Goal: Transaction & Acquisition: Purchase product/service

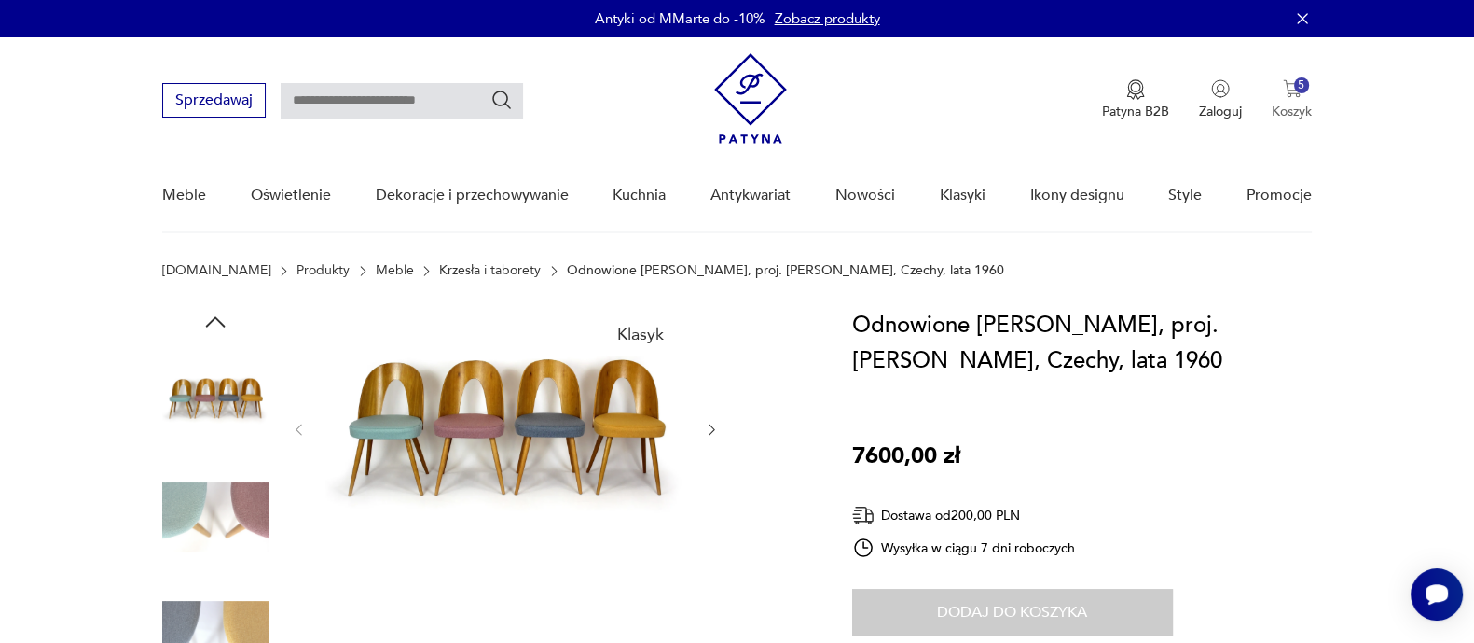
click at [1296, 100] on button "5 Koszyk" at bounding box center [1292, 99] width 40 height 41
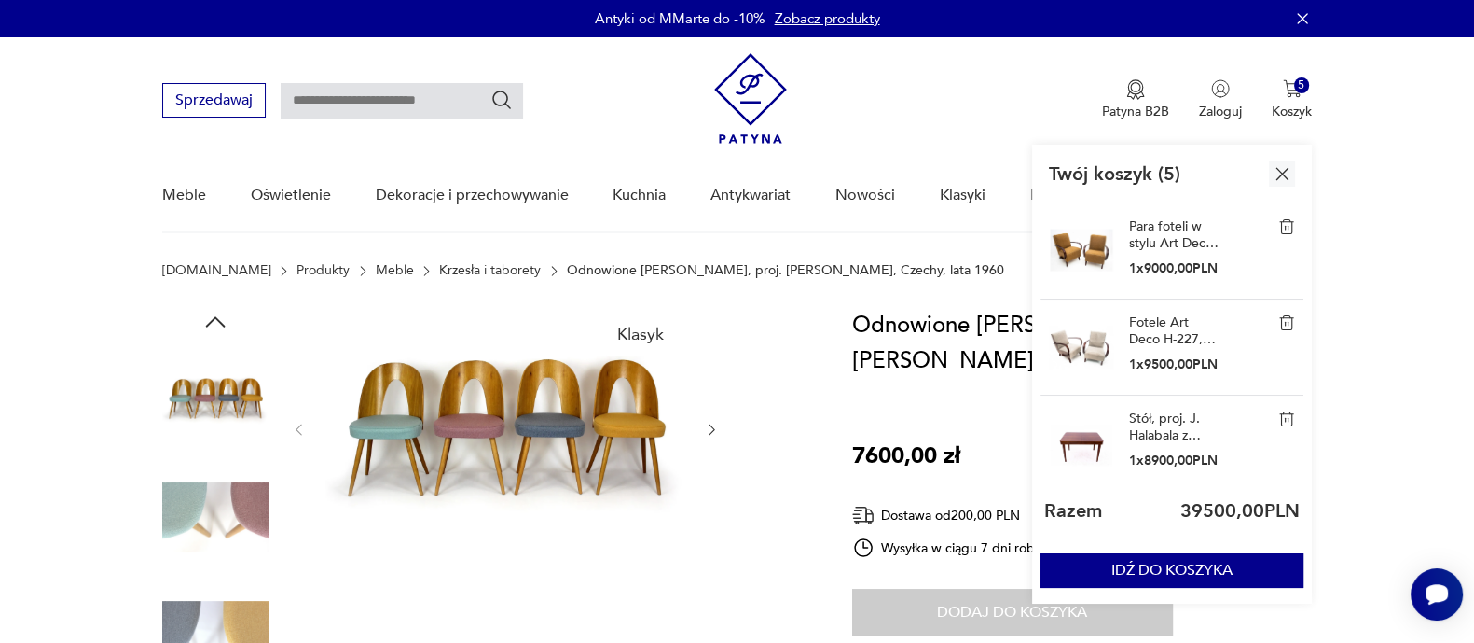
click at [1290, 420] on img at bounding box center [1286, 418] width 17 height 17
click at [1289, 222] on img at bounding box center [1286, 226] width 17 height 17
click at [1166, 226] on link "Fotele Art Deco H-227, Czechosłowacja, lata 30. ubiegłego wieku. Proj. J. [GEOG…" at bounding box center [1175, 235] width 93 height 34
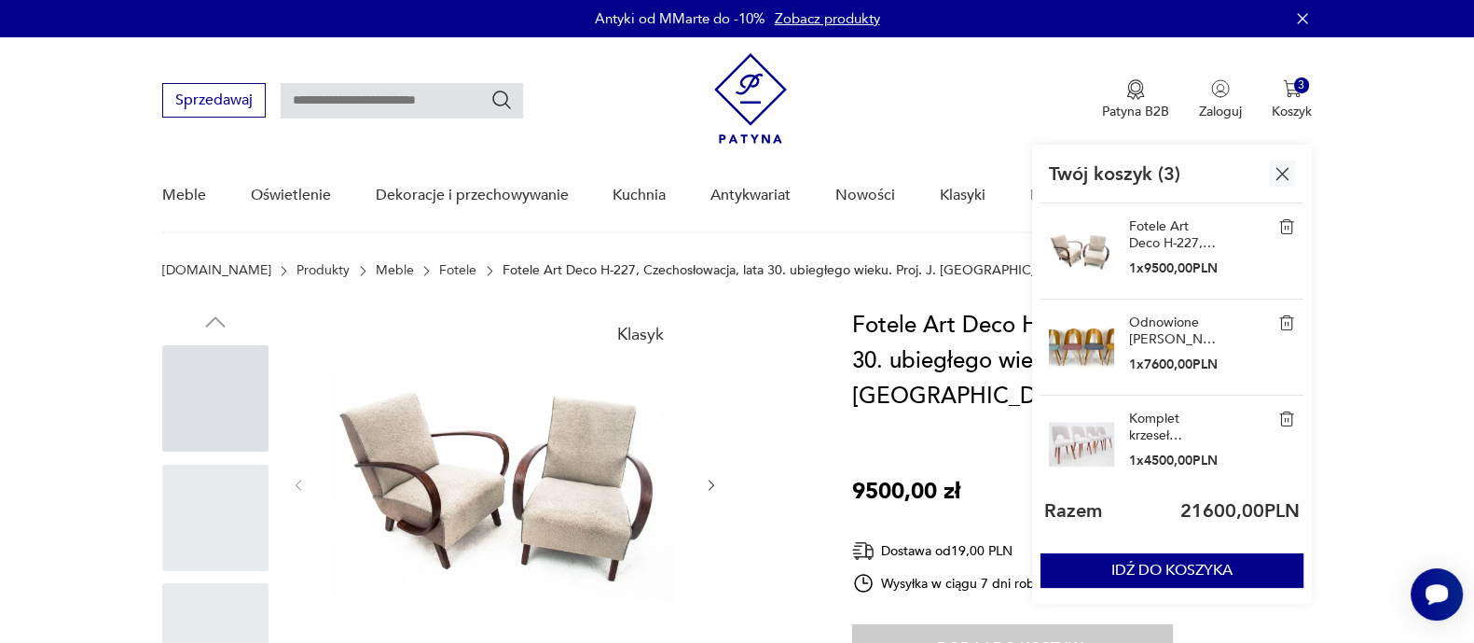
click at [1154, 228] on link "Fotele Art Deco H-227, Czechosłowacja, lata 30. ubiegłego wieku. Proj. J. [GEOG…" at bounding box center [1175, 235] width 93 height 34
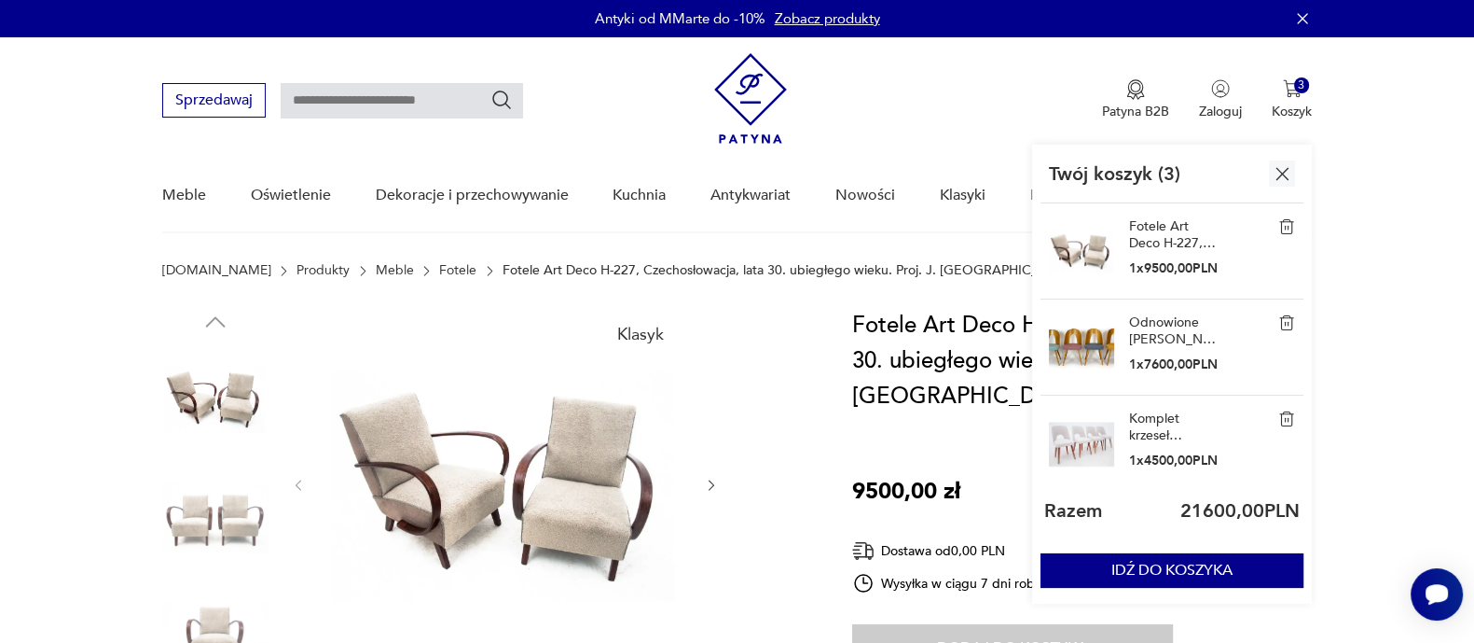
scroll to position [116, 0]
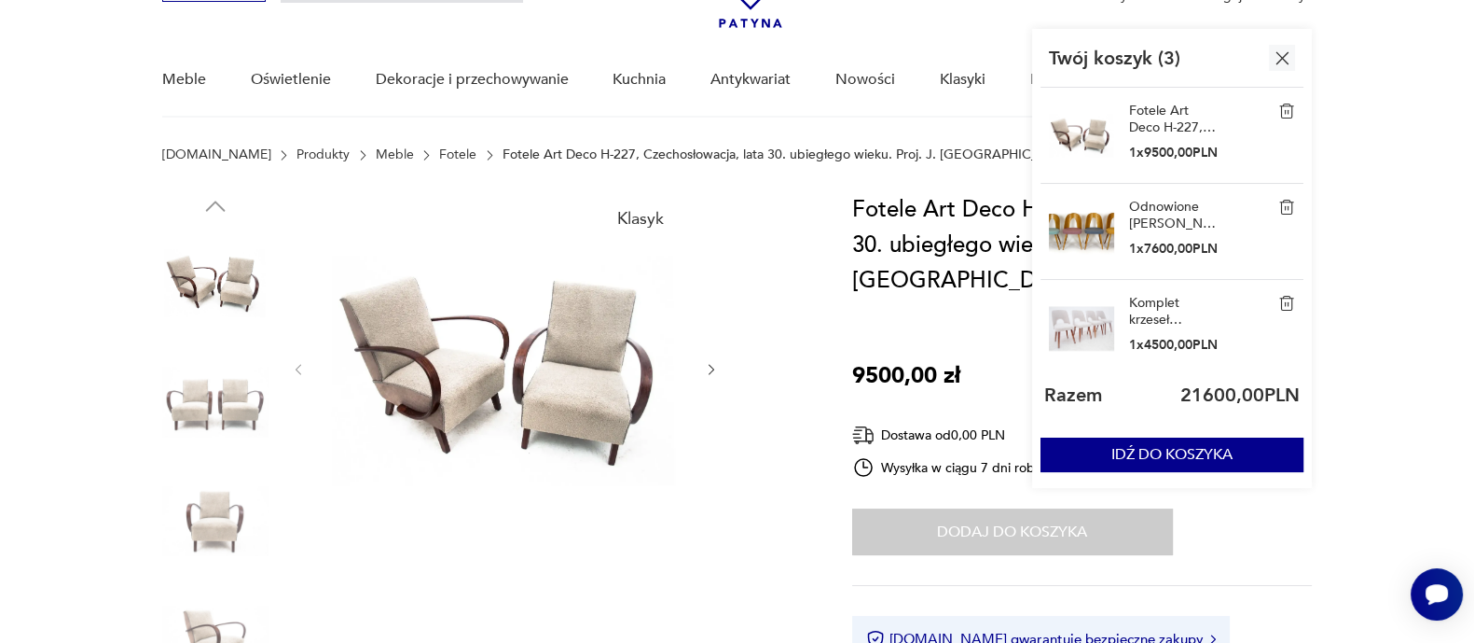
click at [558, 389] on img at bounding box center [505, 368] width 360 height 352
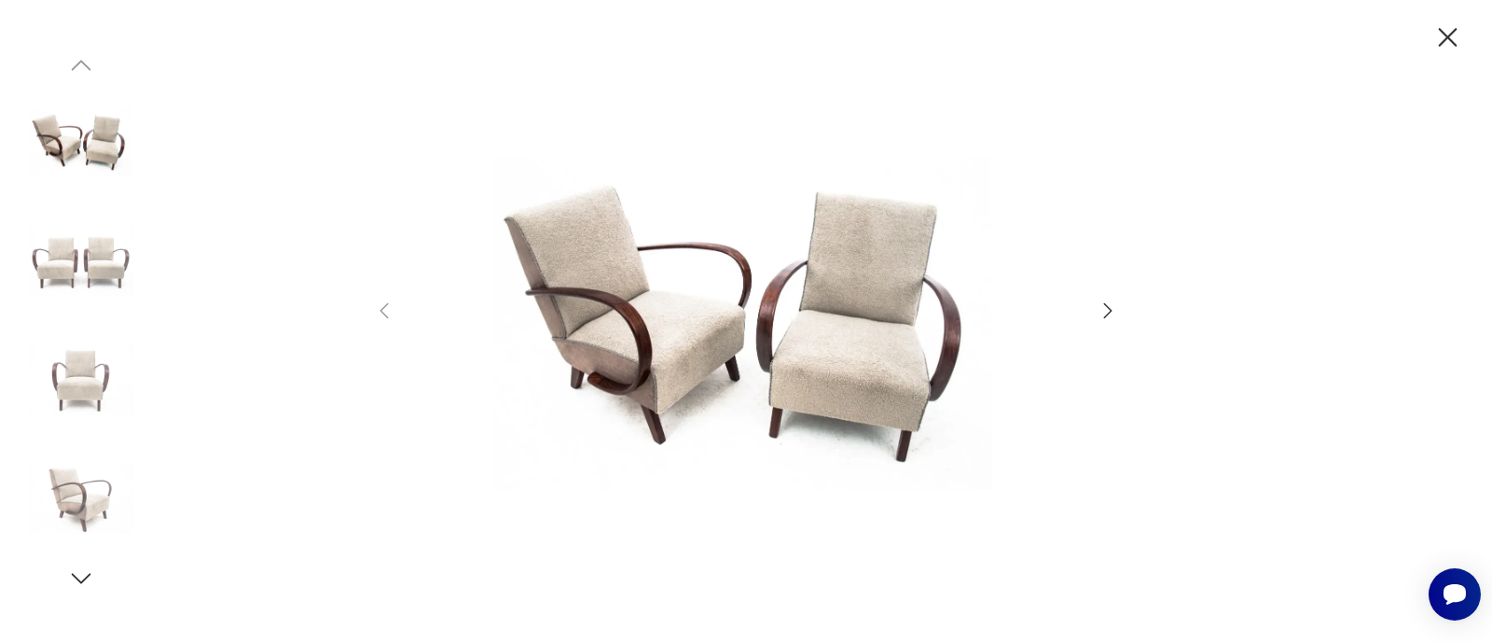
click at [1108, 313] on icon "button" at bounding box center [1108, 309] width 8 height 15
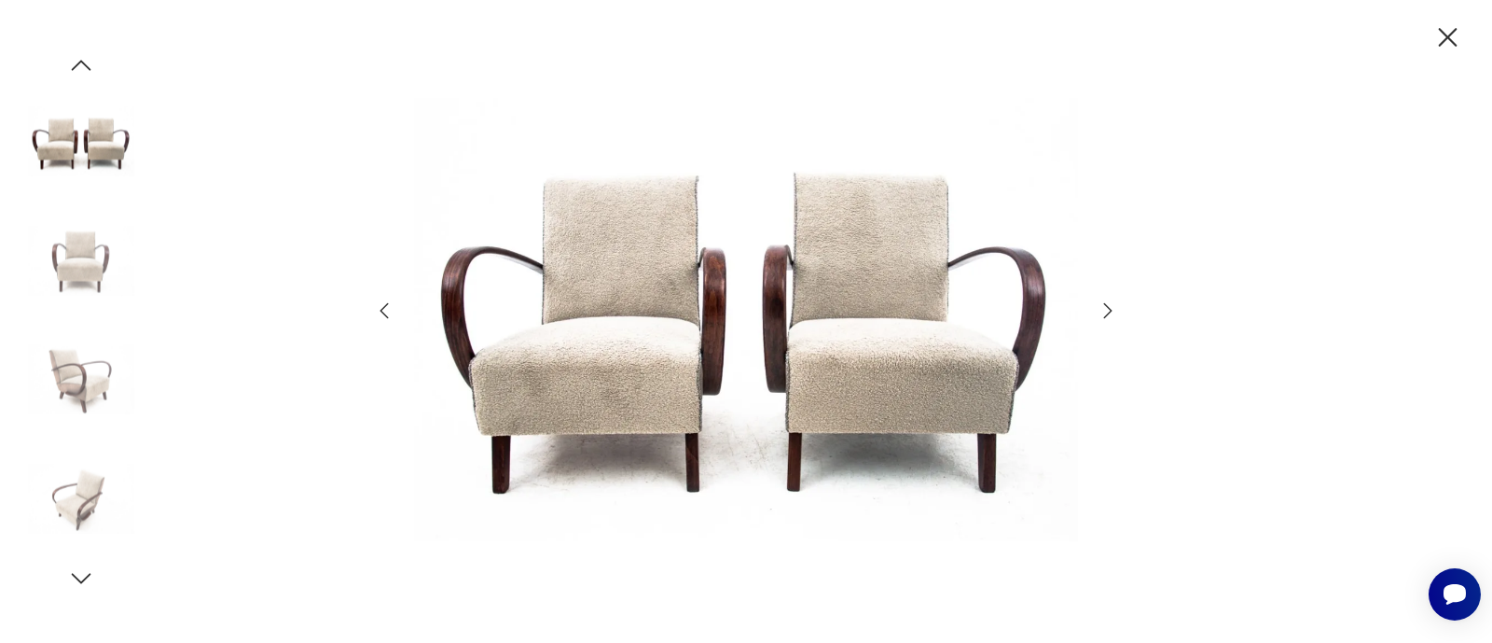
click at [1108, 313] on icon "button" at bounding box center [1108, 309] width 8 height 15
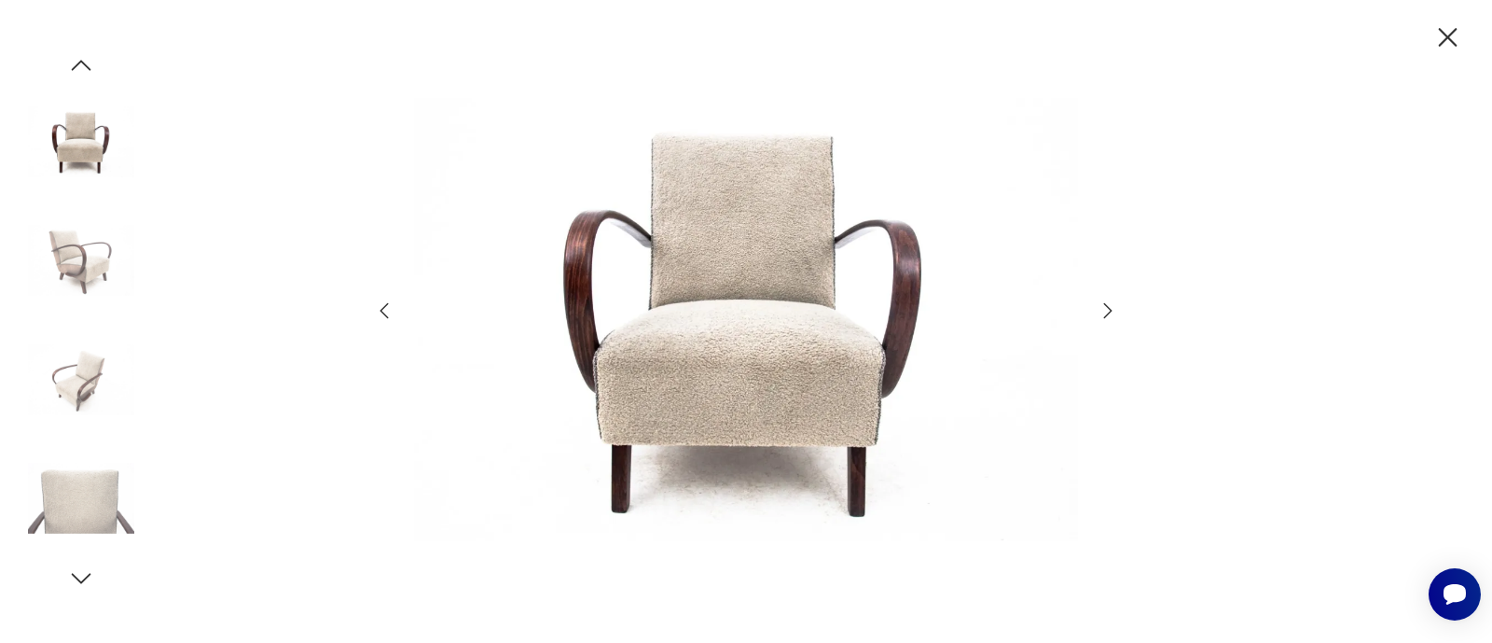
click at [1108, 313] on icon "button" at bounding box center [1108, 309] width 8 height 15
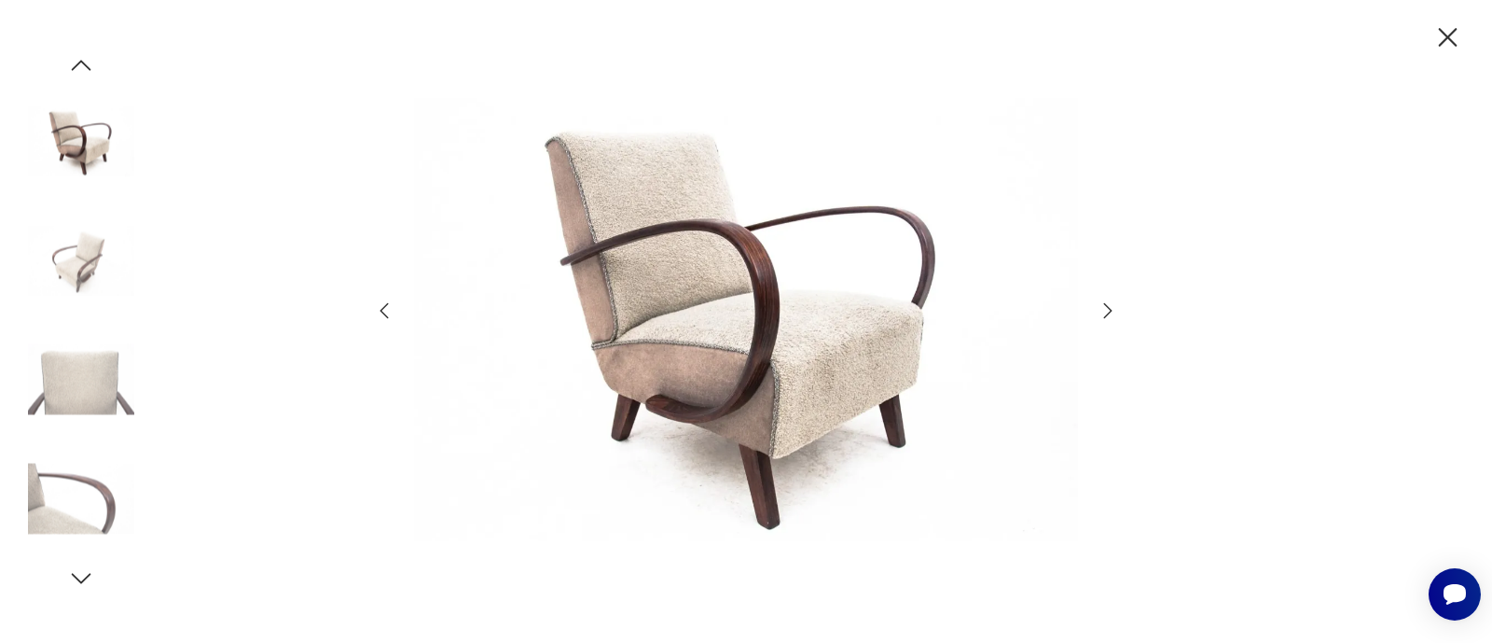
click at [1108, 313] on icon "button" at bounding box center [1108, 309] width 8 height 15
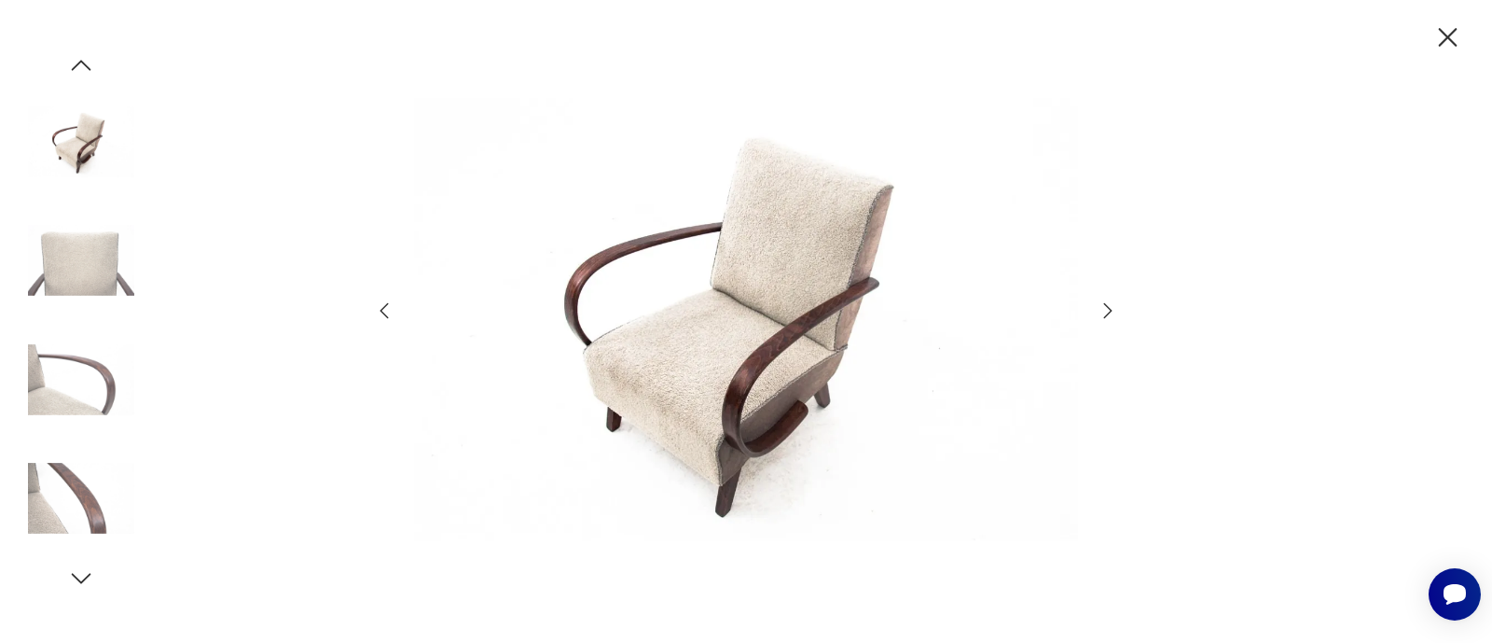
click at [1444, 39] on icon "button" at bounding box center [1448, 37] width 19 height 19
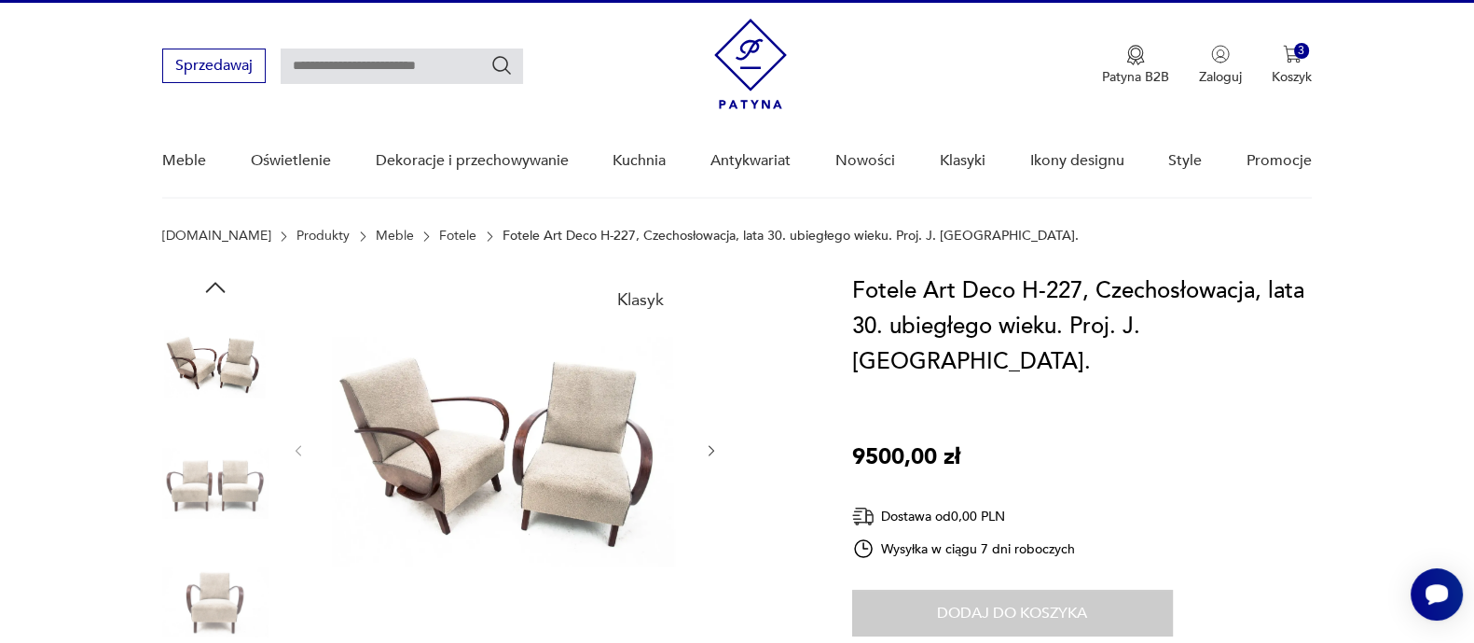
scroll to position [0, 0]
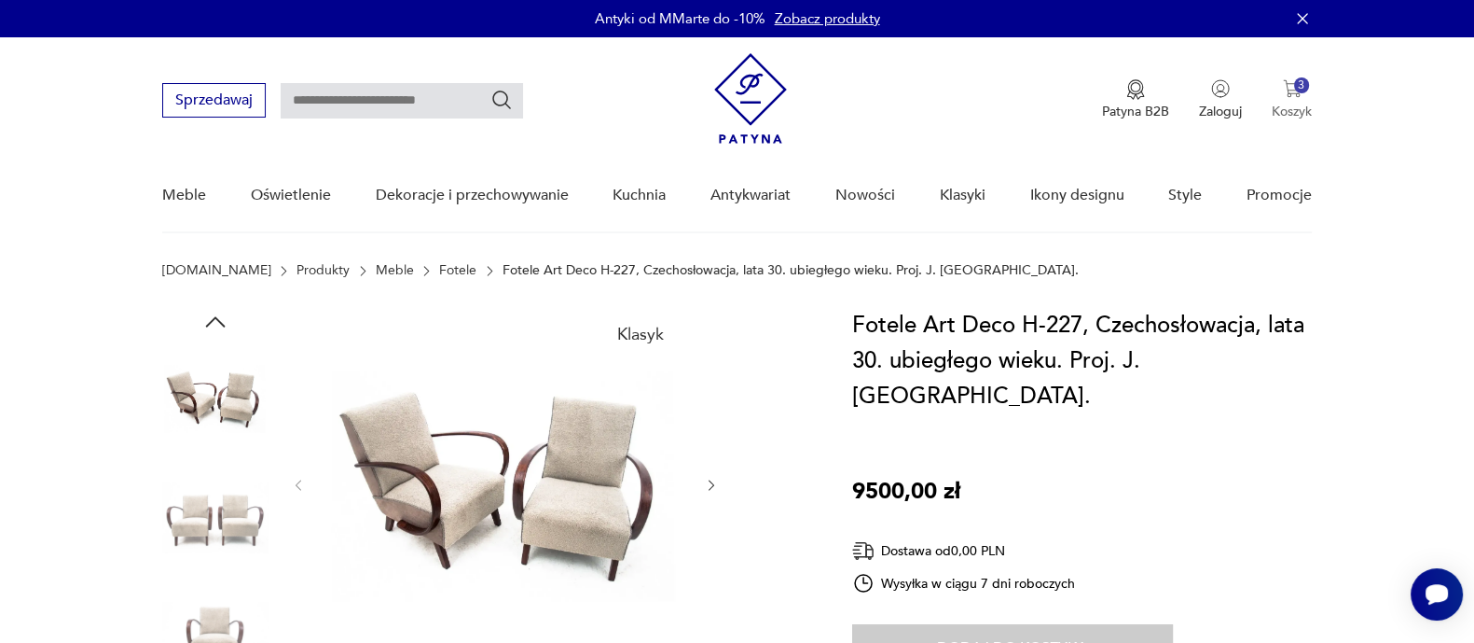
click at [1292, 95] on img "button" at bounding box center [1292, 88] width 19 height 19
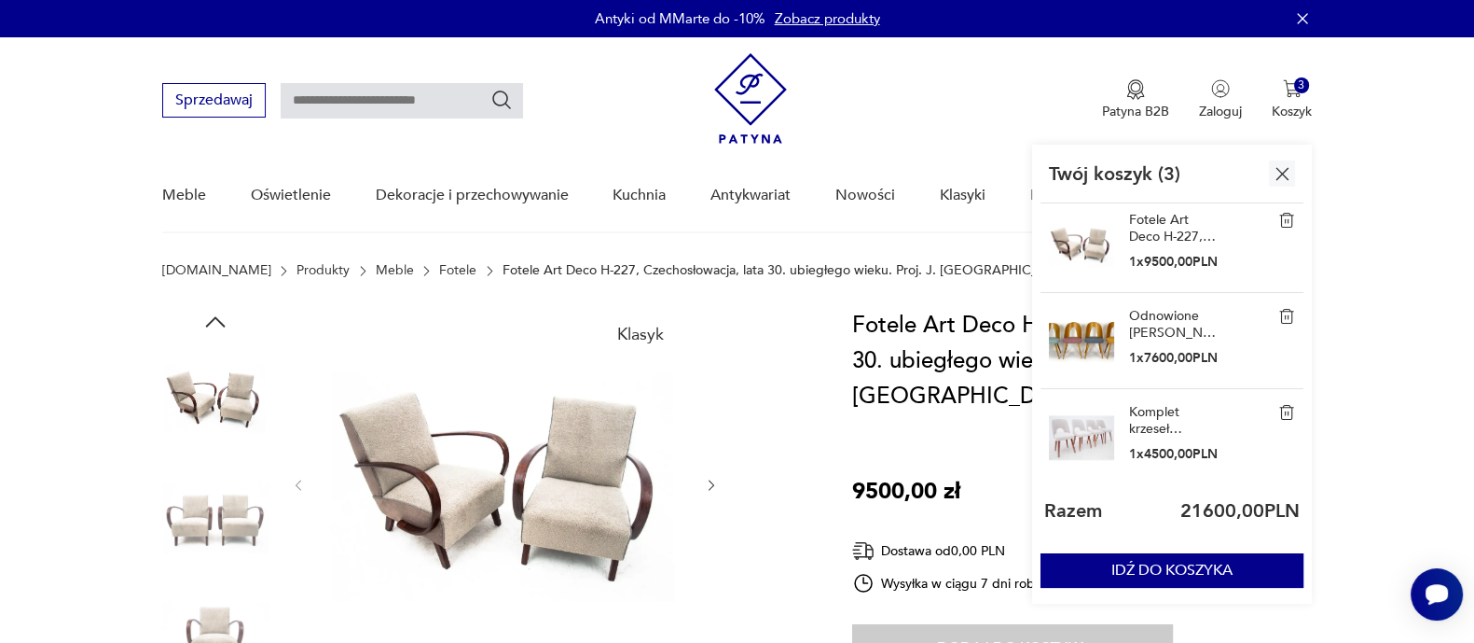
scroll to position [7, 0]
click at [1292, 412] on img at bounding box center [1286, 411] width 17 height 17
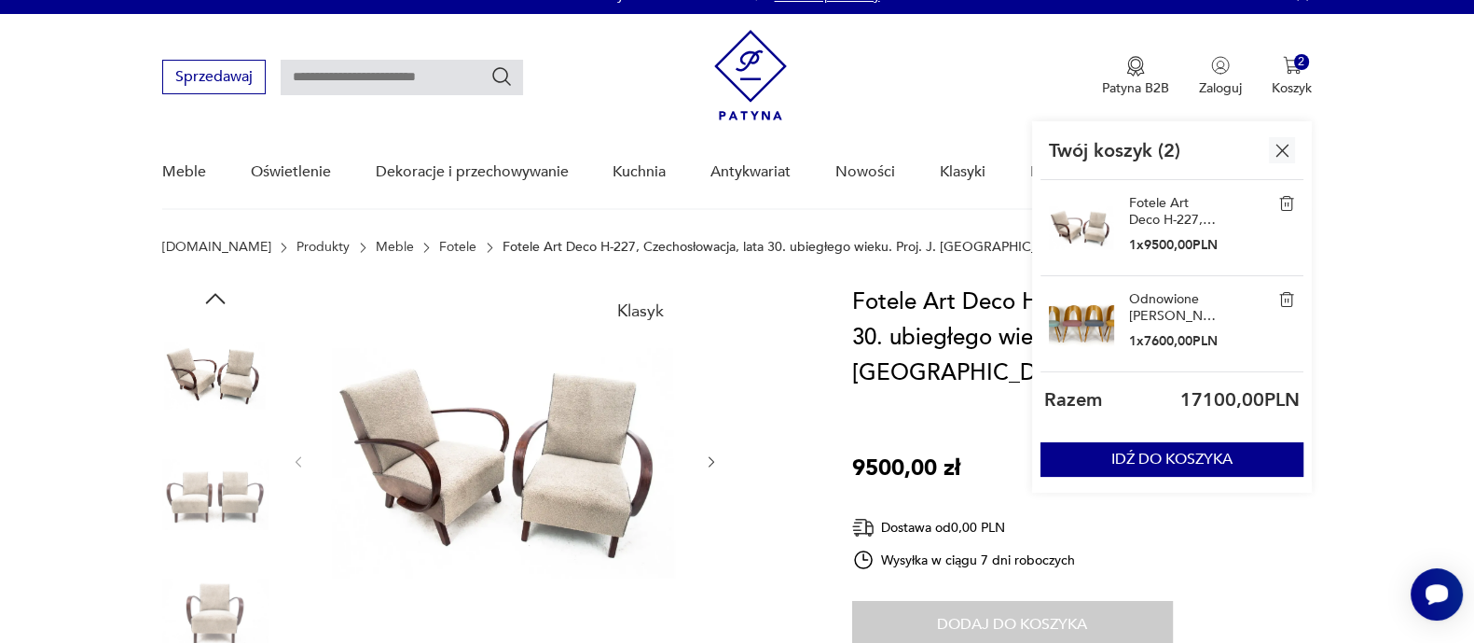
scroll to position [0, 0]
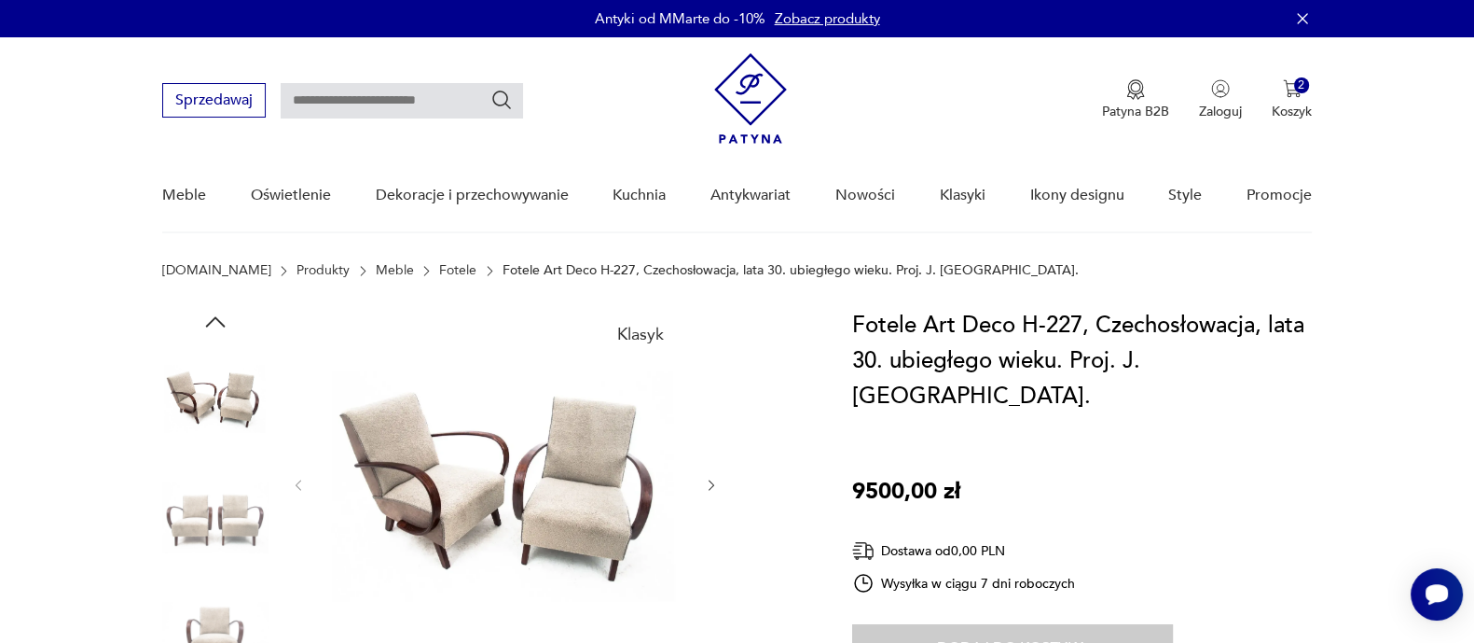
click at [380, 93] on input "text" at bounding box center [402, 100] width 242 height 35
paste input "**********"
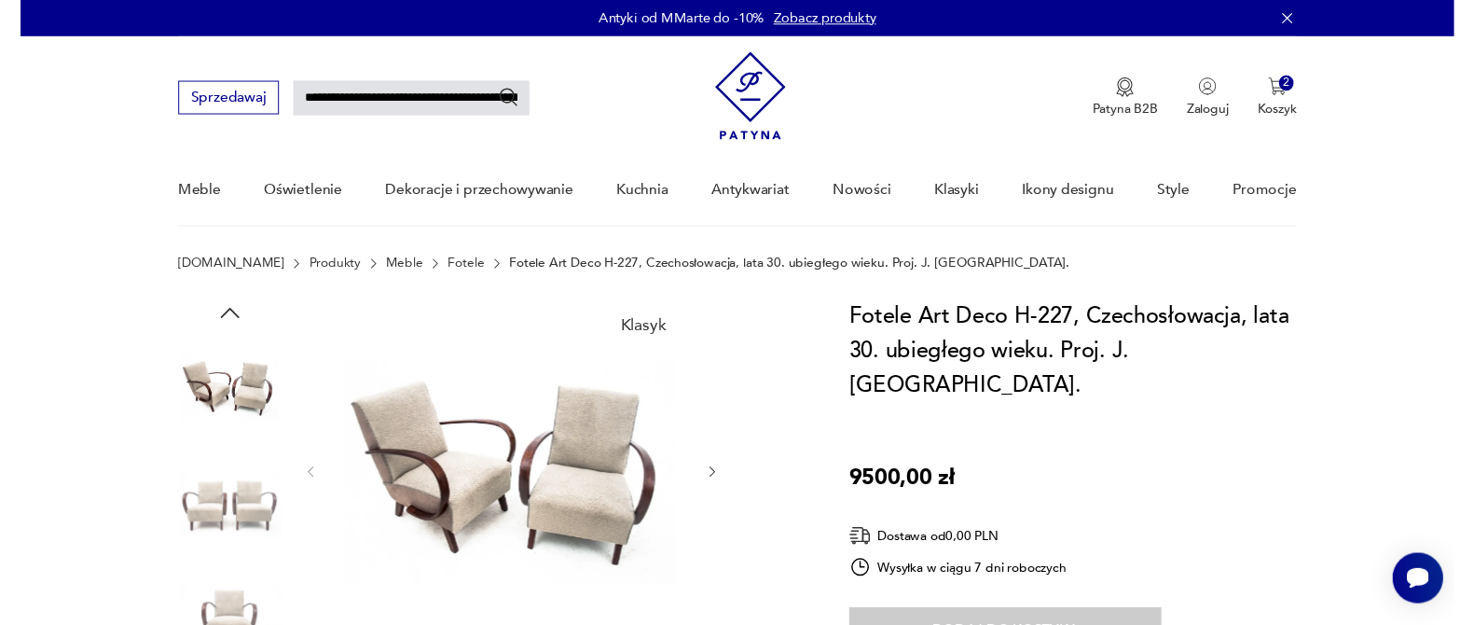
scroll to position [0, 135]
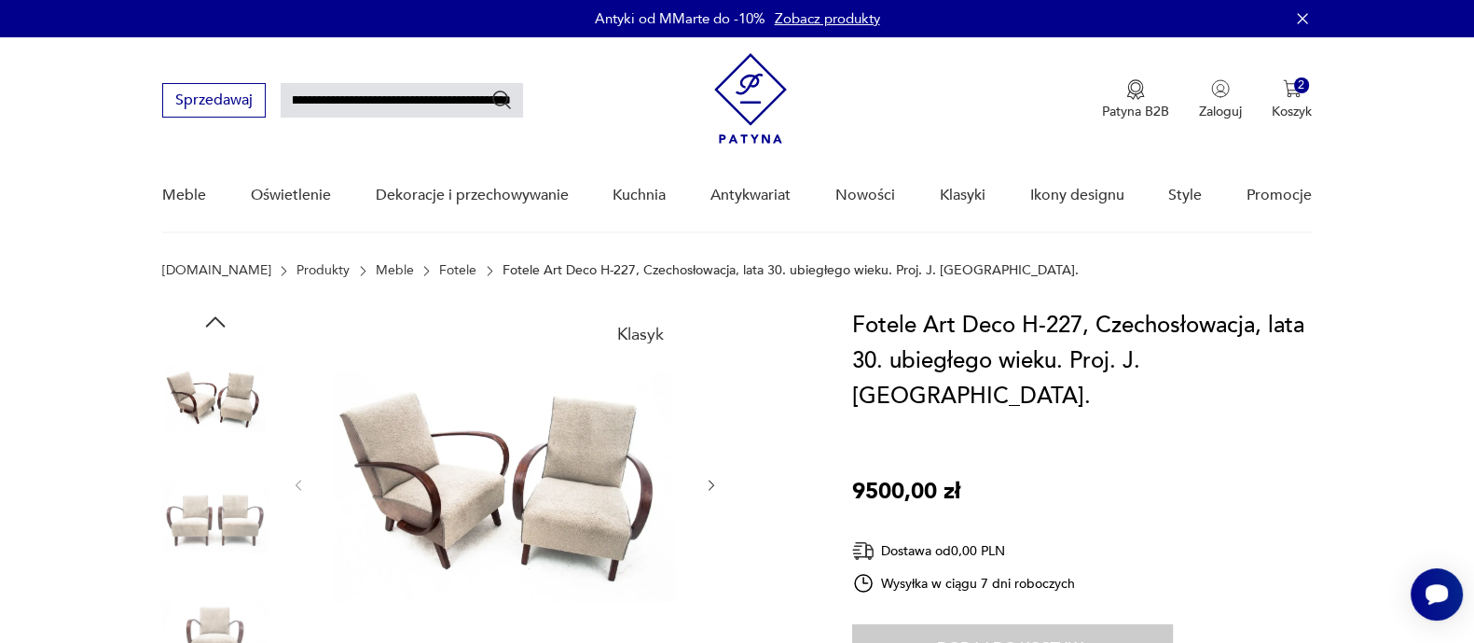
type input "**********"
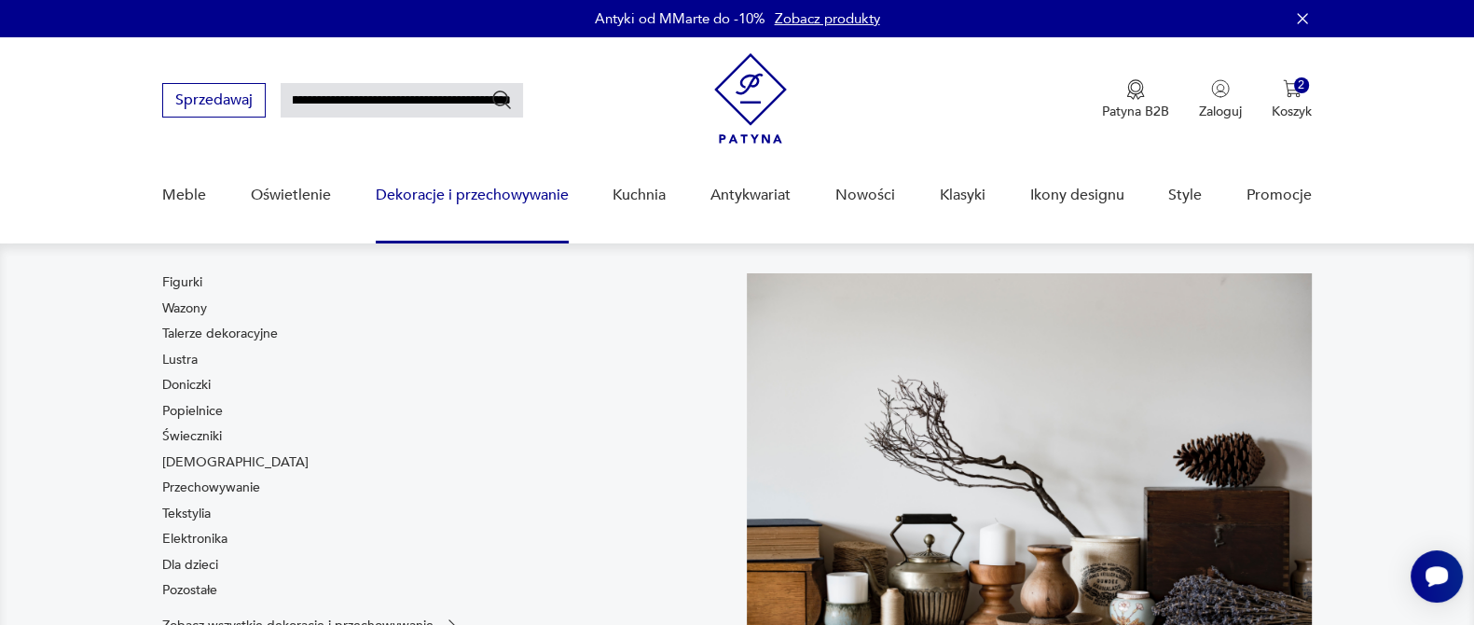
scroll to position [77, 0]
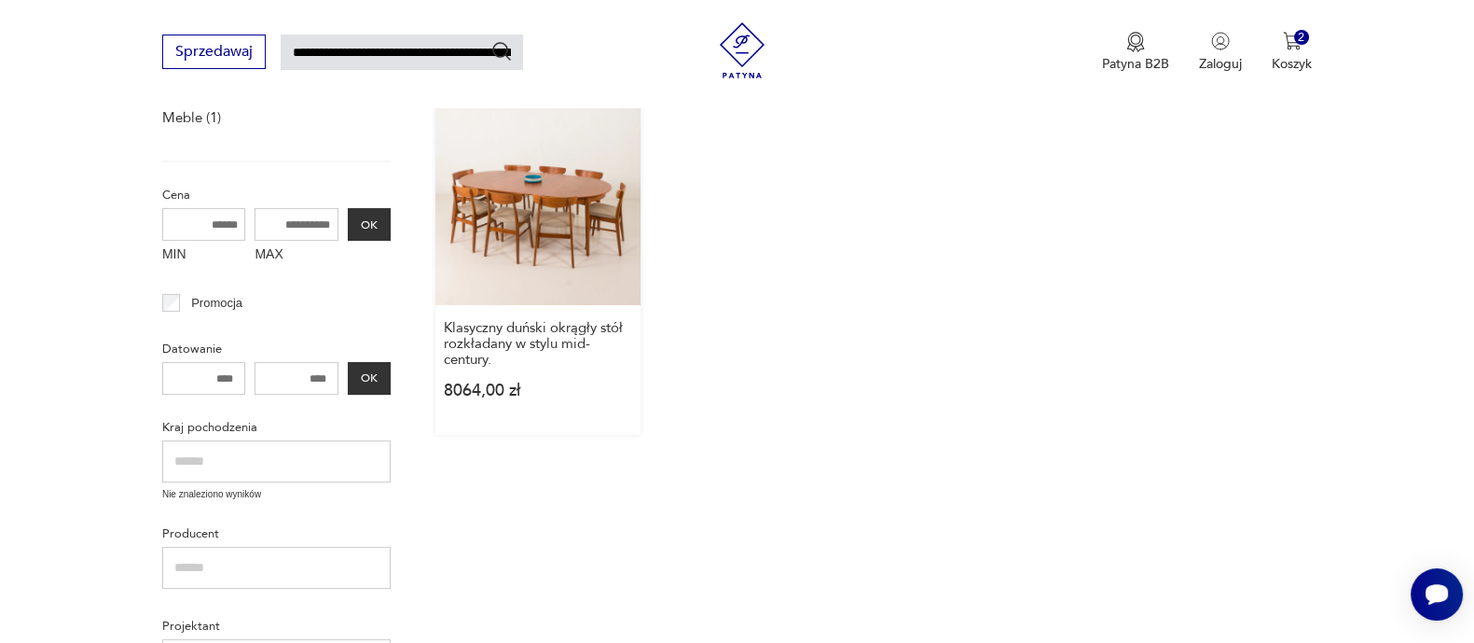
click at [532, 210] on link "Klasyczny duński okrągły stół rozkładany w stylu mid-century. 8064,00 zł" at bounding box center [537, 267] width 205 height 335
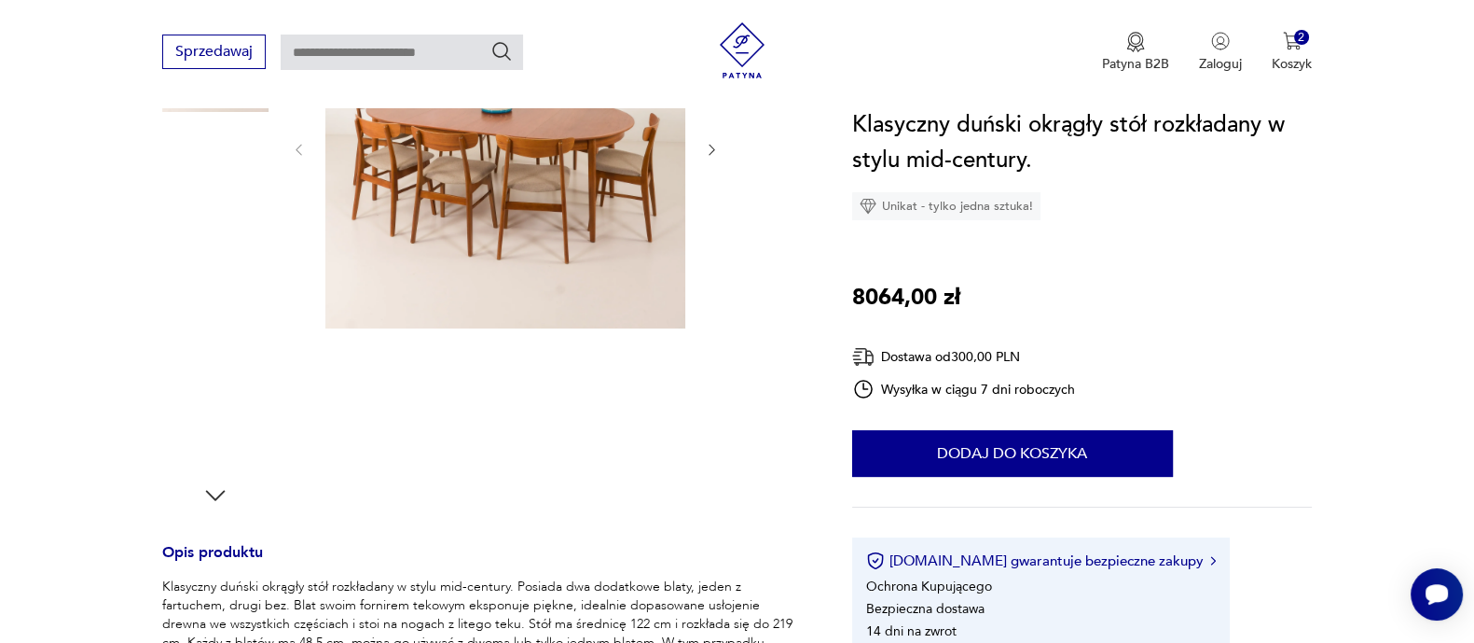
scroll to position [350, 0]
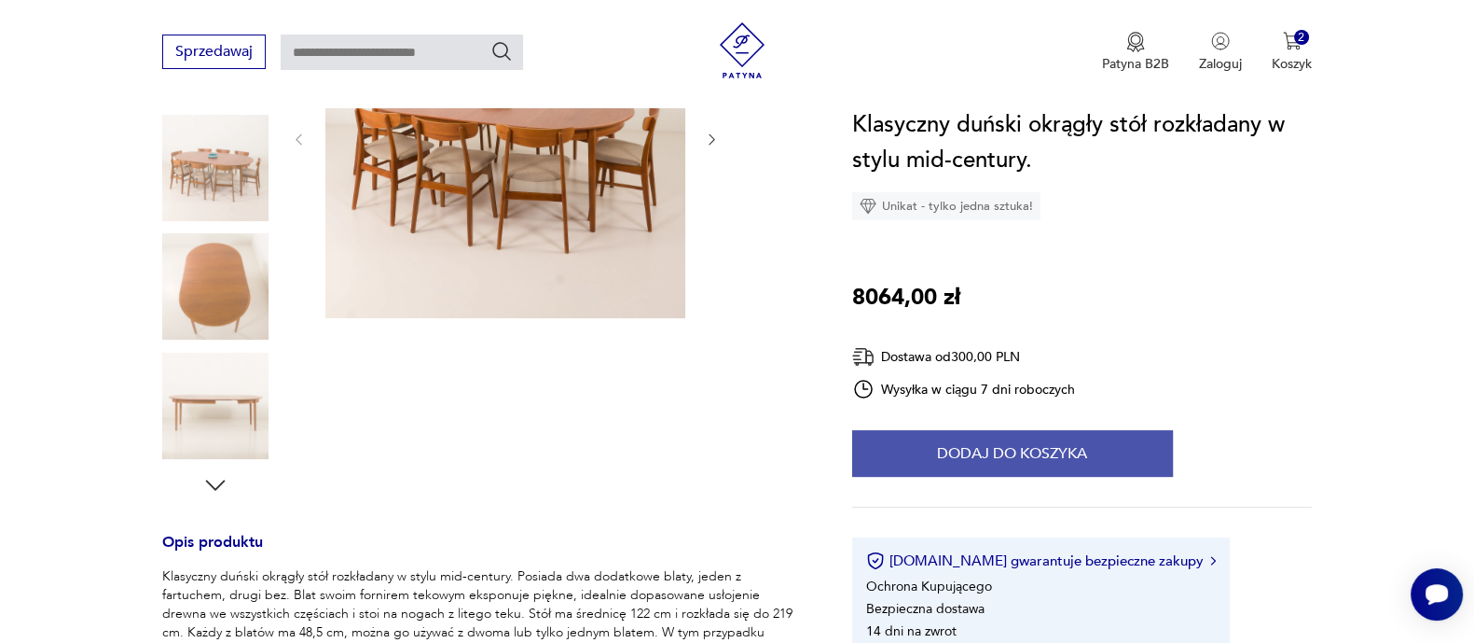
click at [919, 450] on button "Dodaj do koszyka" at bounding box center [1012, 453] width 321 height 47
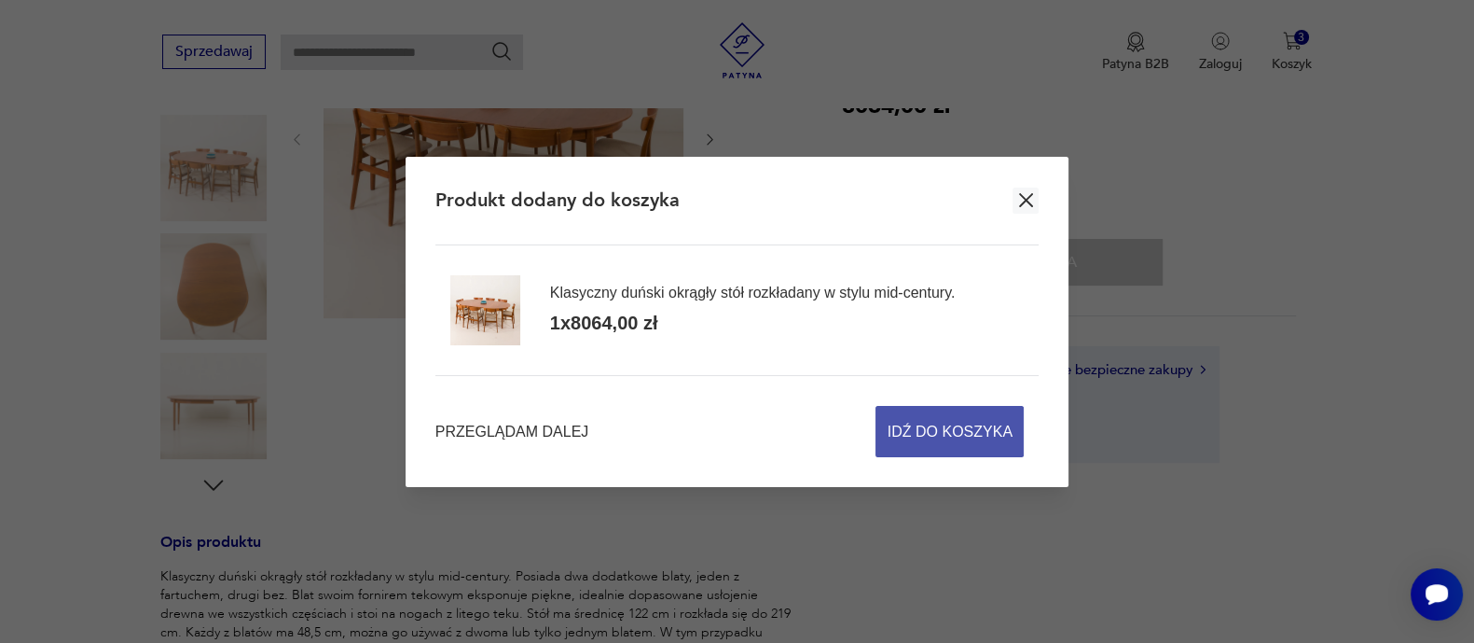
click at [918, 419] on span "Idź do koszyka" at bounding box center [950, 431] width 125 height 49
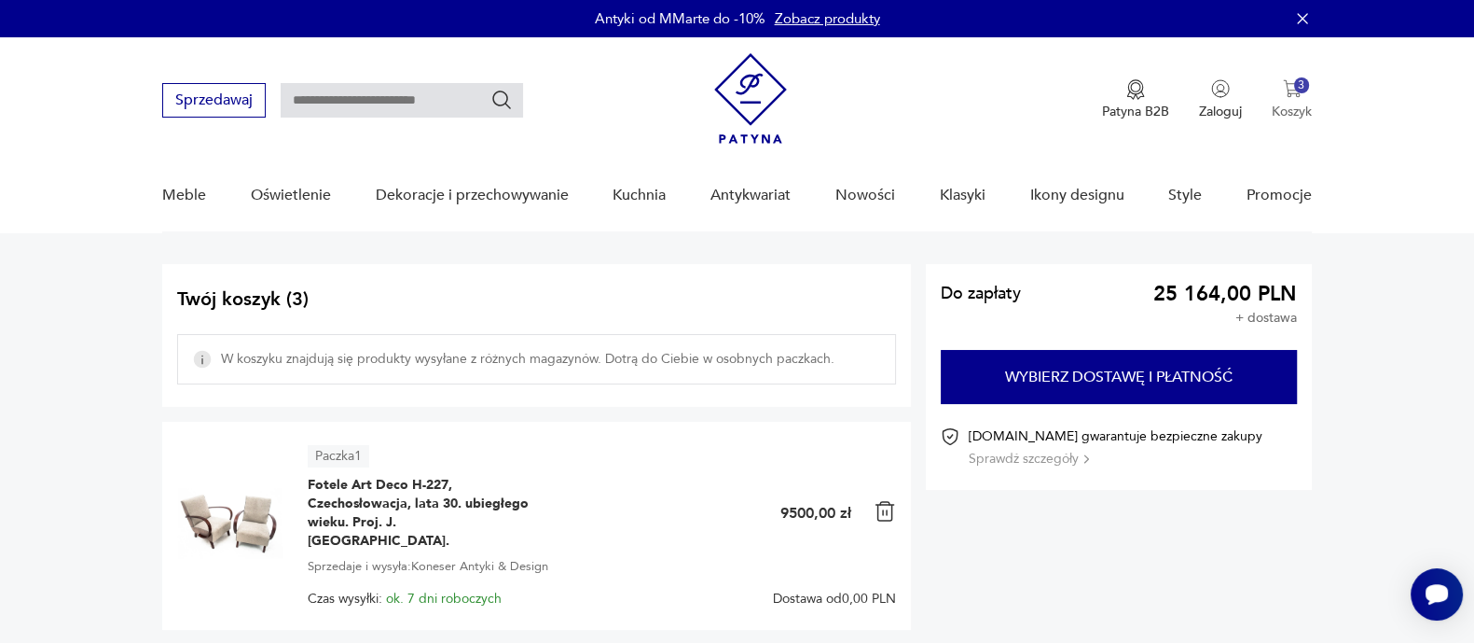
click at [1289, 103] on p "Koszyk" at bounding box center [1292, 112] width 40 height 18
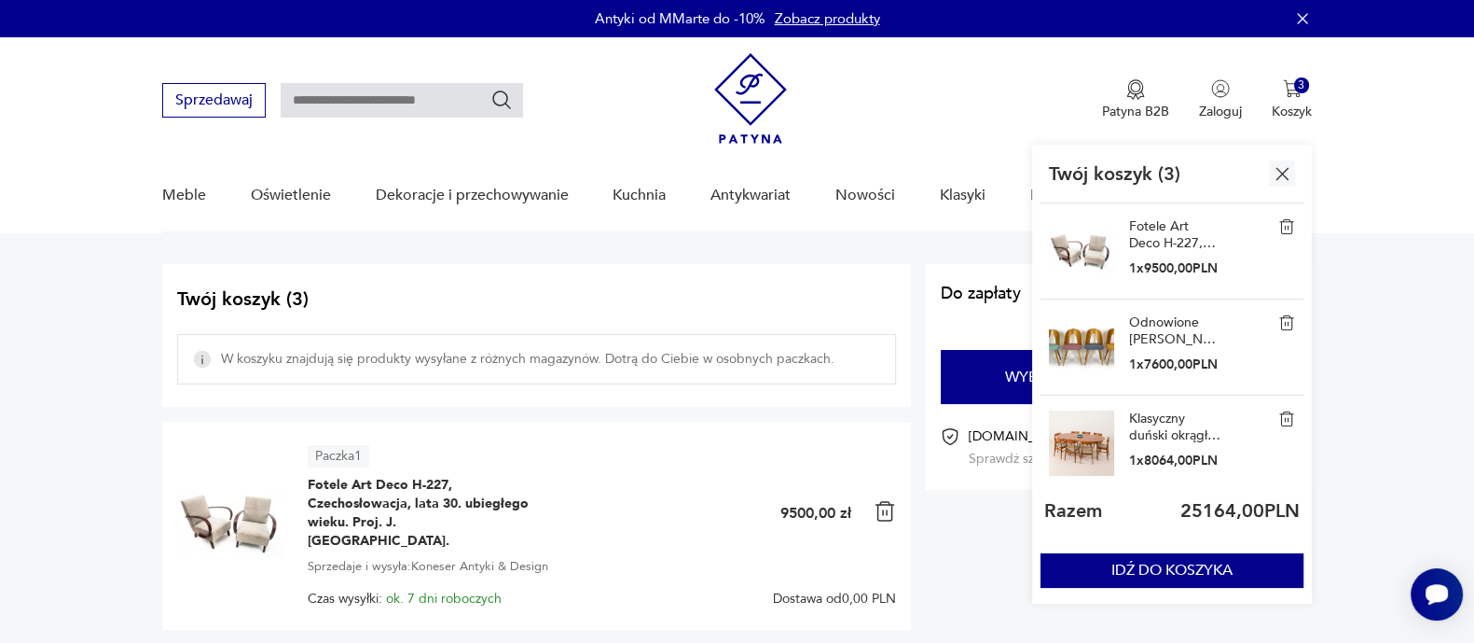
click at [1283, 224] on img at bounding box center [1286, 226] width 17 height 17
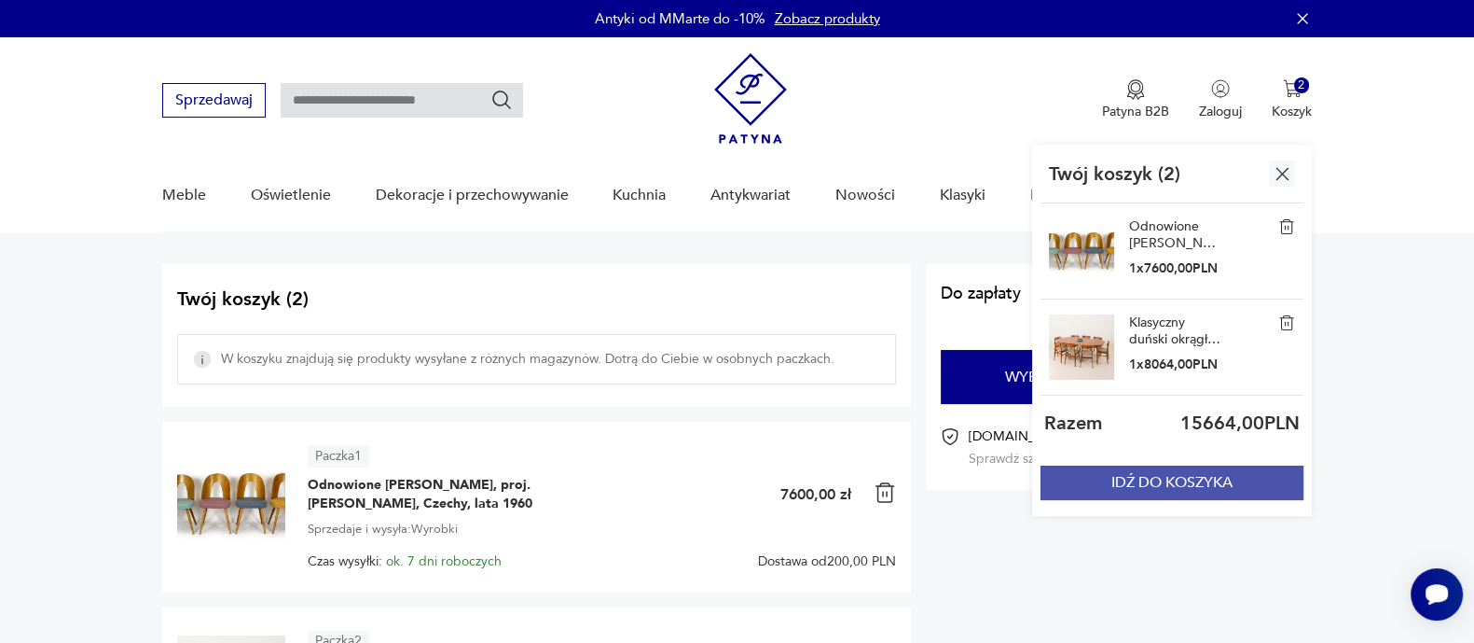
click at [1147, 480] on button "IDŹ DO KOSZYKA" at bounding box center [1172, 482] width 263 height 35
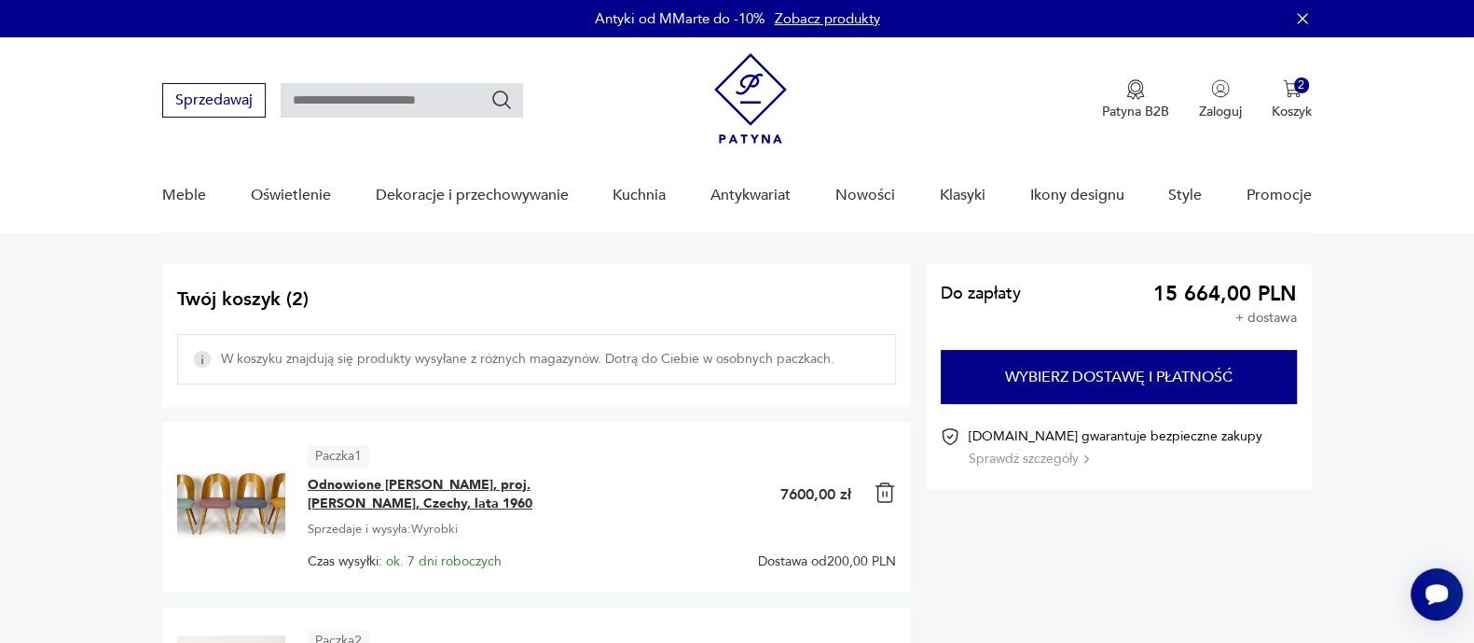
click at [419, 496] on span "Odnowione [PERSON_NAME], proj. [PERSON_NAME], Czechy, lata 1960" at bounding box center [424, 494] width 233 height 37
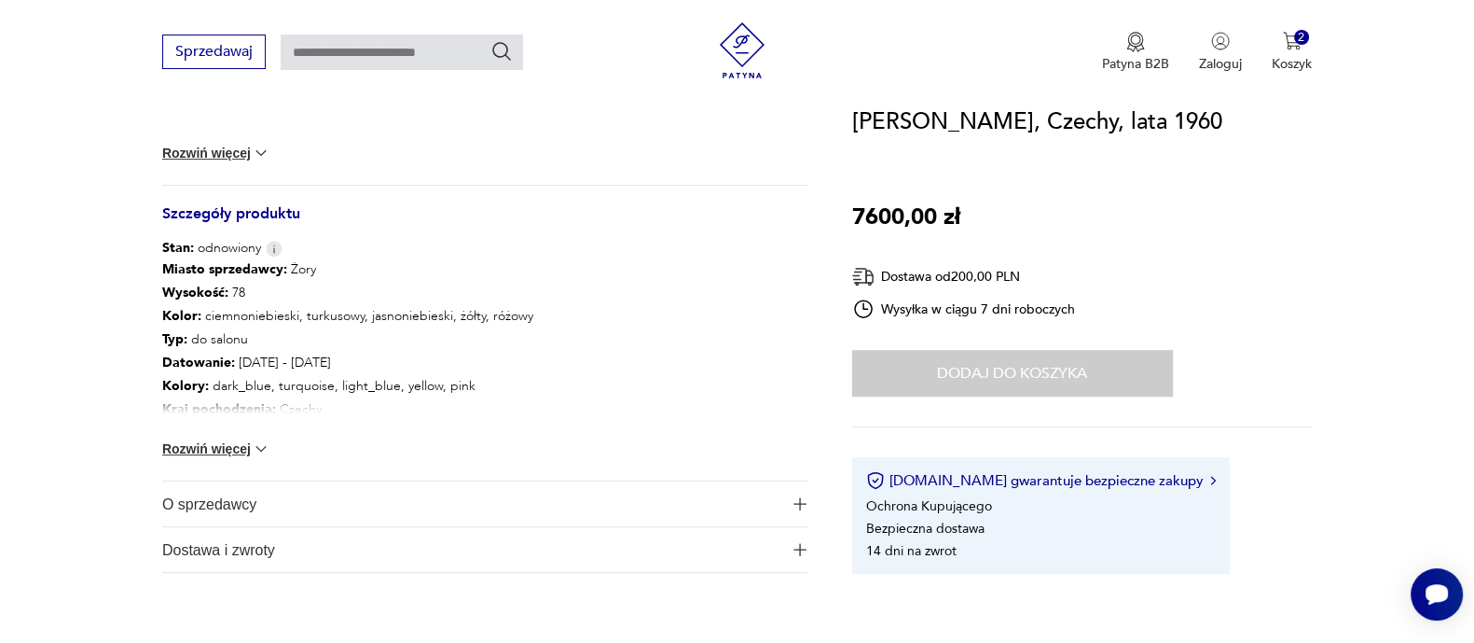
scroll to position [932, 0]
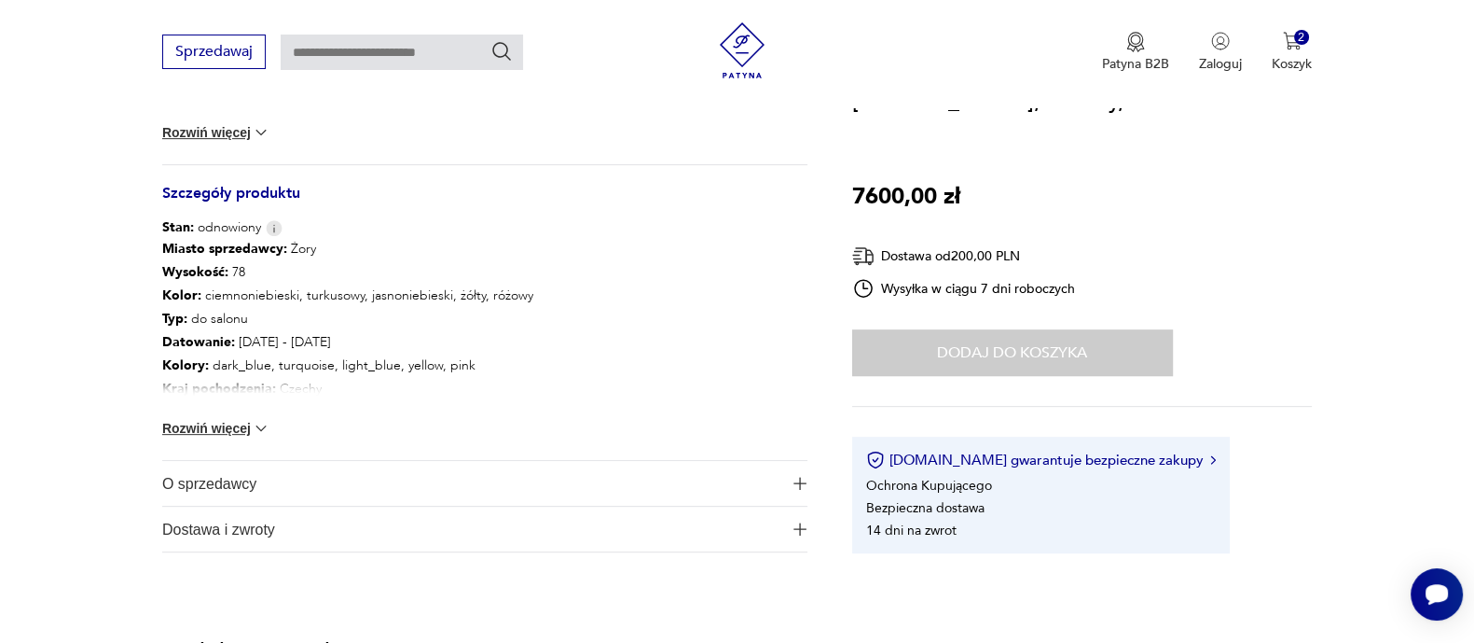
click at [798, 478] on img "button" at bounding box center [800, 483] width 13 height 13
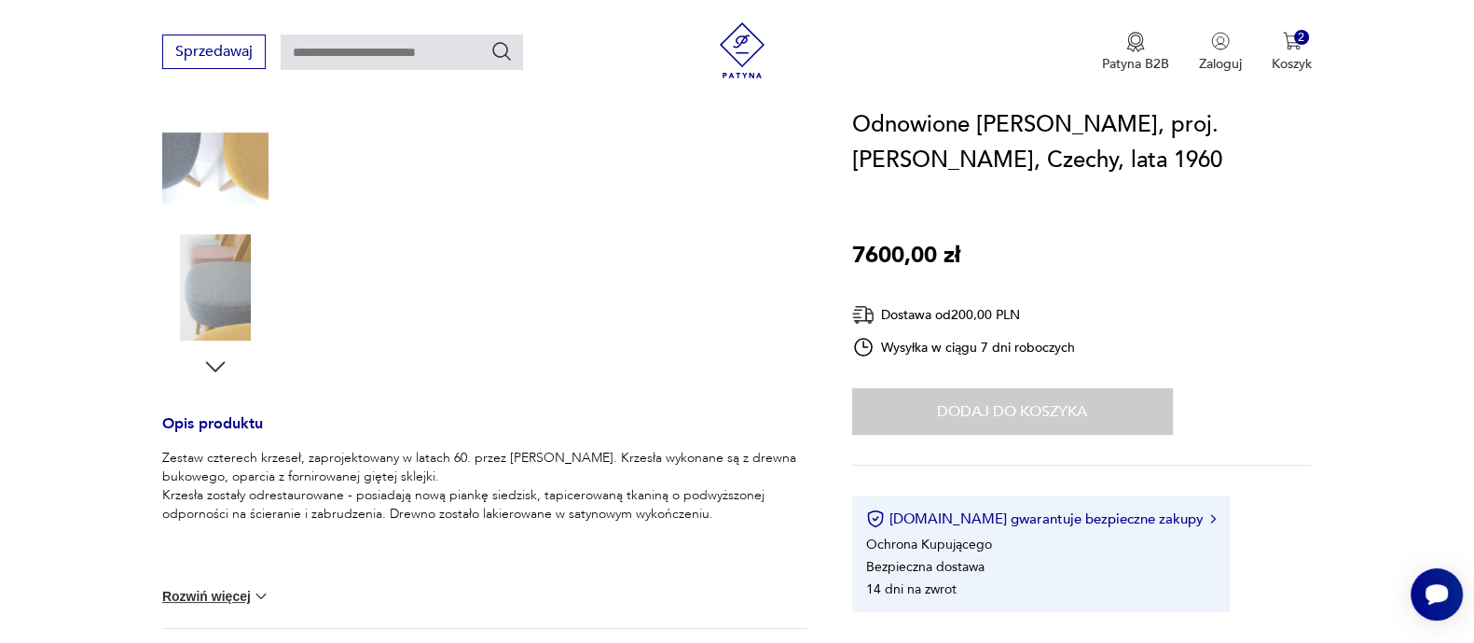
scroll to position [465, 0]
click at [1280, 51] on button "2 Koszyk" at bounding box center [1292, 52] width 40 height 41
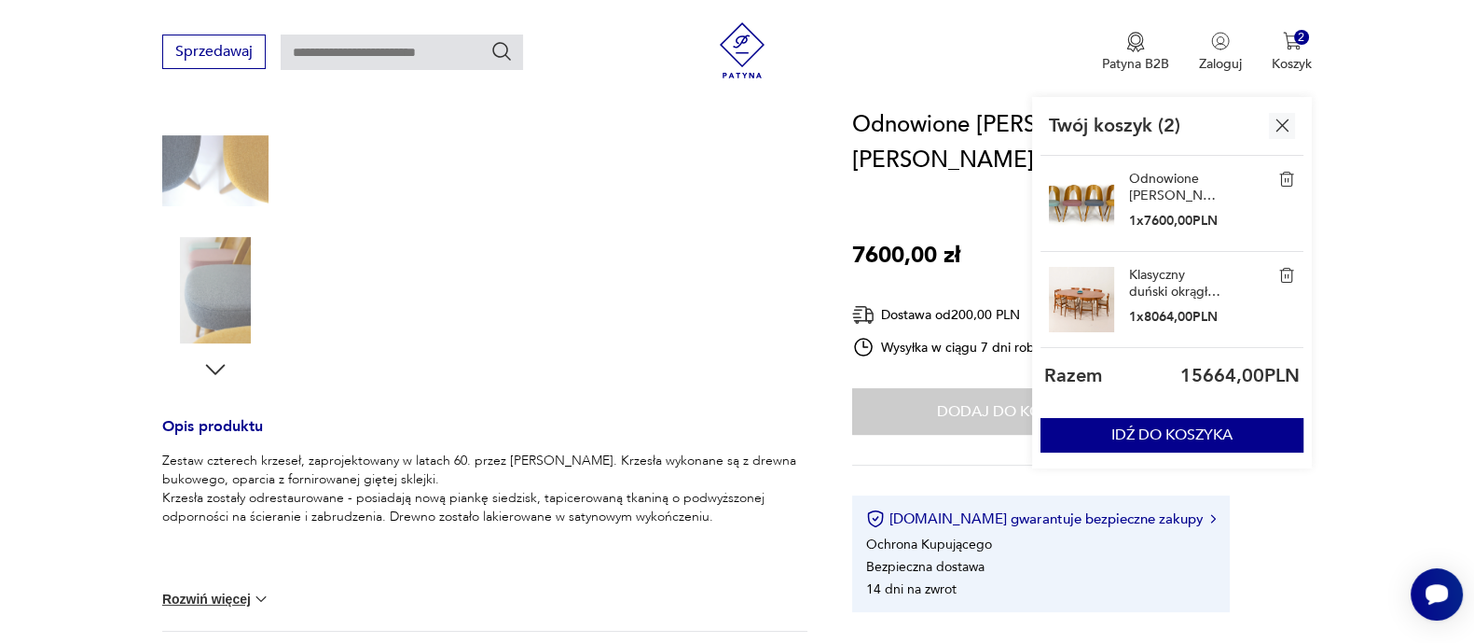
click at [1161, 273] on link "Klasyczny duński okrągły stół rozkładany w stylu mid-century." at bounding box center [1175, 284] width 93 height 34
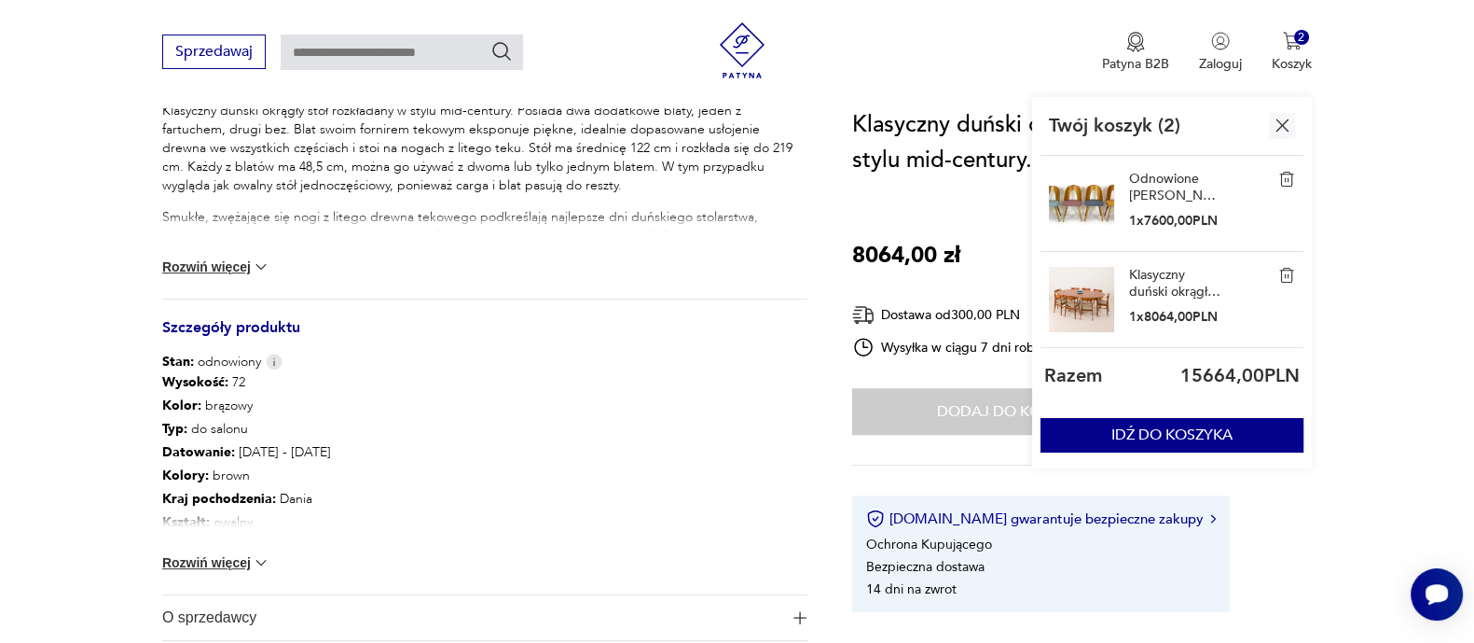
scroll to position [932, 0]
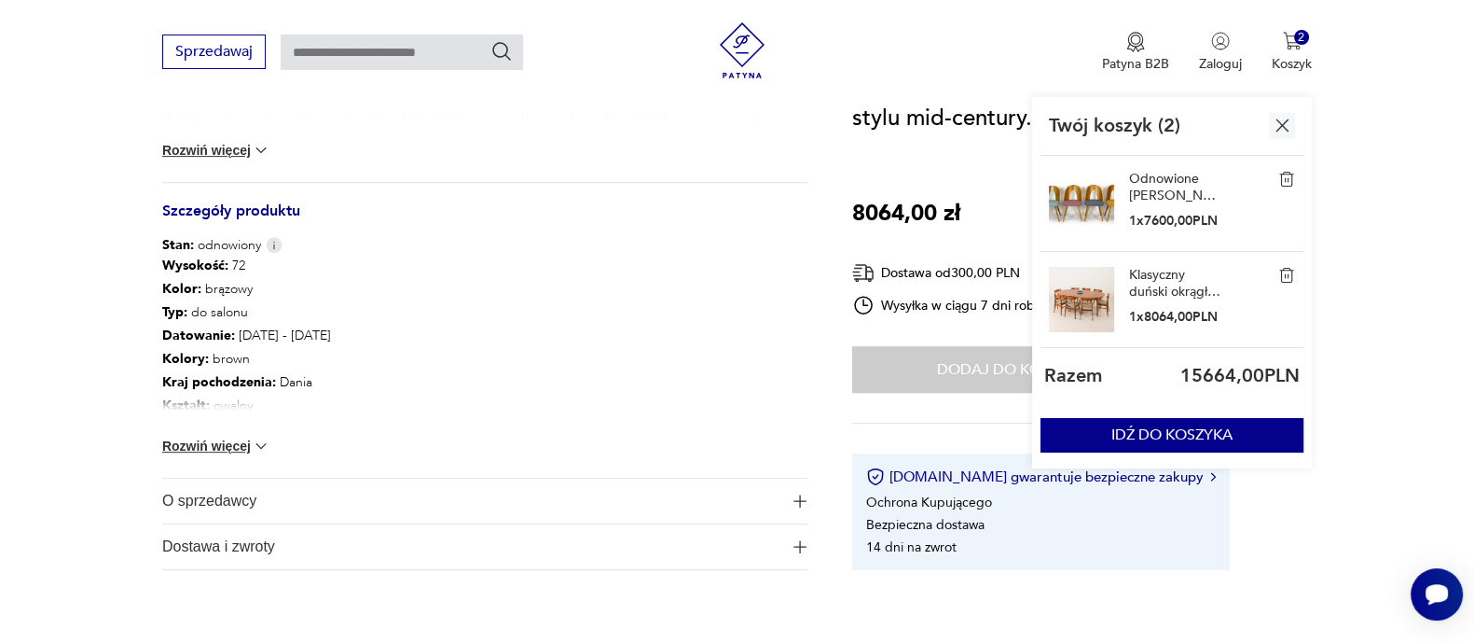
click at [799, 494] on img "button" at bounding box center [800, 500] width 13 height 13
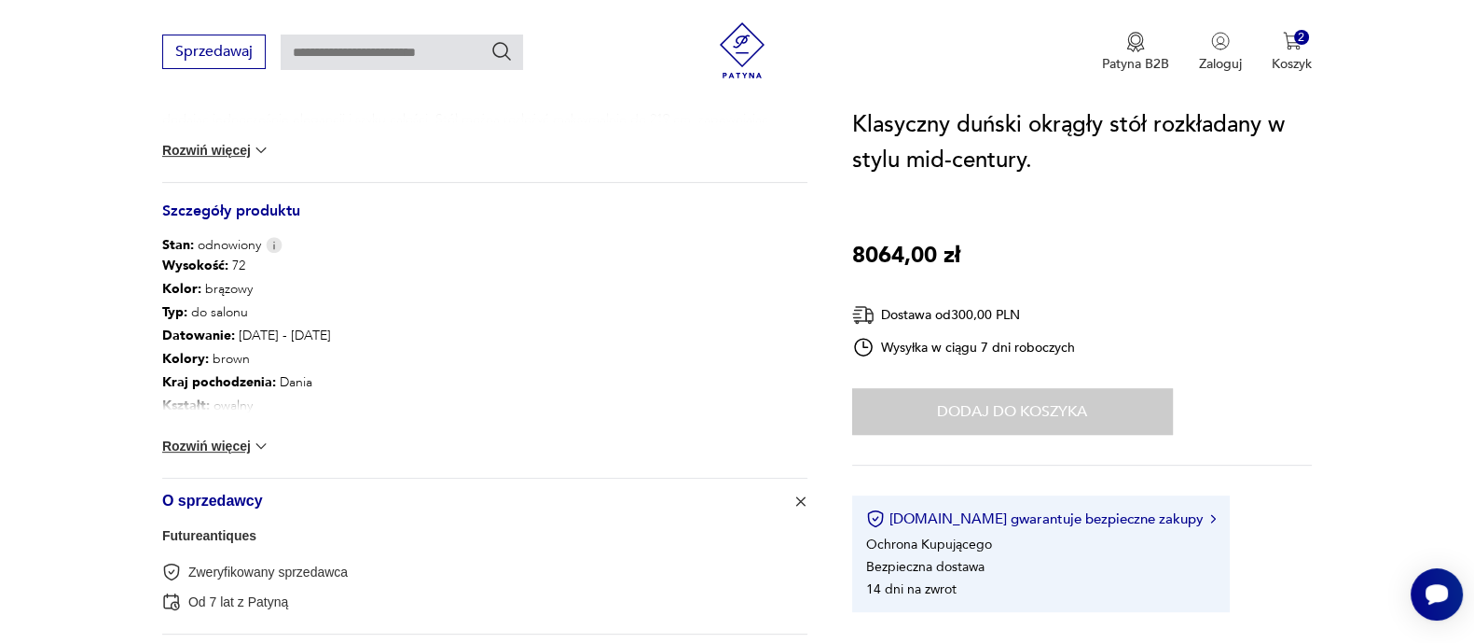
scroll to position [1049, 0]
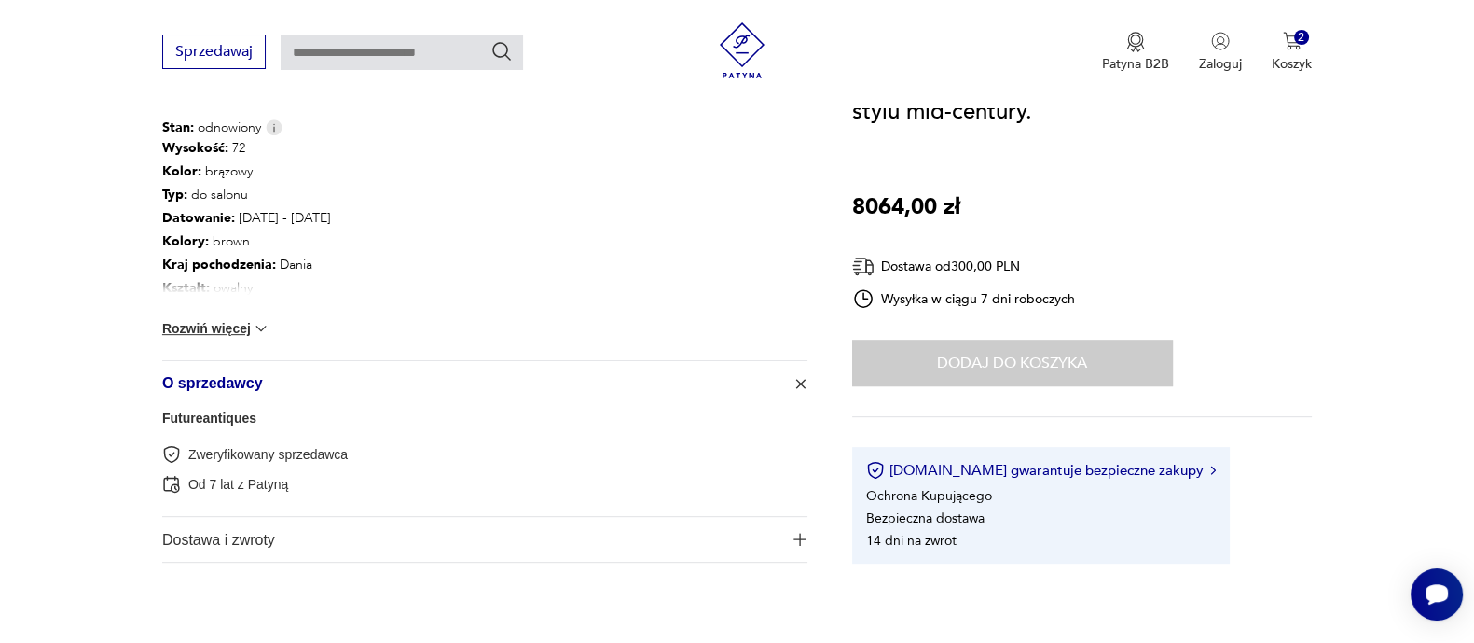
click at [195, 414] on link "Futureantiques" at bounding box center [209, 417] width 94 height 15
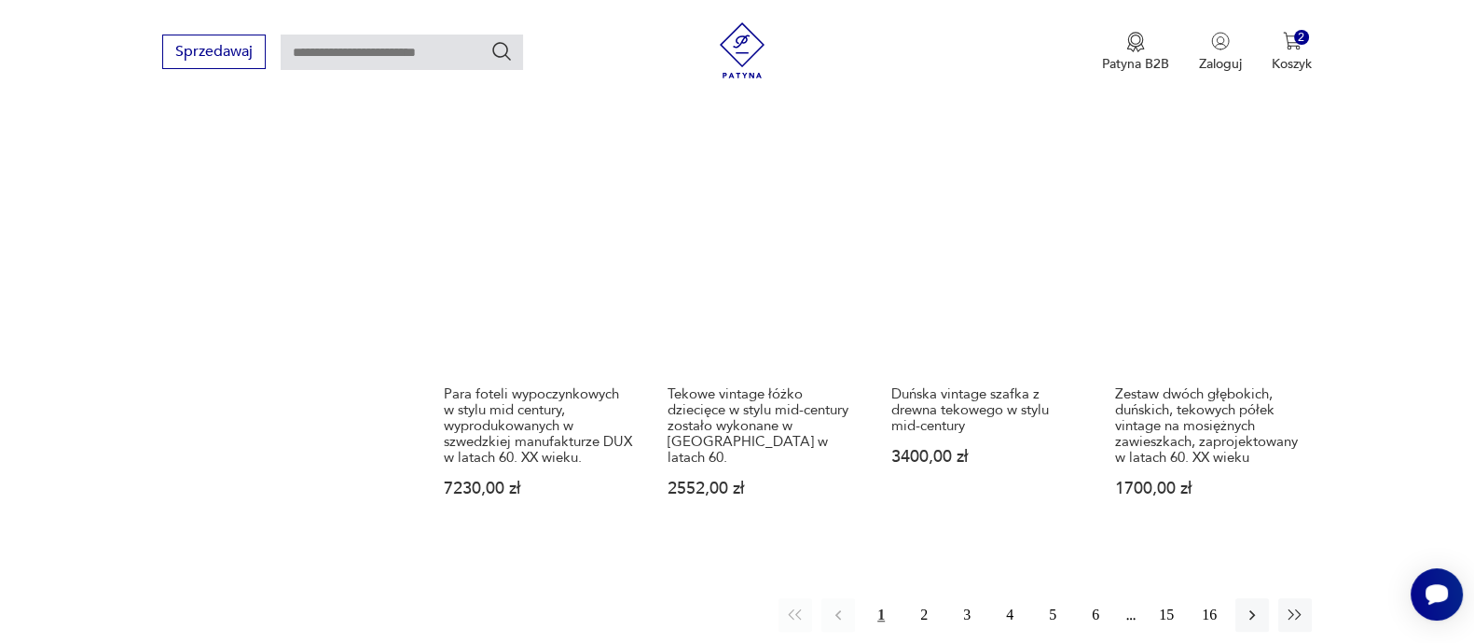
scroll to position [1898, 0]
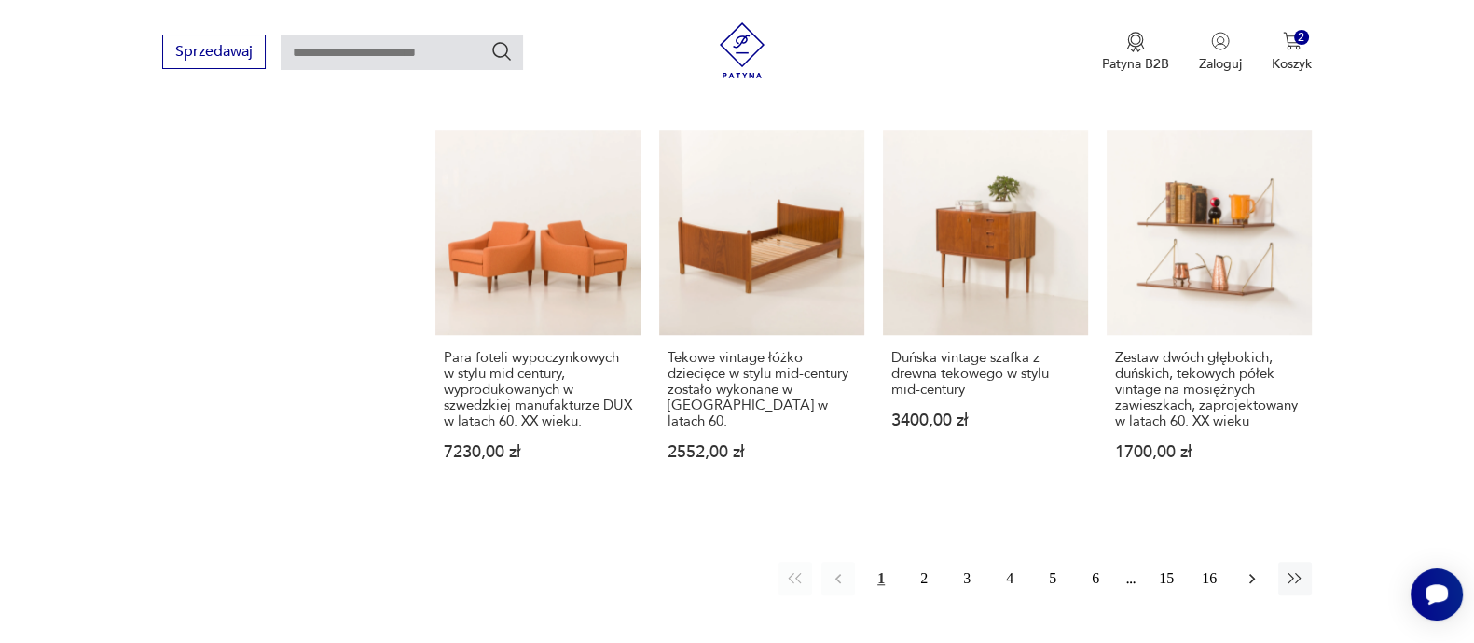
click at [1247, 569] on icon "button" at bounding box center [1252, 578] width 19 height 19
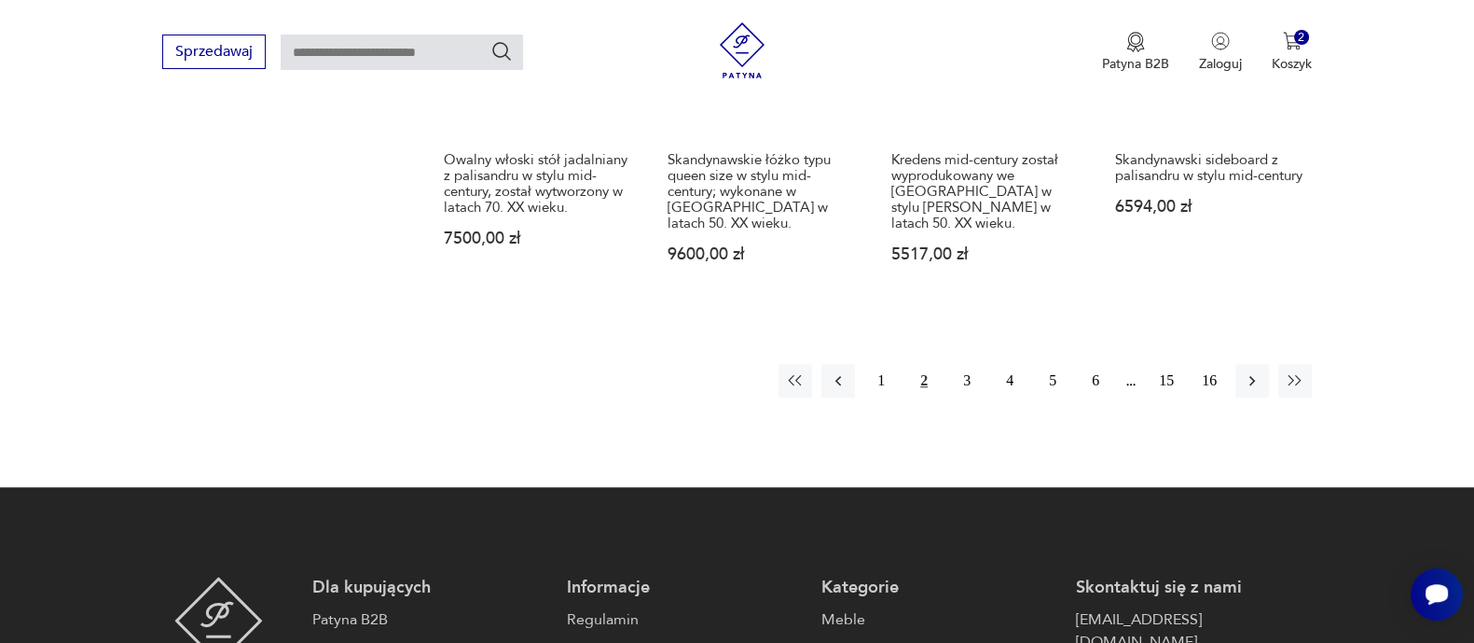
scroll to position [2014, 0]
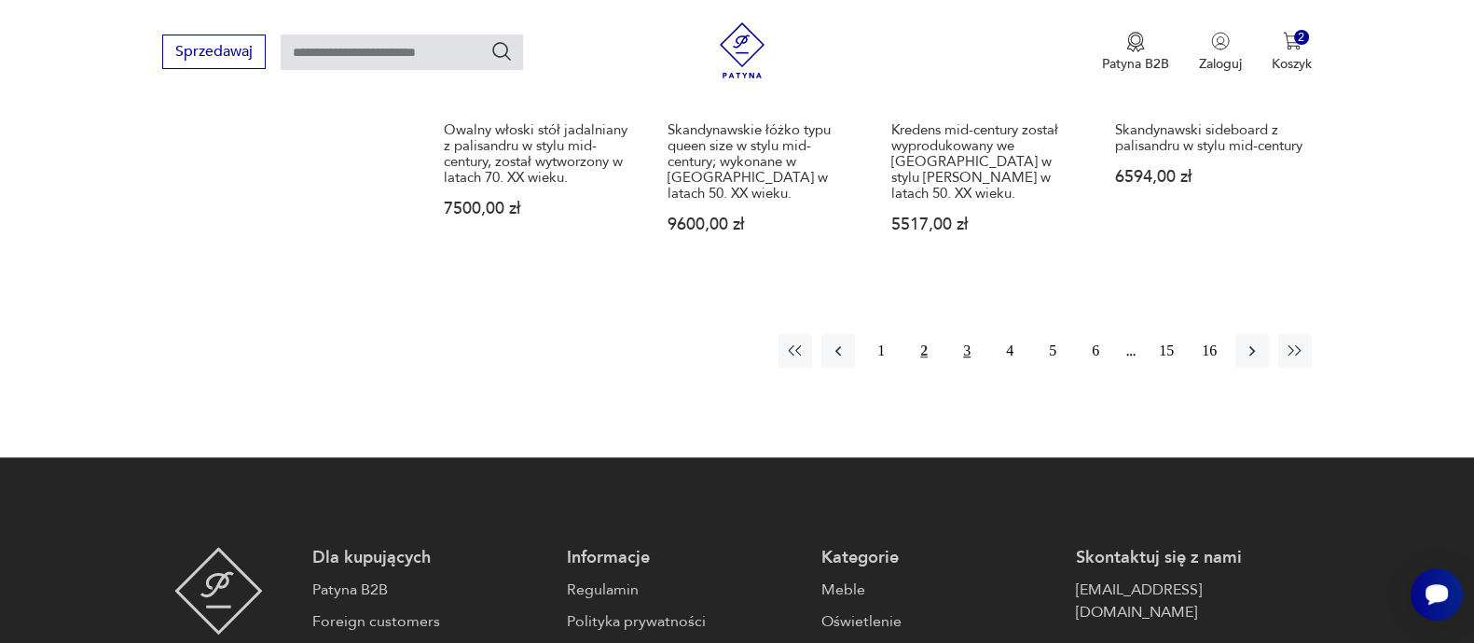
click at [968, 334] on button "3" at bounding box center [967, 351] width 34 height 34
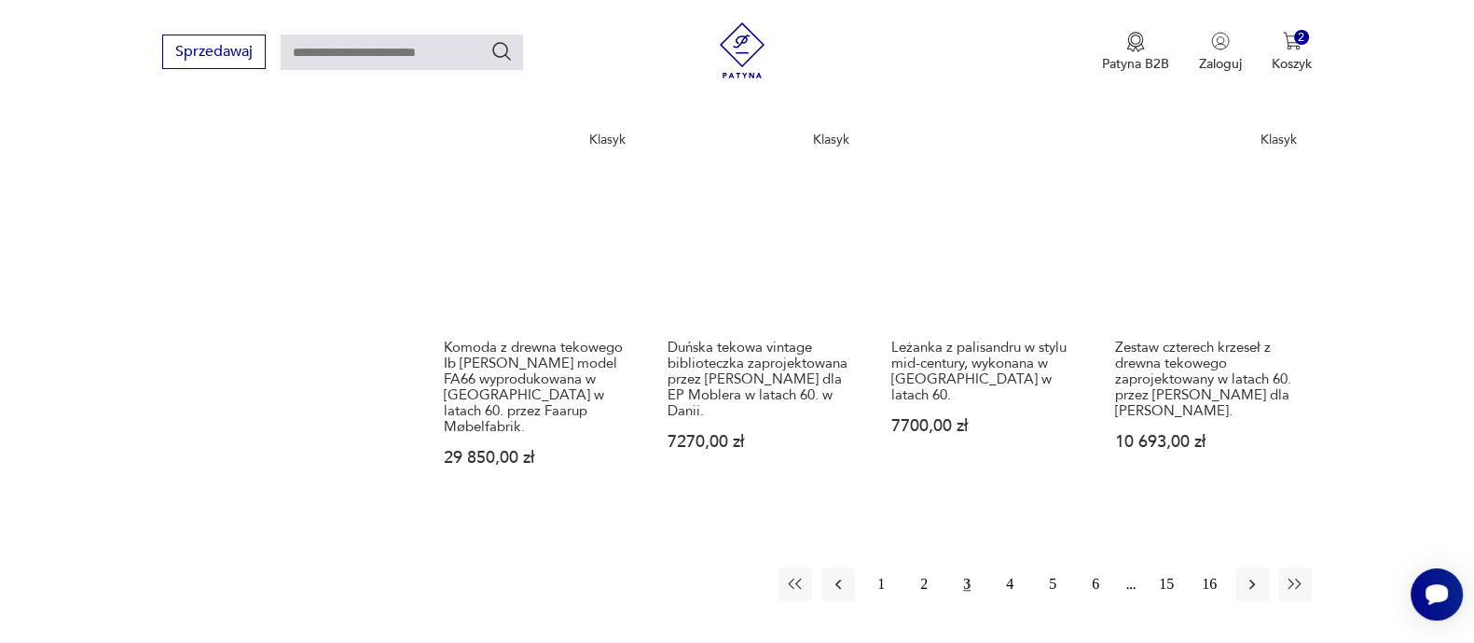
scroll to position [1898, 0]
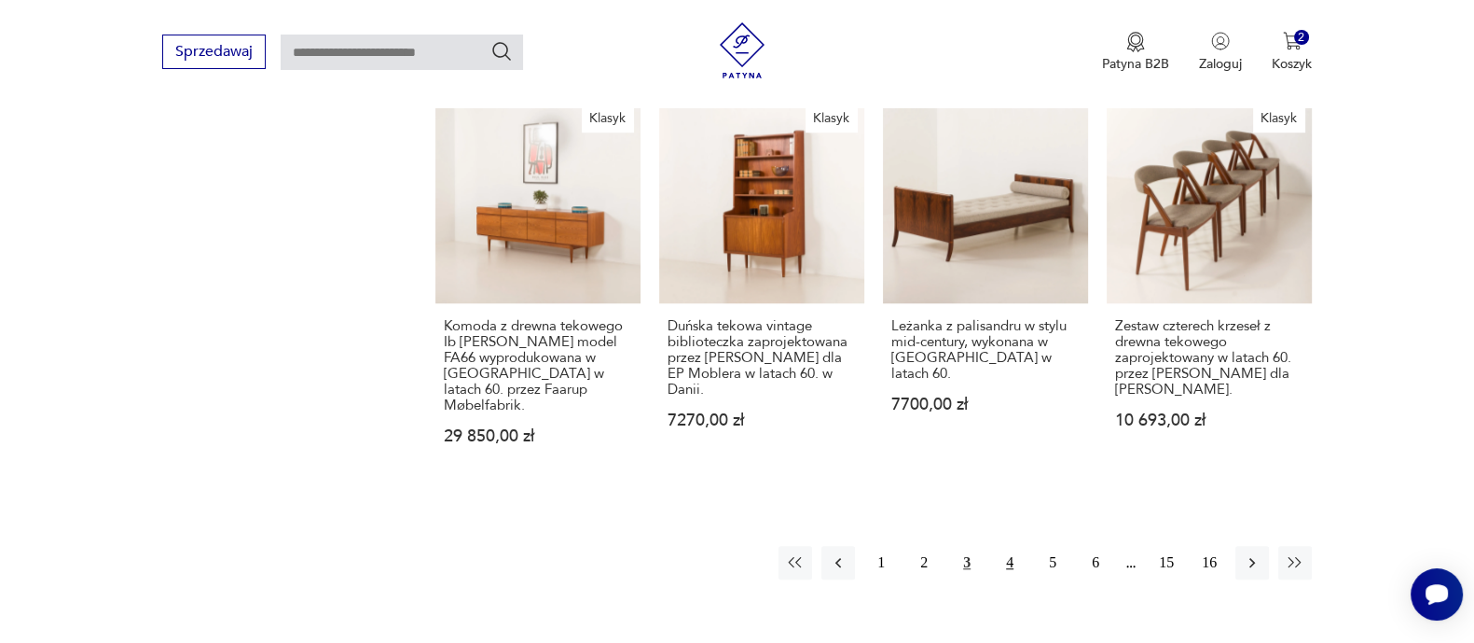
click at [1010, 546] on button "4" at bounding box center [1010, 563] width 34 height 34
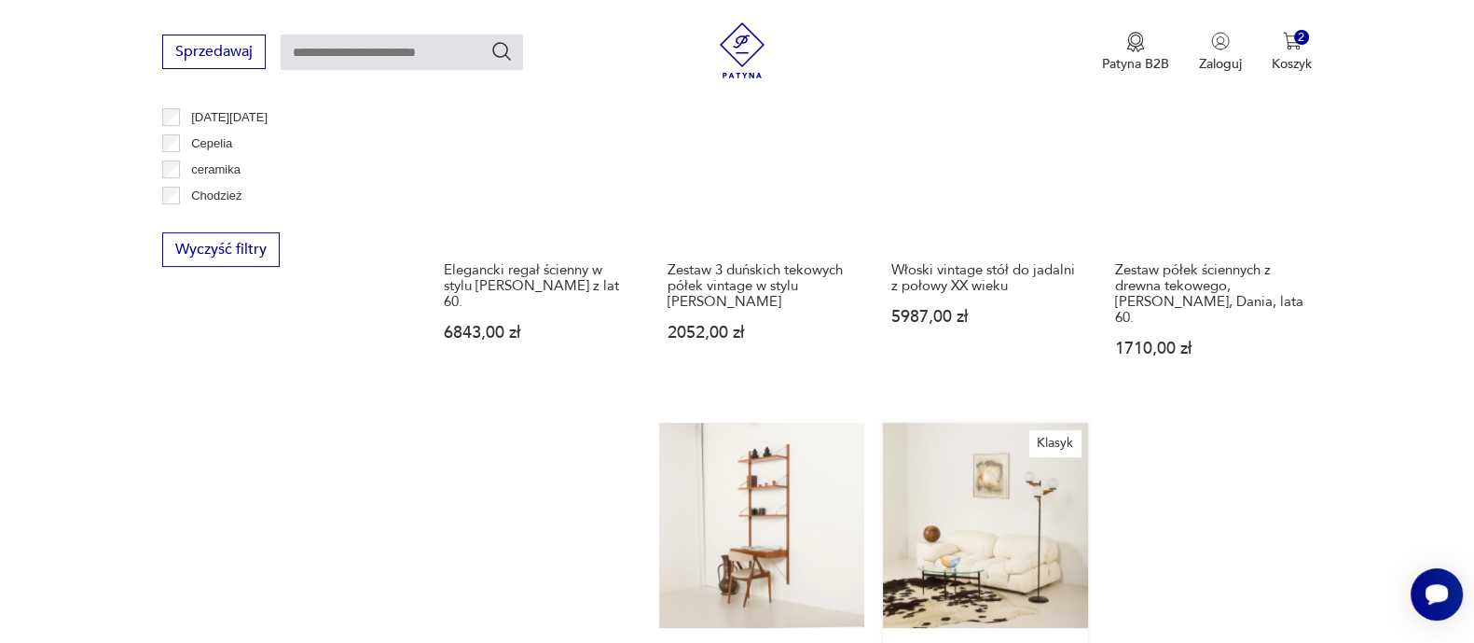
scroll to position [1198, 0]
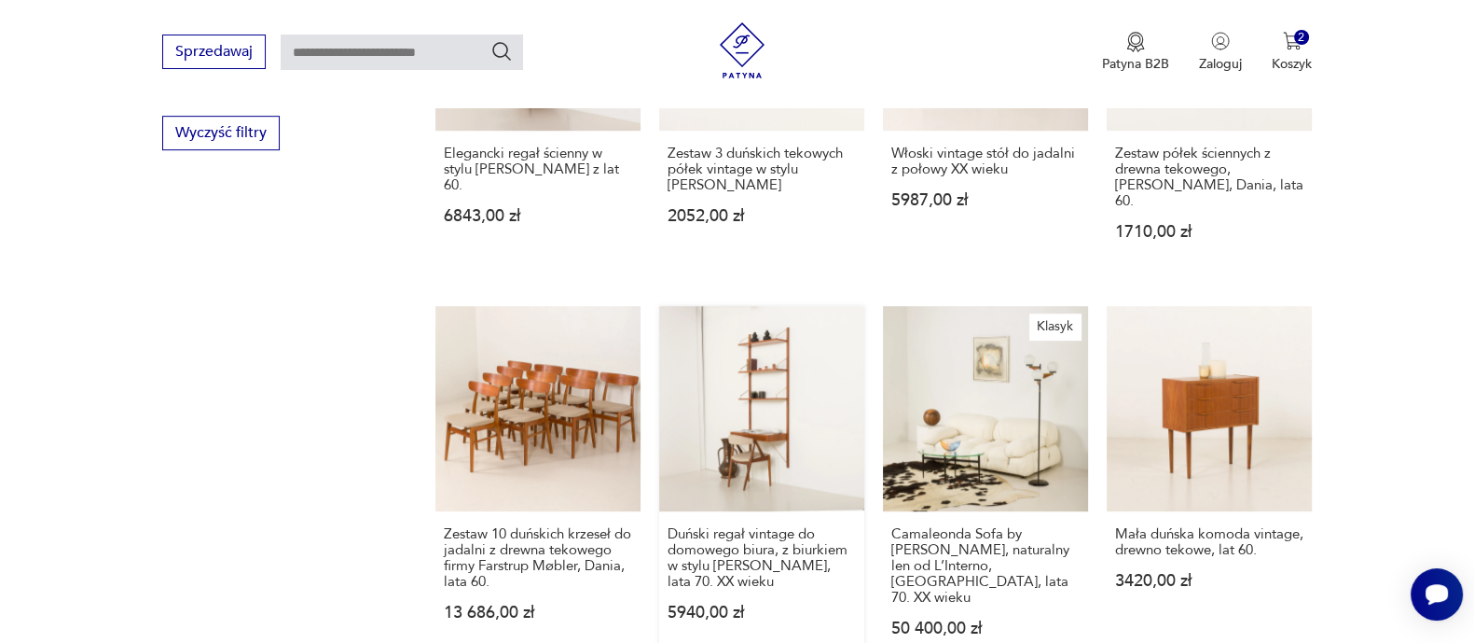
click at [759, 388] on link "Duński regał vintage do domowego biura, z biurkiem w stylu [PERSON_NAME], lata …" at bounding box center [761, 489] width 205 height 366
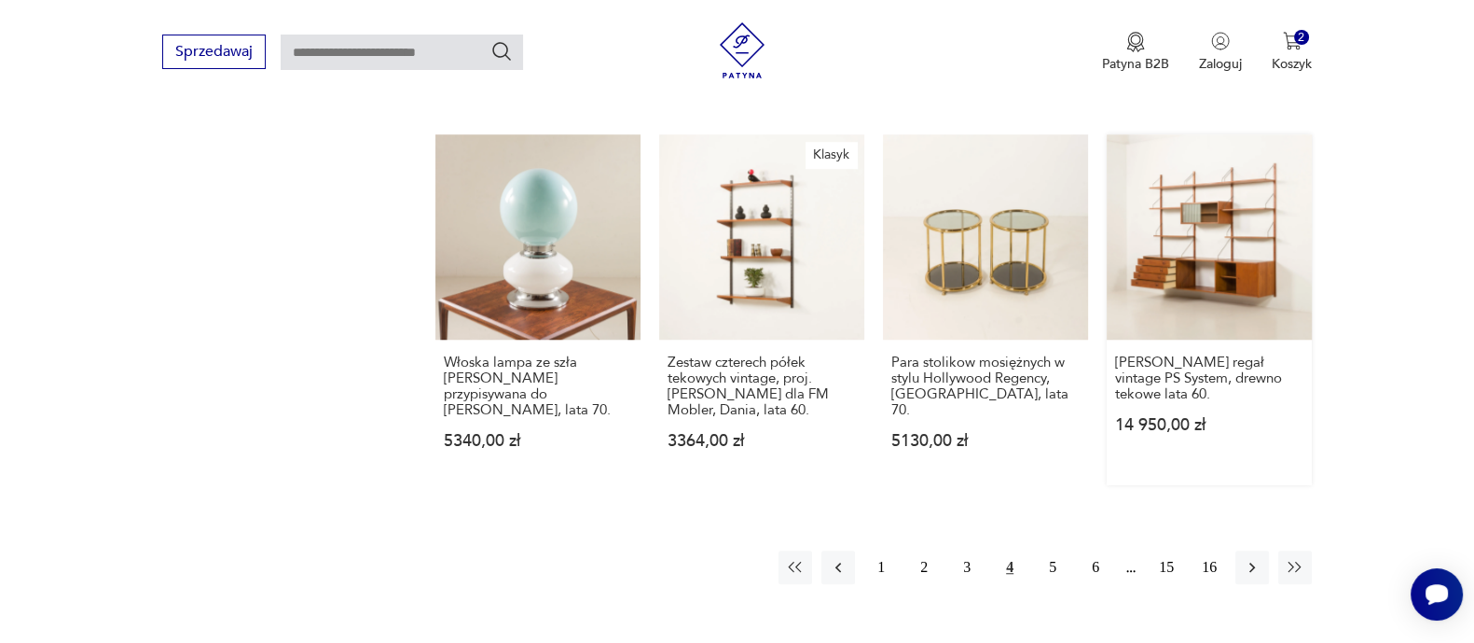
scroll to position [1943, 0]
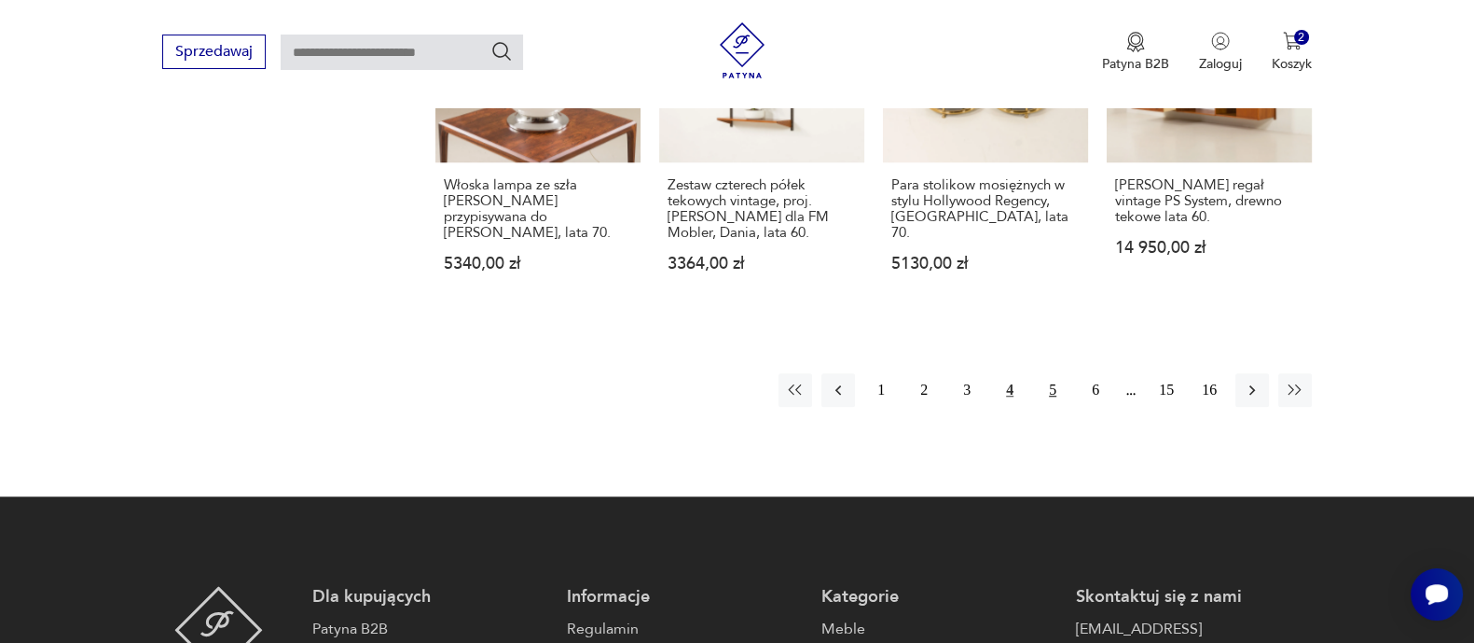
click at [1055, 373] on button "5" at bounding box center [1053, 390] width 34 height 34
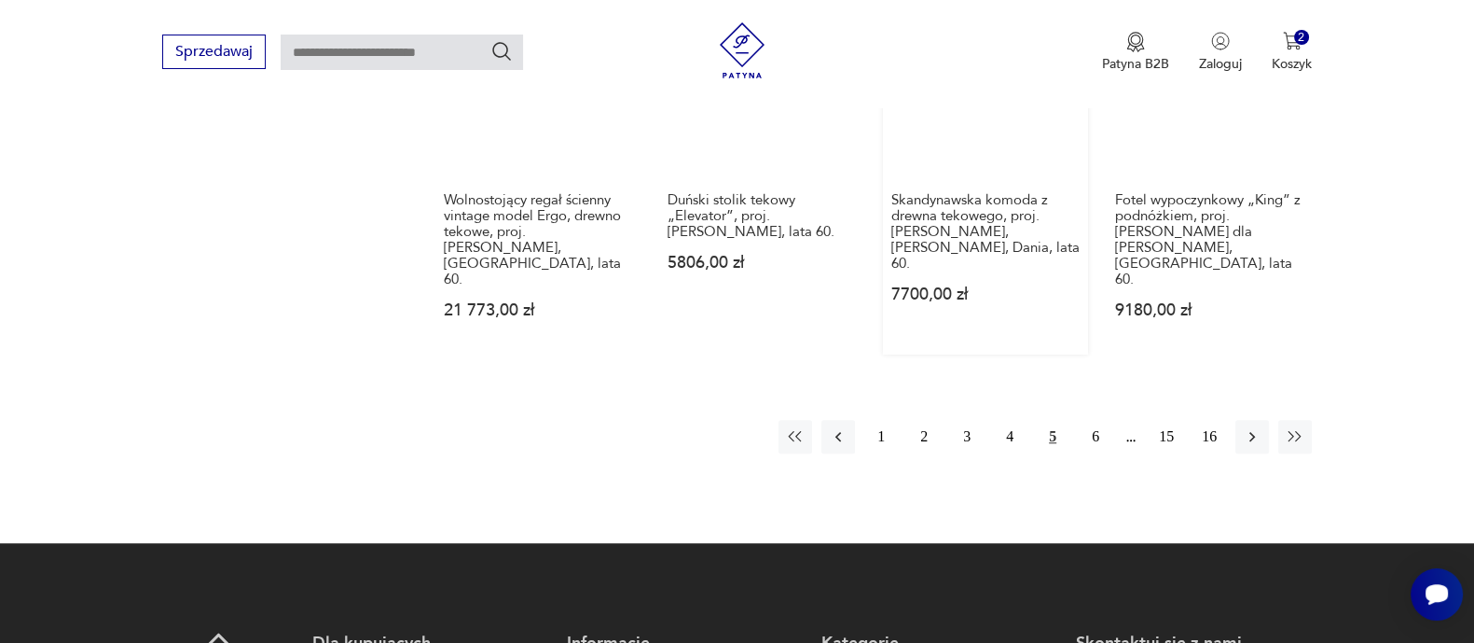
scroll to position [1898, 0]
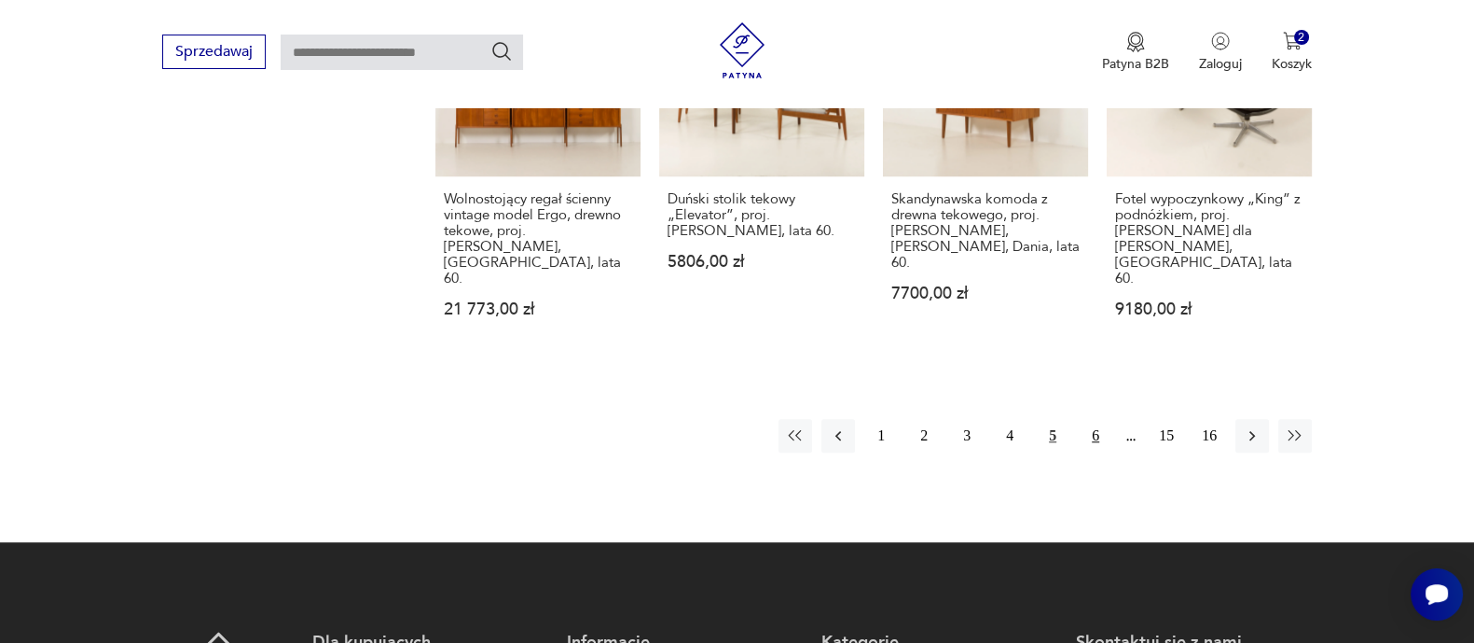
click at [1096, 419] on button "6" at bounding box center [1096, 436] width 34 height 34
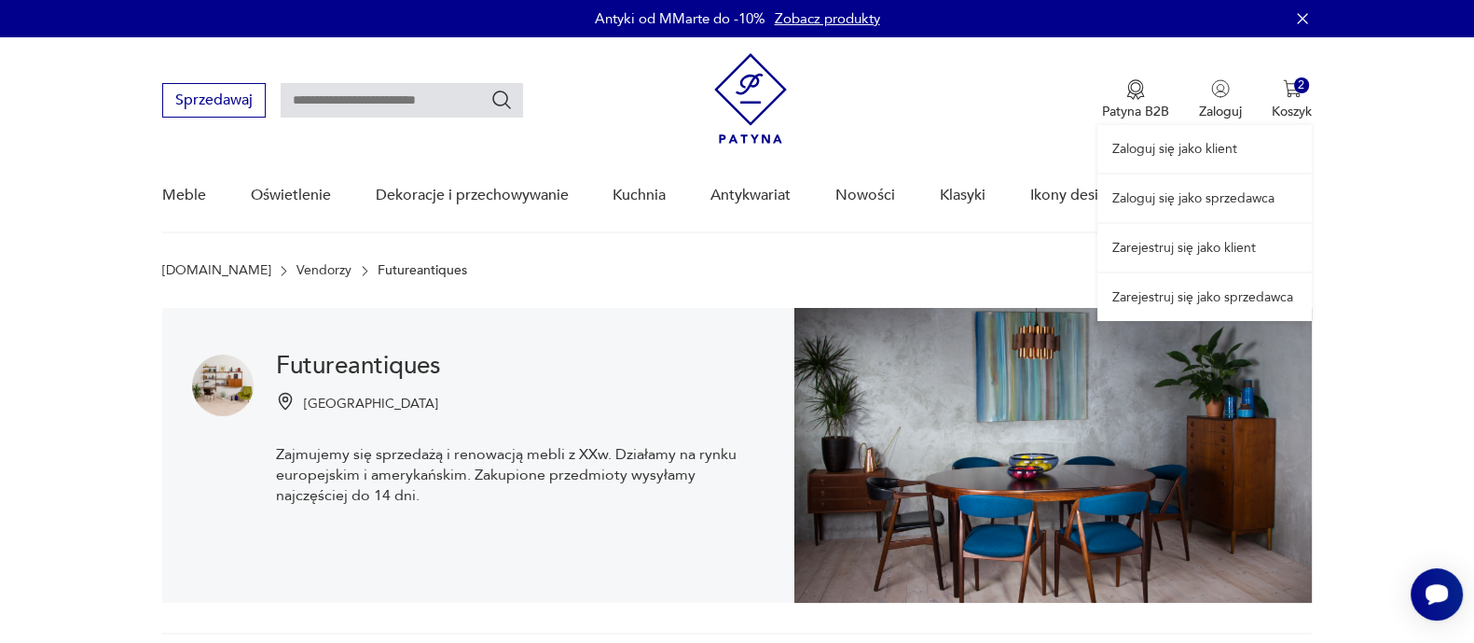
click at [1287, 114] on div "Zaloguj się jako klient Zaloguj się jako sprzedawca Zarejestruj się jako klient…" at bounding box center [1205, 178] width 214 height 283
click at [1287, 100] on div "Zaloguj się jako klient Zaloguj się jako sprzedawca Zarejestruj się jako klient…" at bounding box center [1205, 178] width 214 height 283
click at [1284, 76] on div "Zaloguj się jako klient Zaloguj się jako sprzedawca Zarejestruj się jako klient…" at bounding box center [1205, 178] width 214 height 283
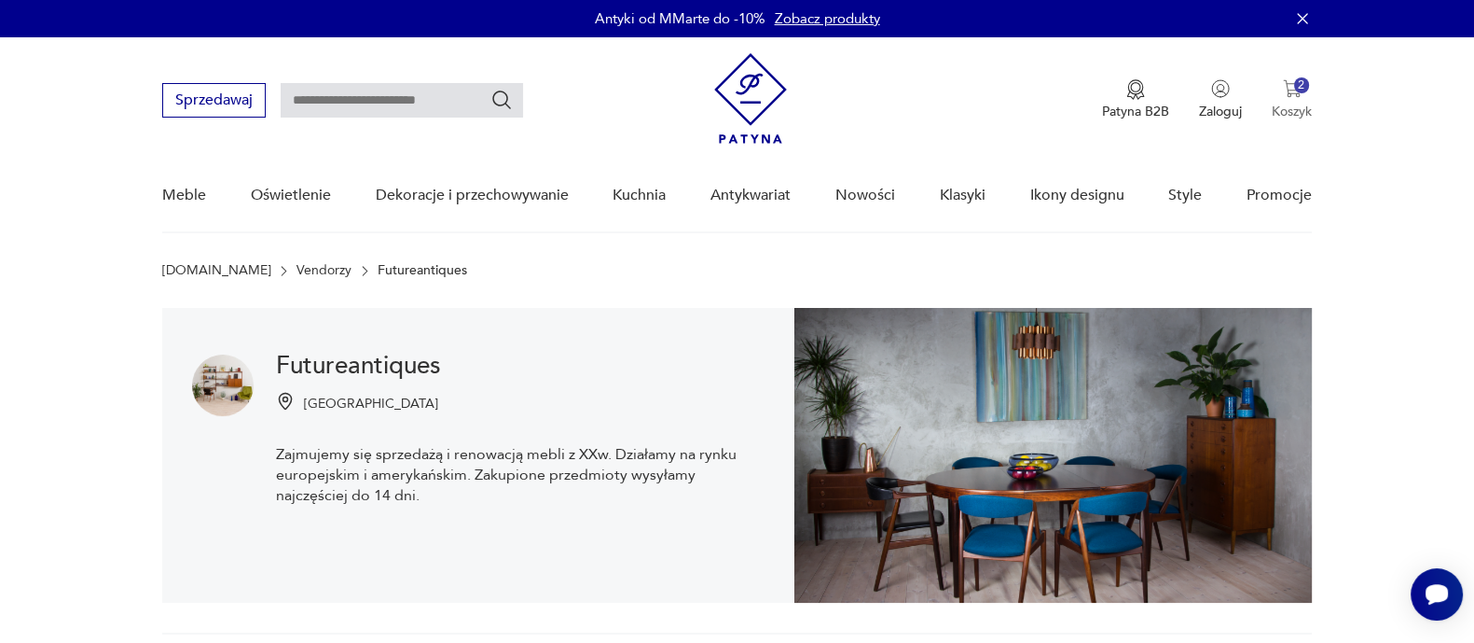
click at [1279, 104] on p "Koszyk" at bounding box center [1292, 112] width 40 height 18
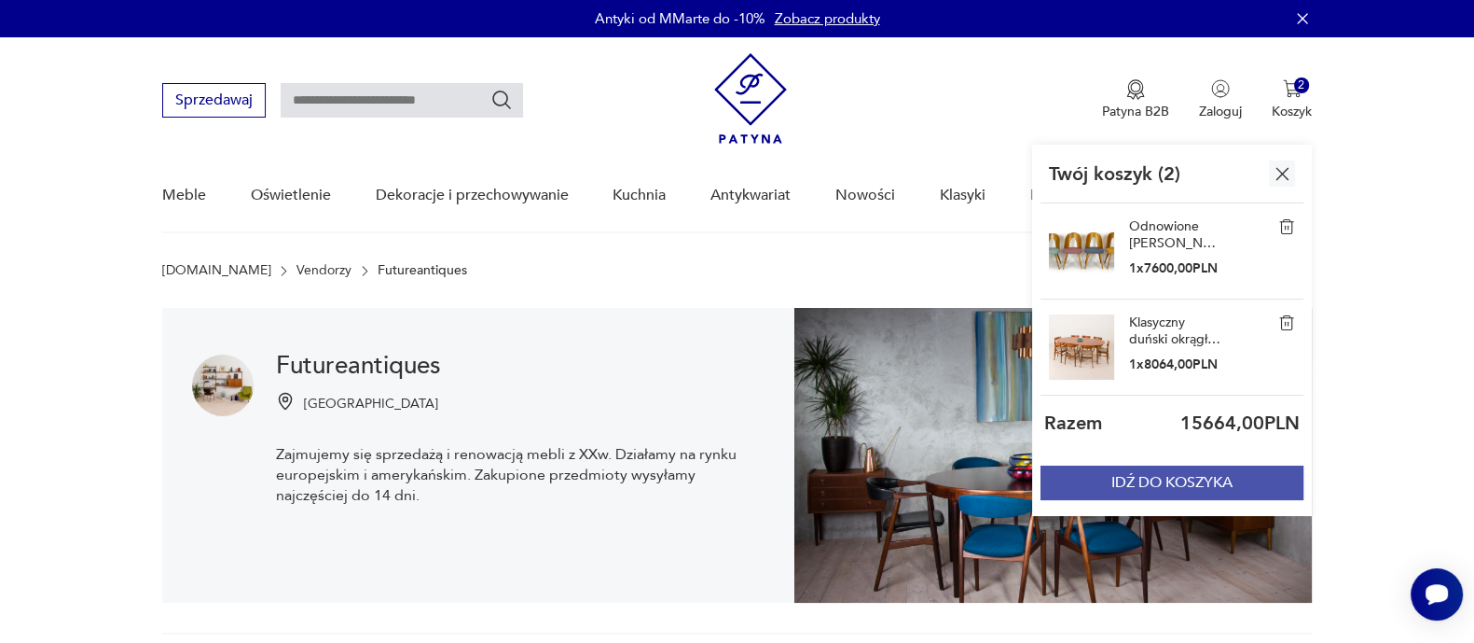
click at [1178, 485] on button "IDŹ DO KOSZYKA" at bounding box center [1172, 482] width 263 height 35
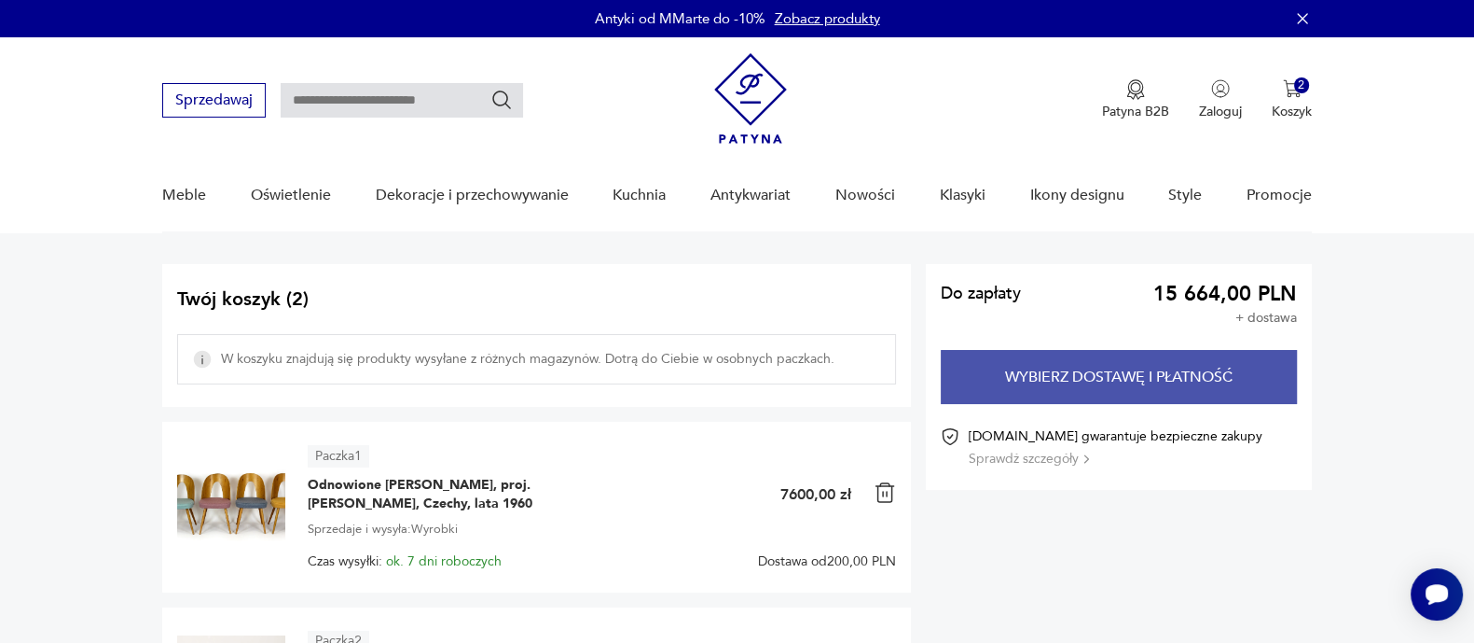
click at [1044, 386] on button "Wybierz dostawę i płatność" at bounding box center [1119, 377] width 356 height 54
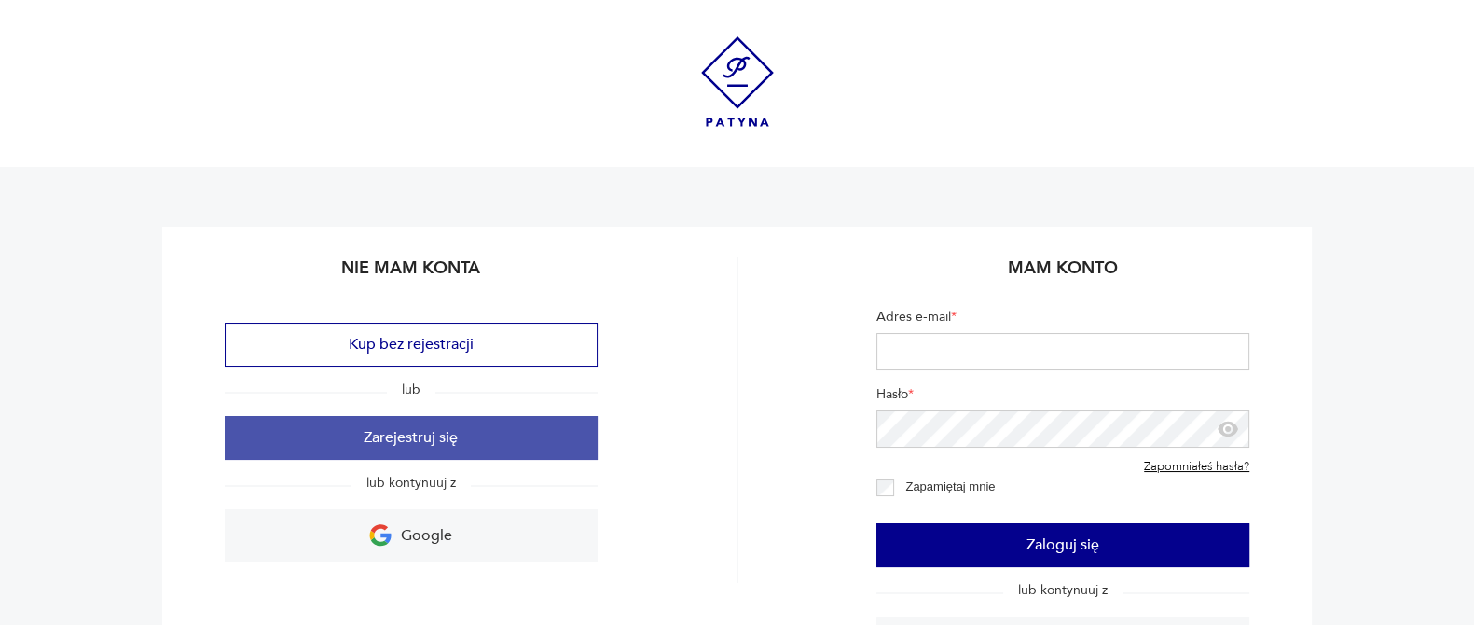
click at [411, 432] on button "Zarejestruj się" at bounding box center [411, 438] width 373 height 44
click at [415, 432] on button "Zarejestruj się" at bounding box center [411, 438] width 373 height 44
click at [415, 433] on button "Zarejestruj się" at bounding box center [411, 438] width 373 height 44
click at [419, 435] on button "Zarejestruj się" at bounding box center [411, 438] width 373 height 44
click at [438, 432] on button "Zarejestruj się" at bounding box center [411, 438] width 373 height 44
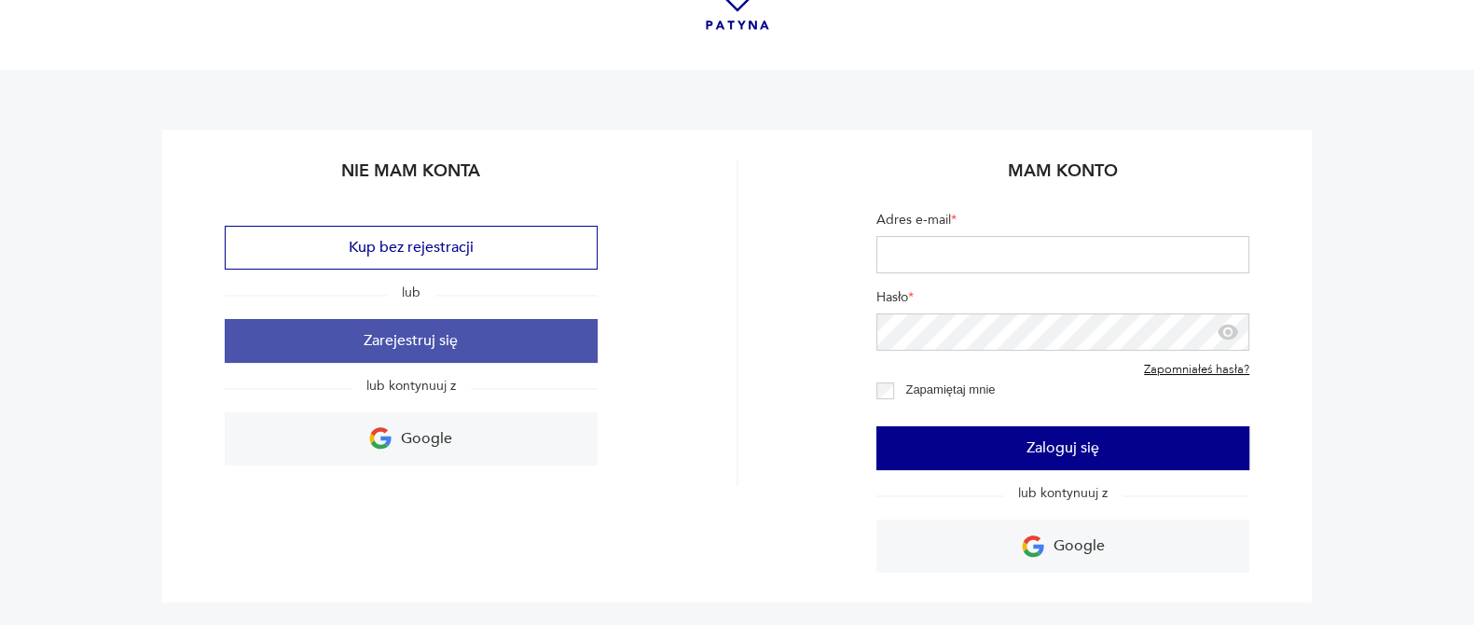
scroll to position [92, 0]
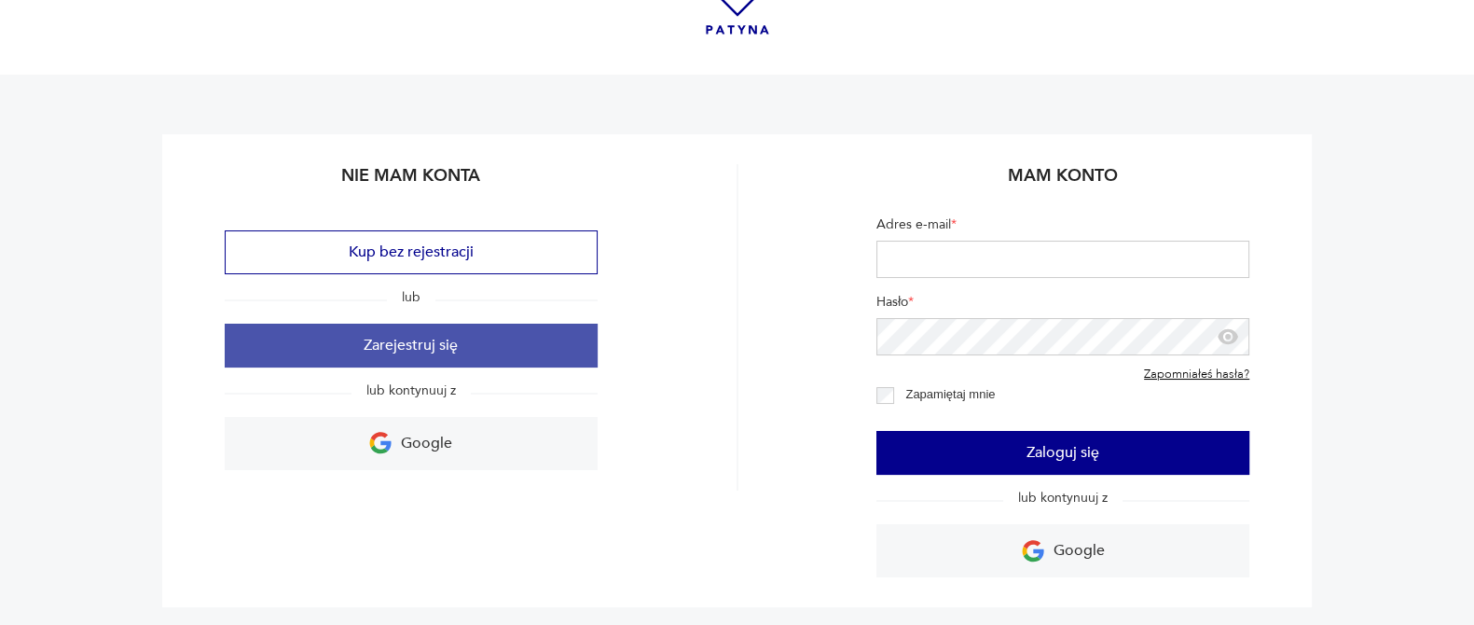
click at [438, 340] on button "Zarejestruj się" at bounding box center [411, 346] width 373 height 44
click at [392, 344] on button "Zarejestruj się" at bounding box center [411, 346] width 373 height 44
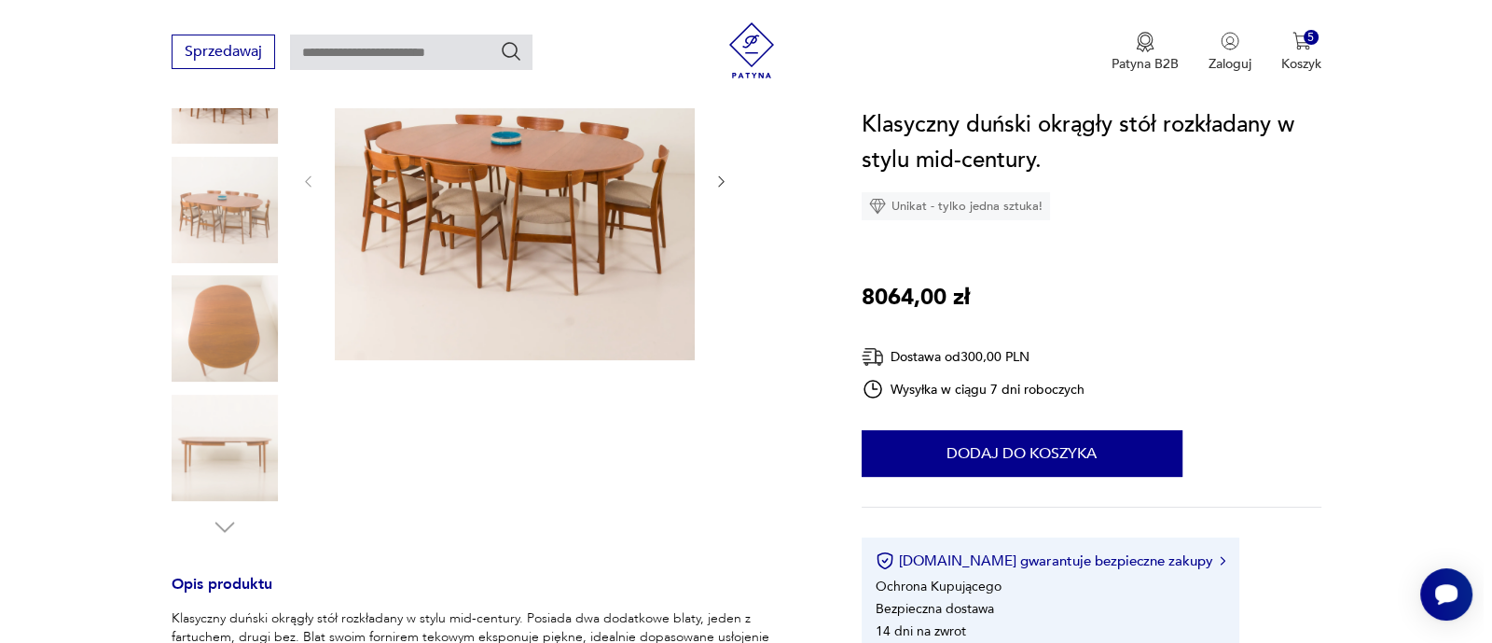
scroll to position [304, 0]
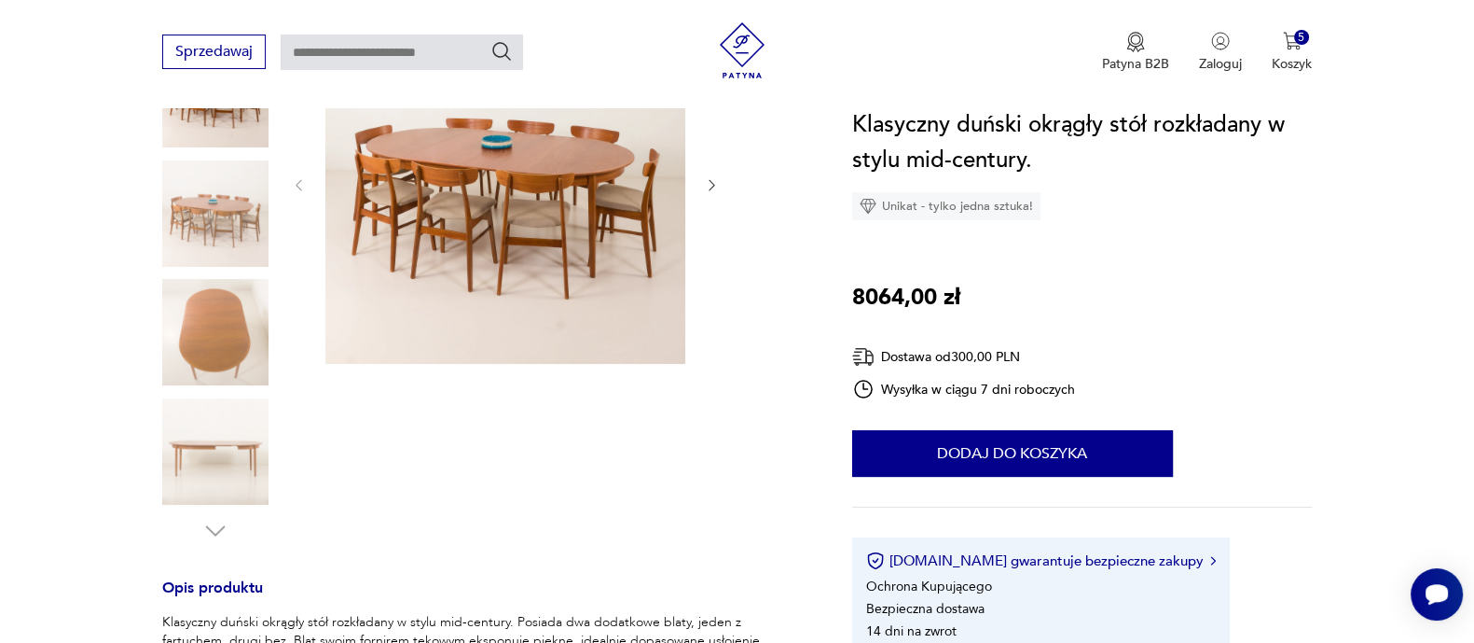
click at [499, 173] on img at bounding box center [505, 184] width 360 height 360
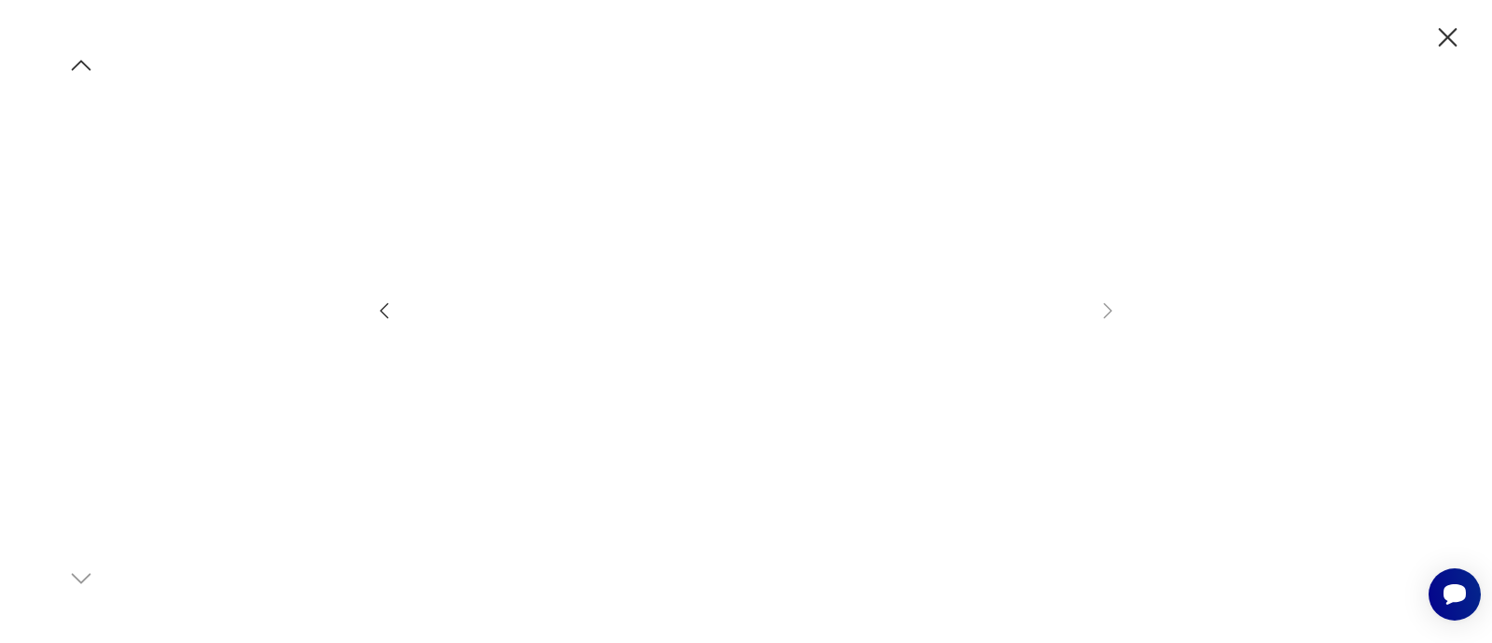
click at [79, 505] on img at bounding box center [81, 498] width 106 height 106
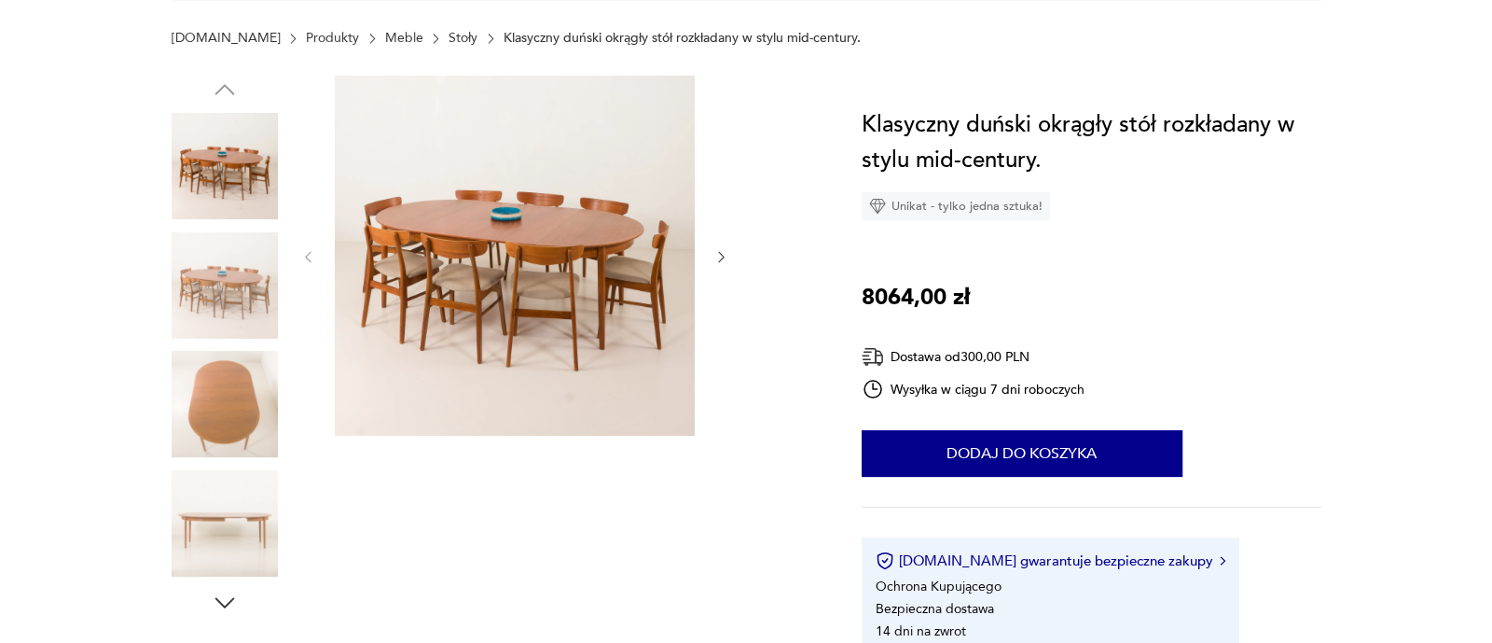
scroll to position [304, 0]
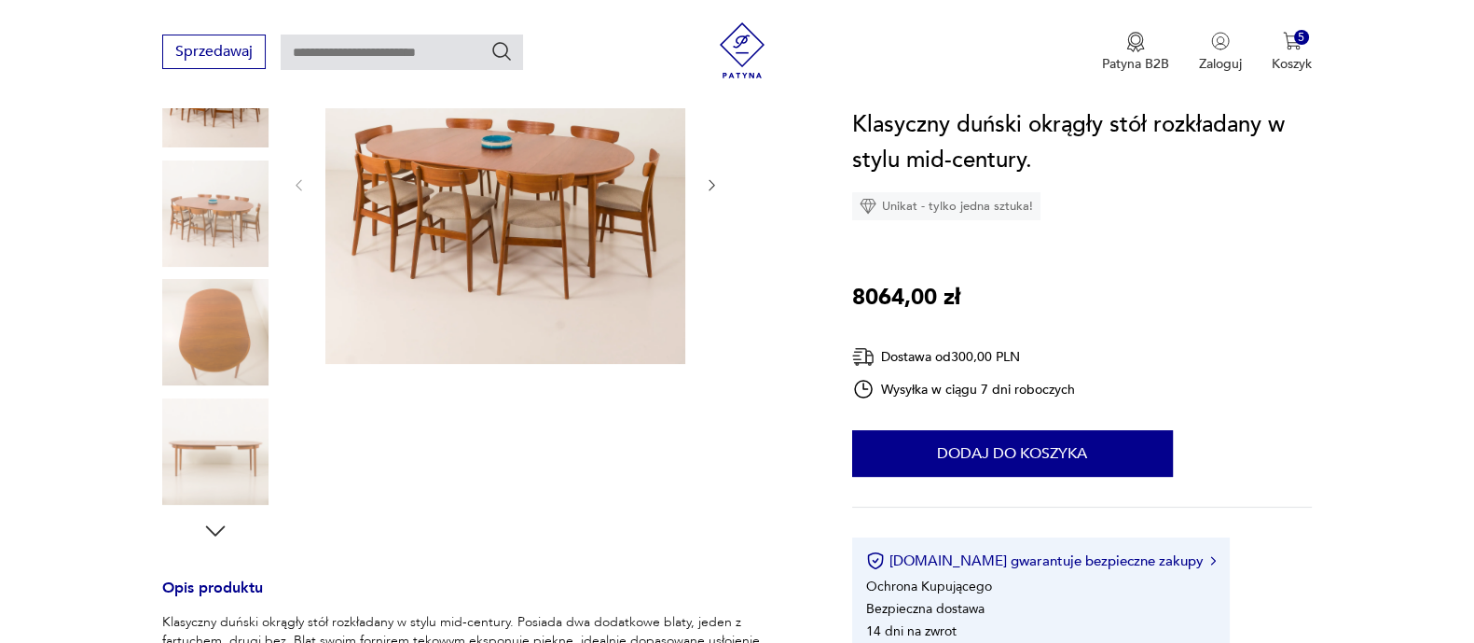
click at [544, 303] on img at bounding box center [505, 184] width 360 height 360
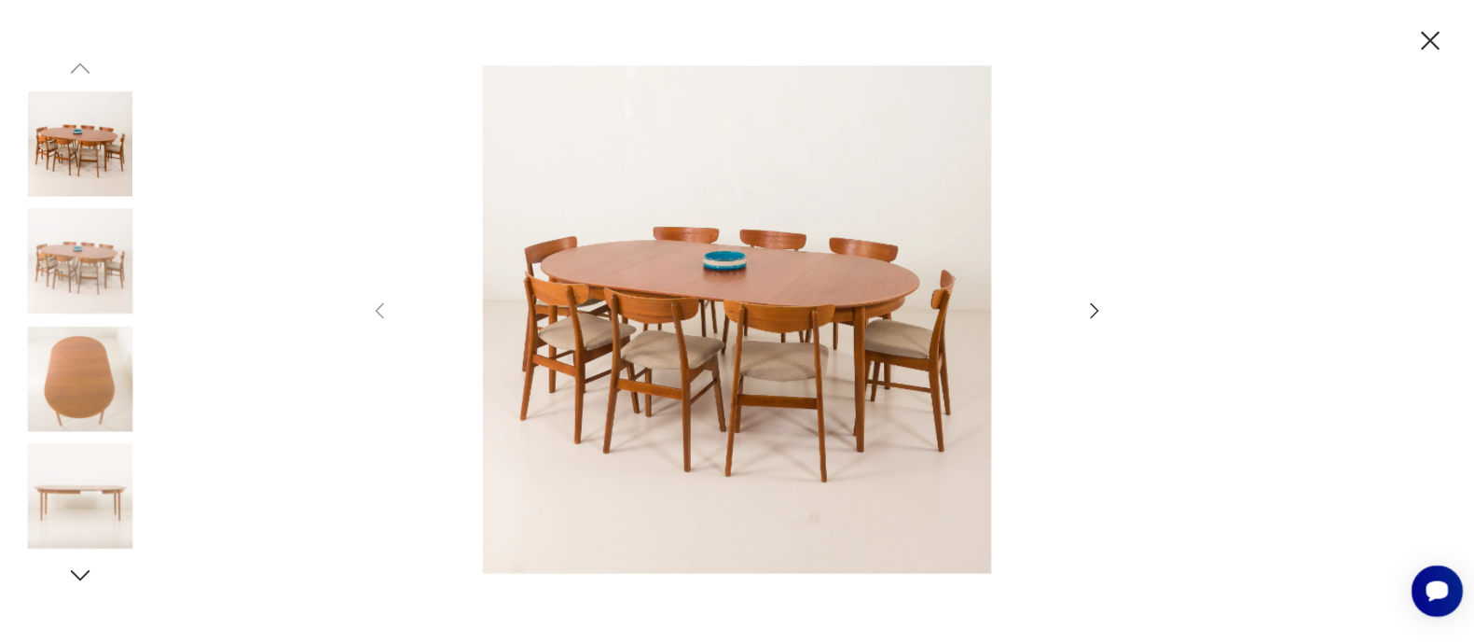
scroll to position [0, 0]
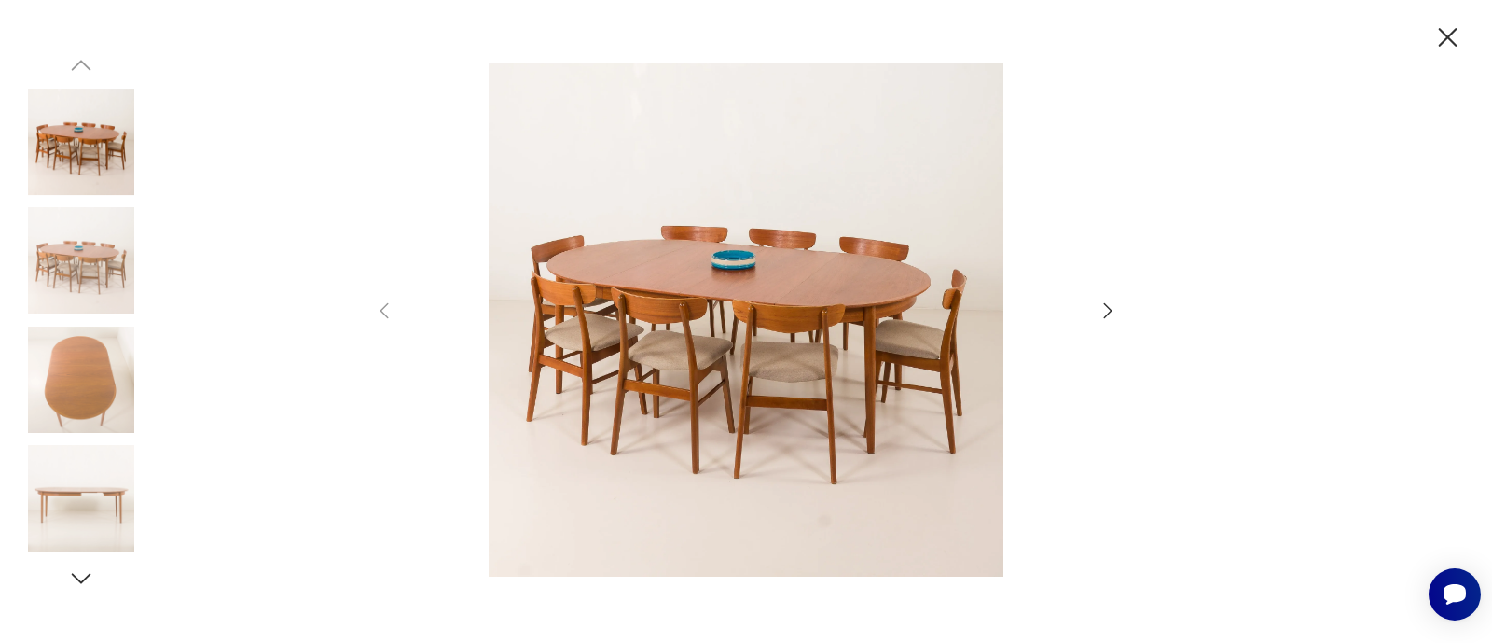
click at [1107, 311] on icon "button" at bounding box center [1108, 310] width 22 height 22
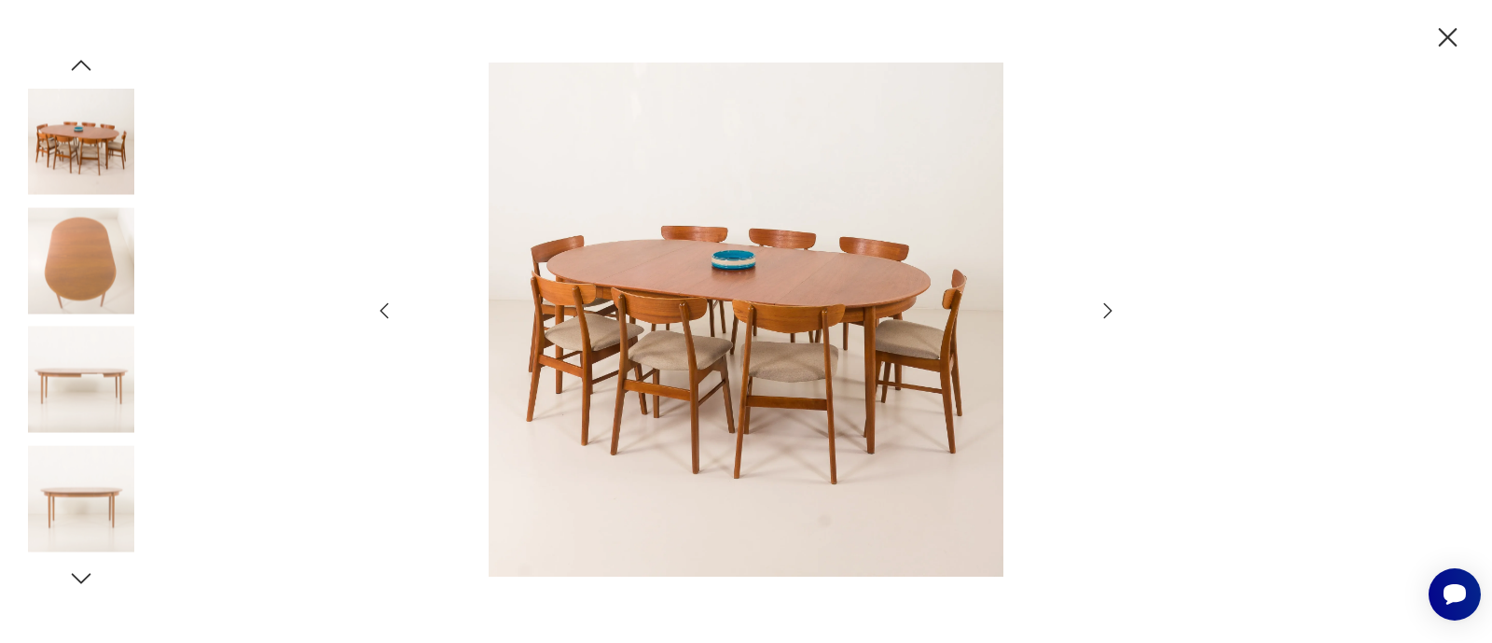
click at [1107, 311] on icon "button" at bounding box center [1108, 310] width 22 height 22
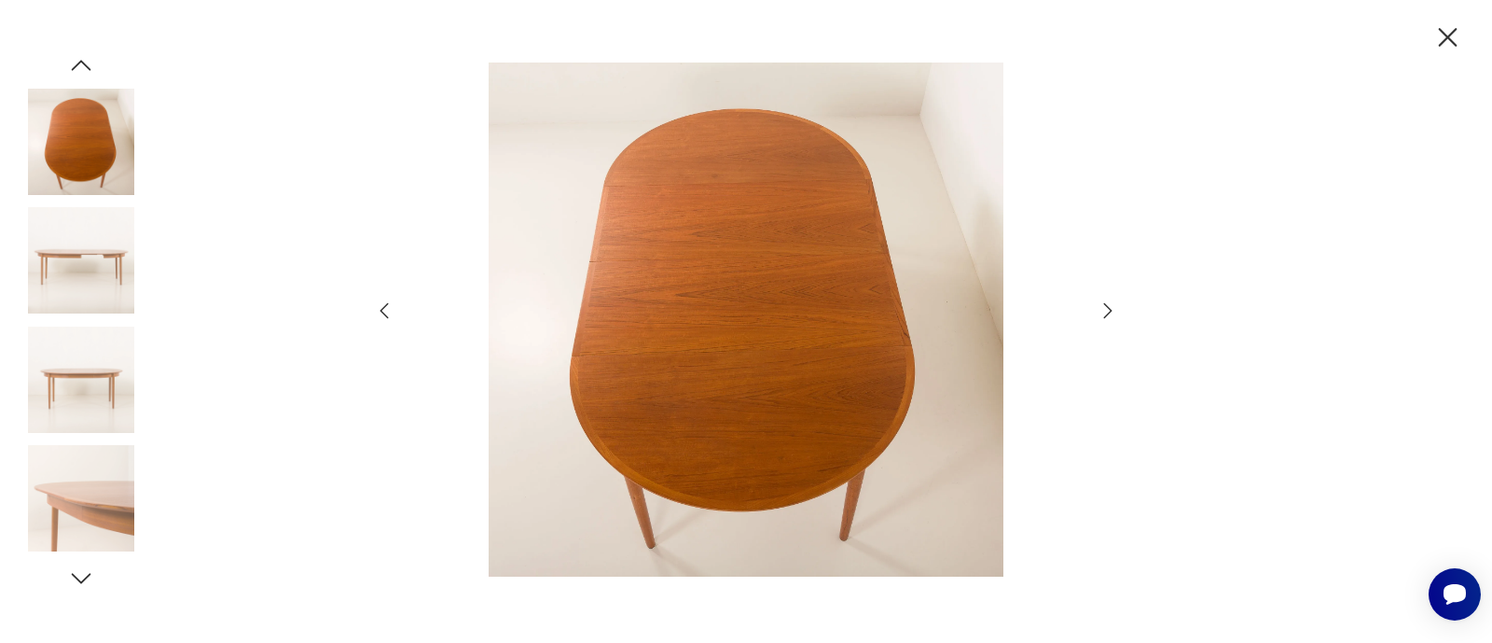
click at [1107, 311] on icon "button" at bounding box center [1108, 310] width 22 height 22
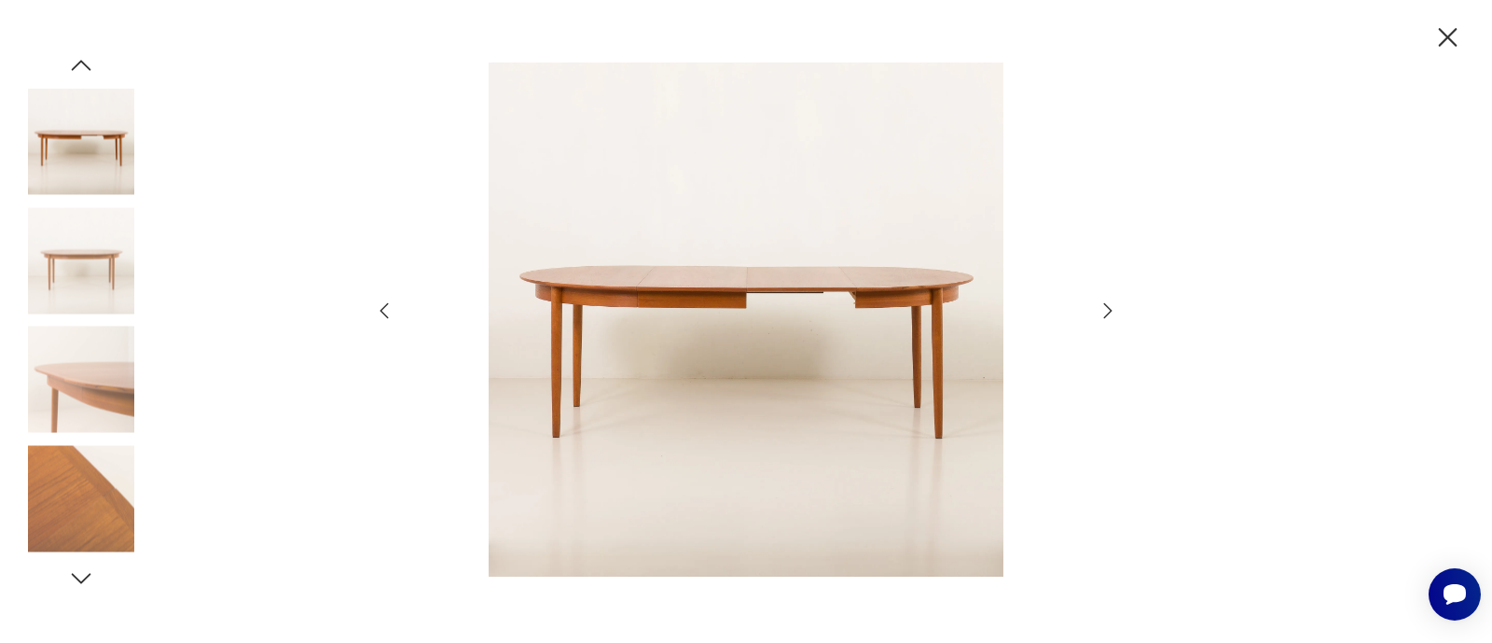
click at [1107, 311] on icon "button" at bounding box center [1108, 310] width 22 height 22
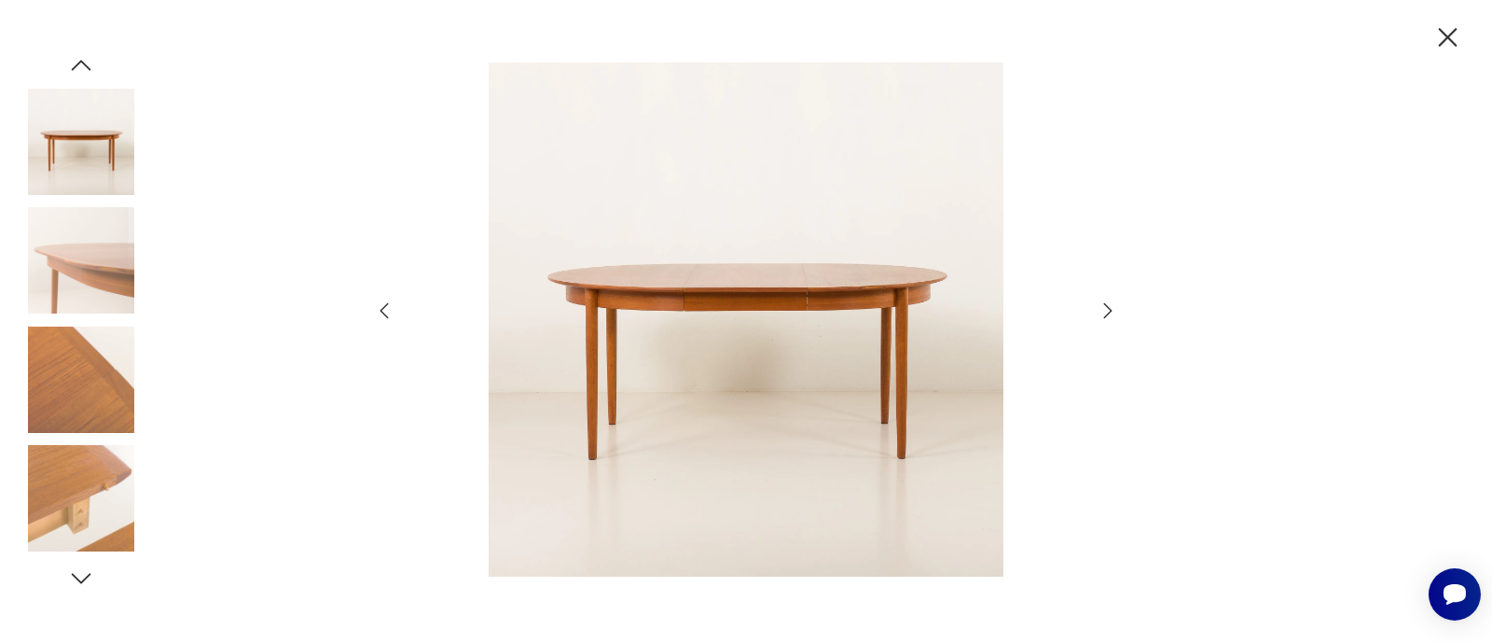
click at [379, 310] on icon "button" at bounding box center [384, 310] width 22 height 22
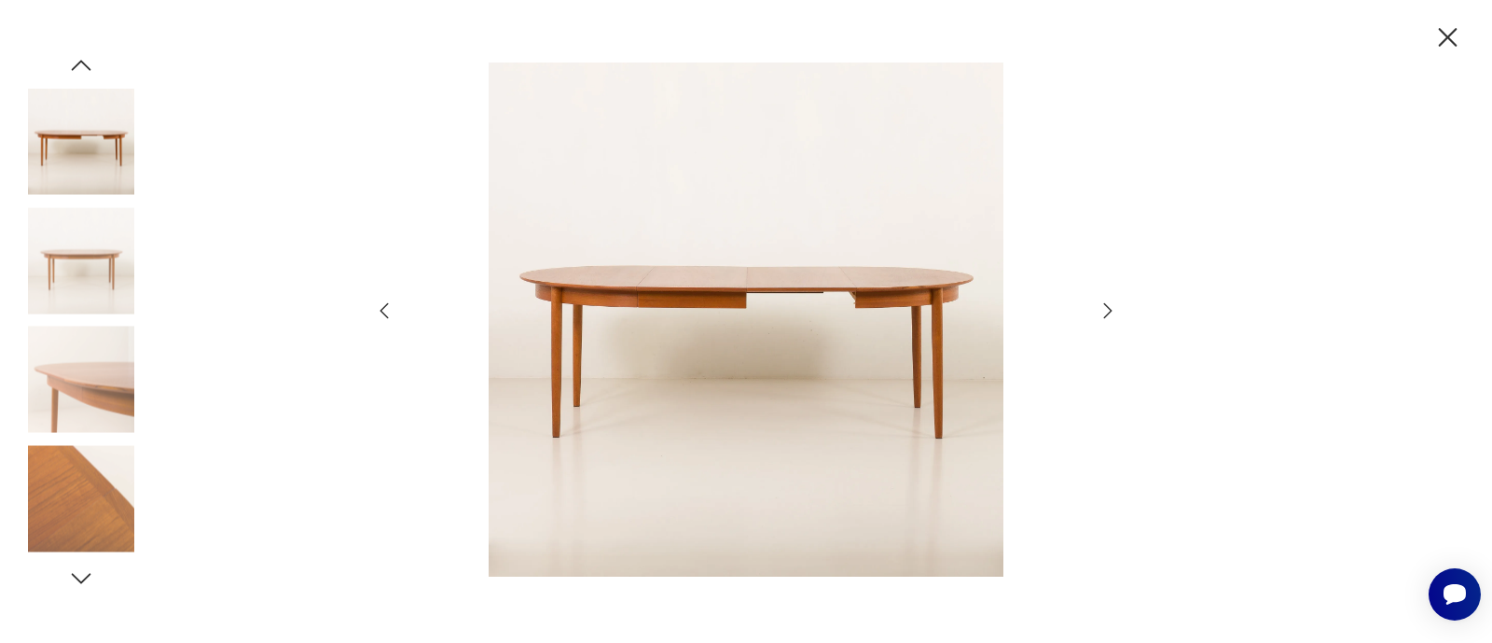
click at [1106, 314] on icon "button" at bounding box center [1108, 309] width 8 height 15
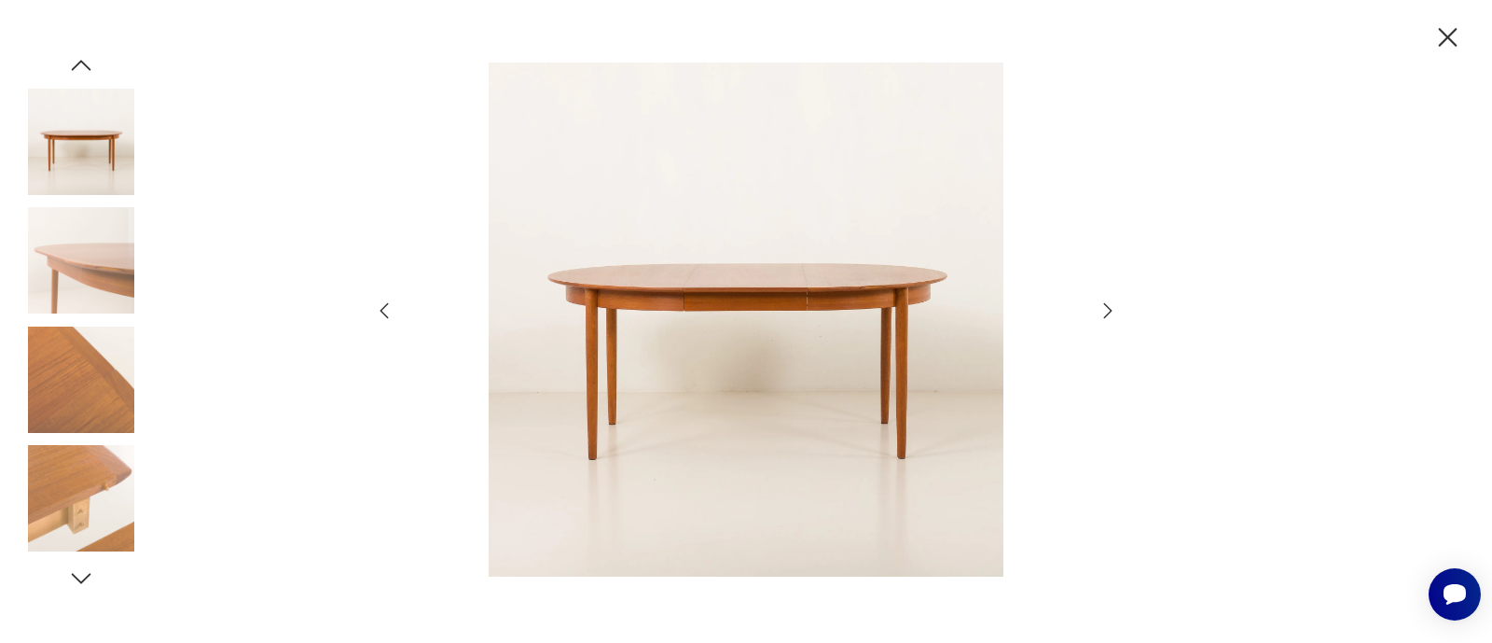
click at [1105, 311] on icon "button" at bounding box center [1108, 310] width 22 height 22
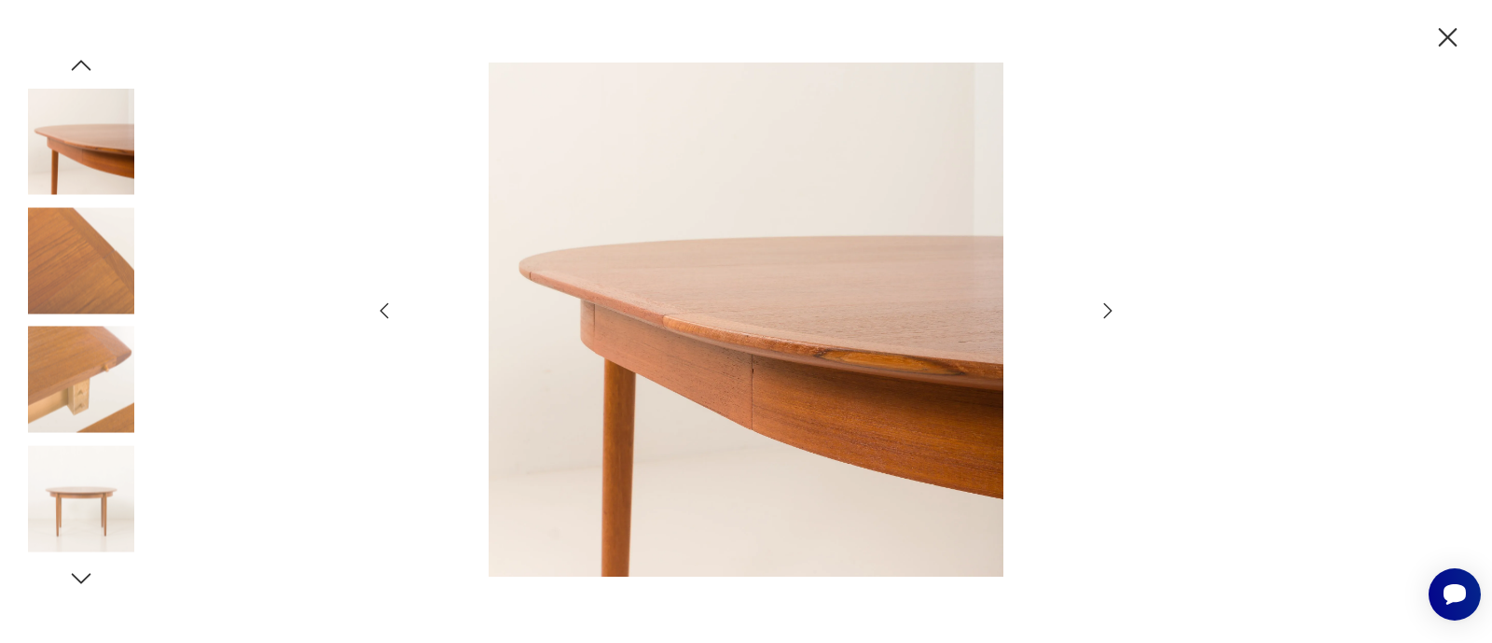
click at [1105, 311] on icon "button" at bounding box center [1108, 310] width 22 height 22
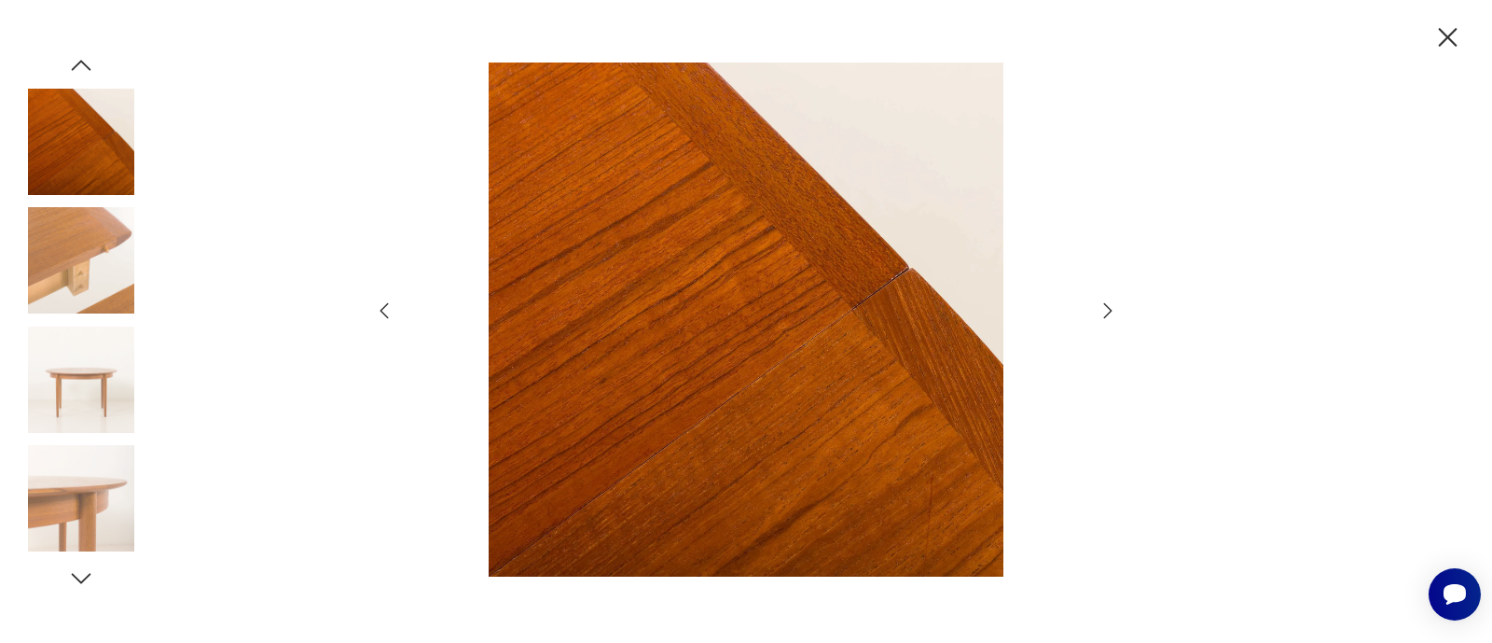
click at [1105, 311] on icon "button" at bounding box center [1108, 310] width 22 height 22
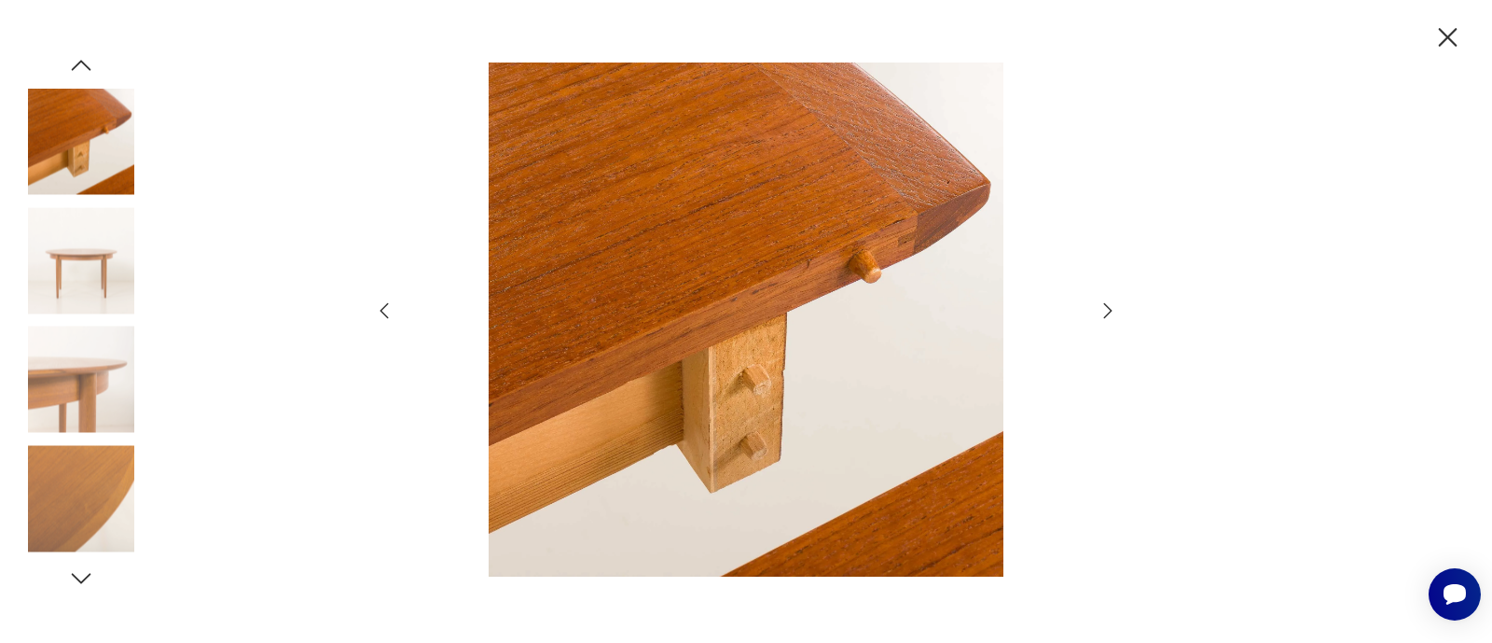
click at [1105, 311] on icon "button" at bounding box center [1108, 310] width 22 height 22
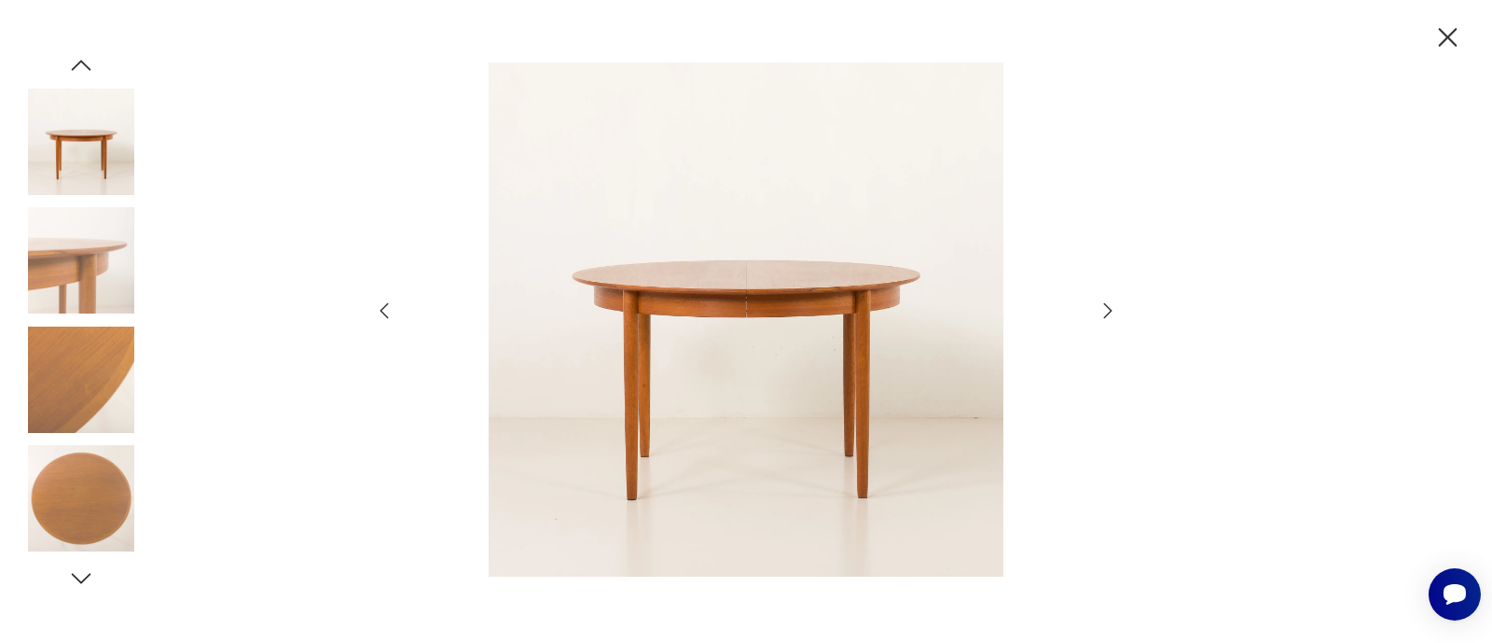
click at [1107, 310] on icon "button" at bounding box center [1108, 310] width 22 height 22
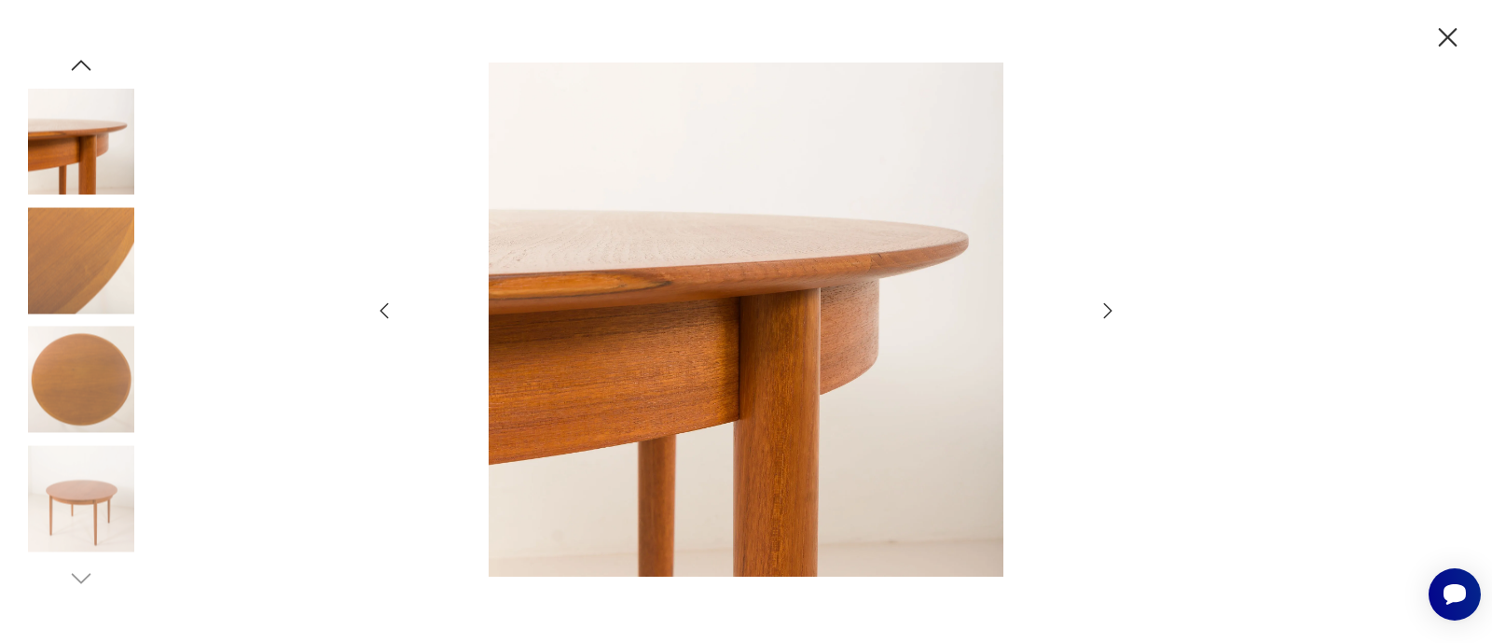
click at [1450, 33] on icon "button" at bounding box center [1448, 37] width 19 height 19
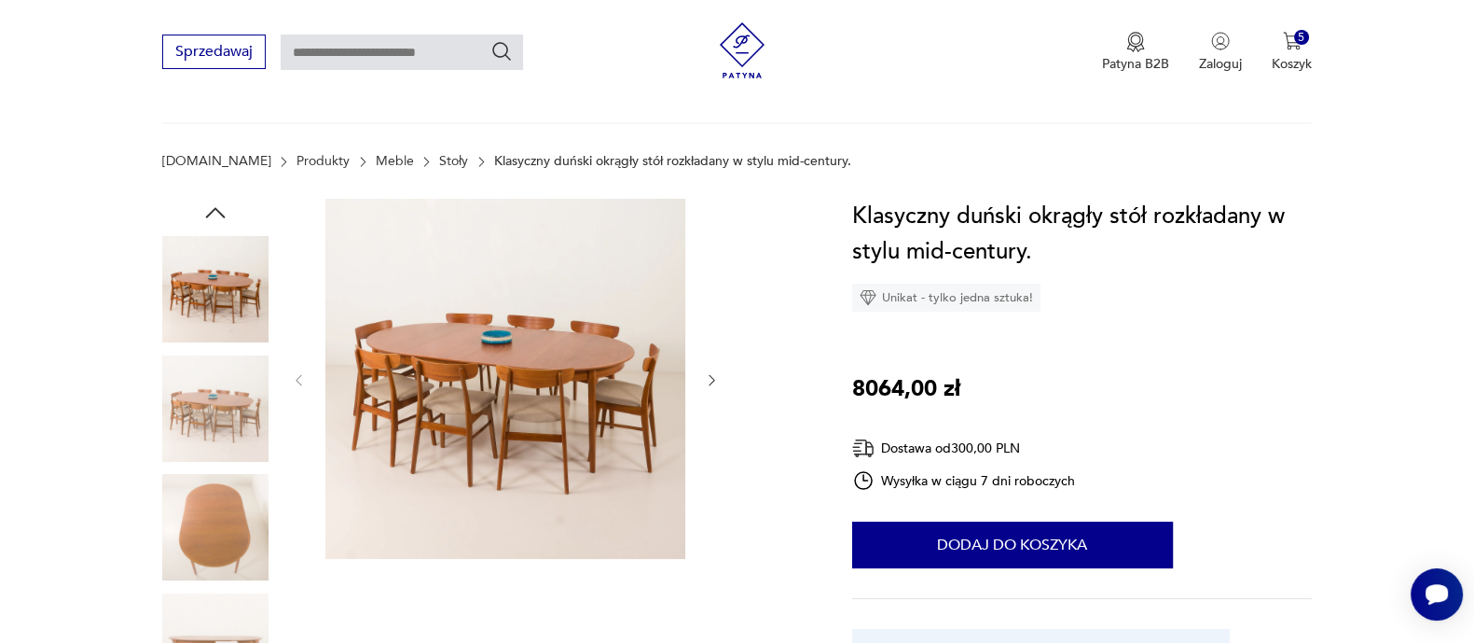
scroll to position [71, 0]
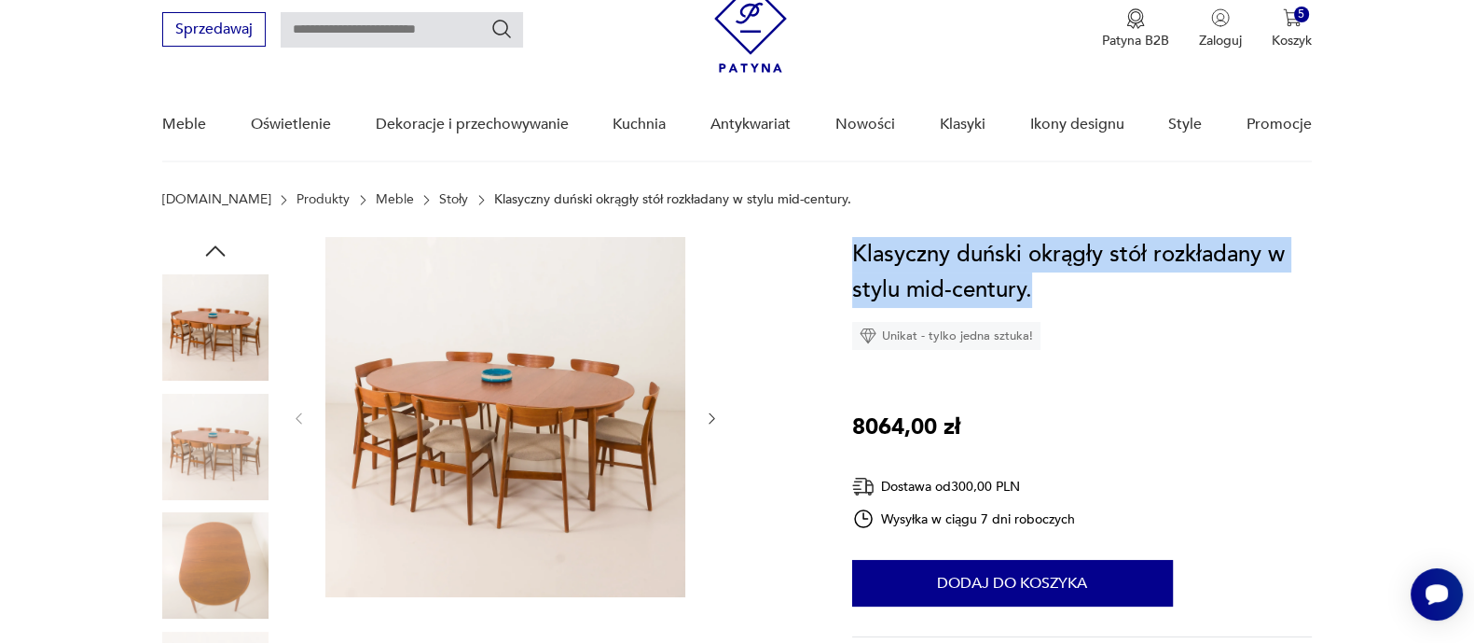
drag, startPoint x: 855, startPoint y: 249, endPoint x: 1072, endPoint y: 307, distance: 224.8
click at [1072, 307] on div "Klasyczny duński okrągły stół rozkładany w stylu mid-century. Unikat - tylko je…" at bounding box center [1082, 293] width 460 height 113
copy h1 "Klasyczny duński okrągły stół rozkładany w stylu mid-century."
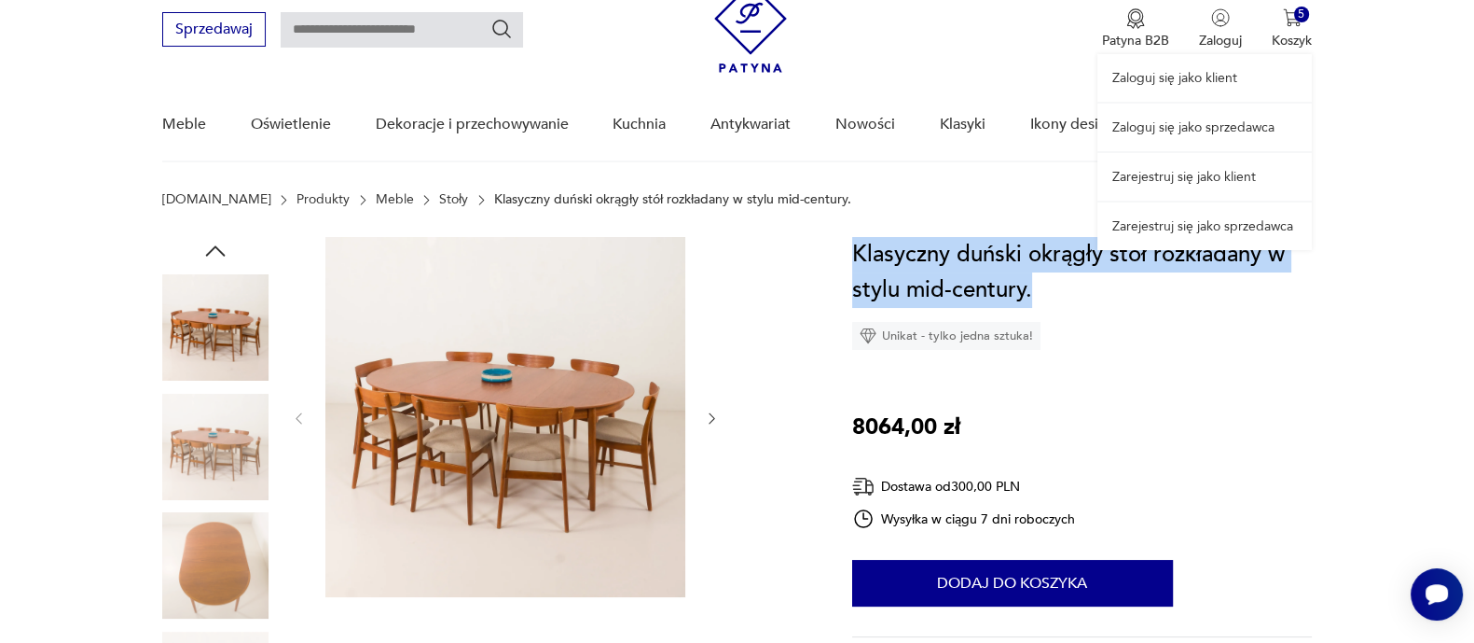
click at [1152, 169] on link "Zarejestruj się jako klient" at bounding box center [1205, 177] width 214 height 48
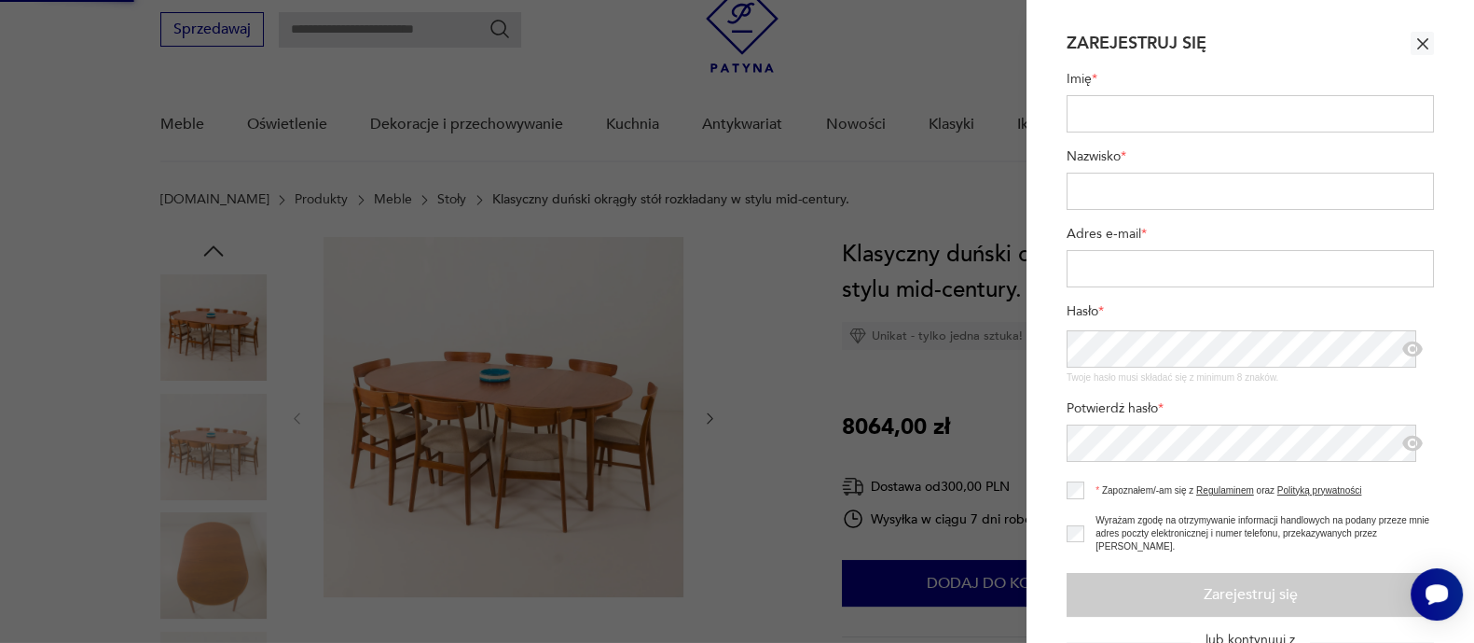
click at [1111, 109] on input "Imię *" at bounding box center [1250, 113] width 367 height 37
type input "******"
click at [1132, 198] on input "Nazwisko *" at bounding box center [1250, 191] width 367 height 37
type input "**********"
click at [1115, 268] on input "Adres e-mail *" at bounding box center [1250, 268] width 367 height 37
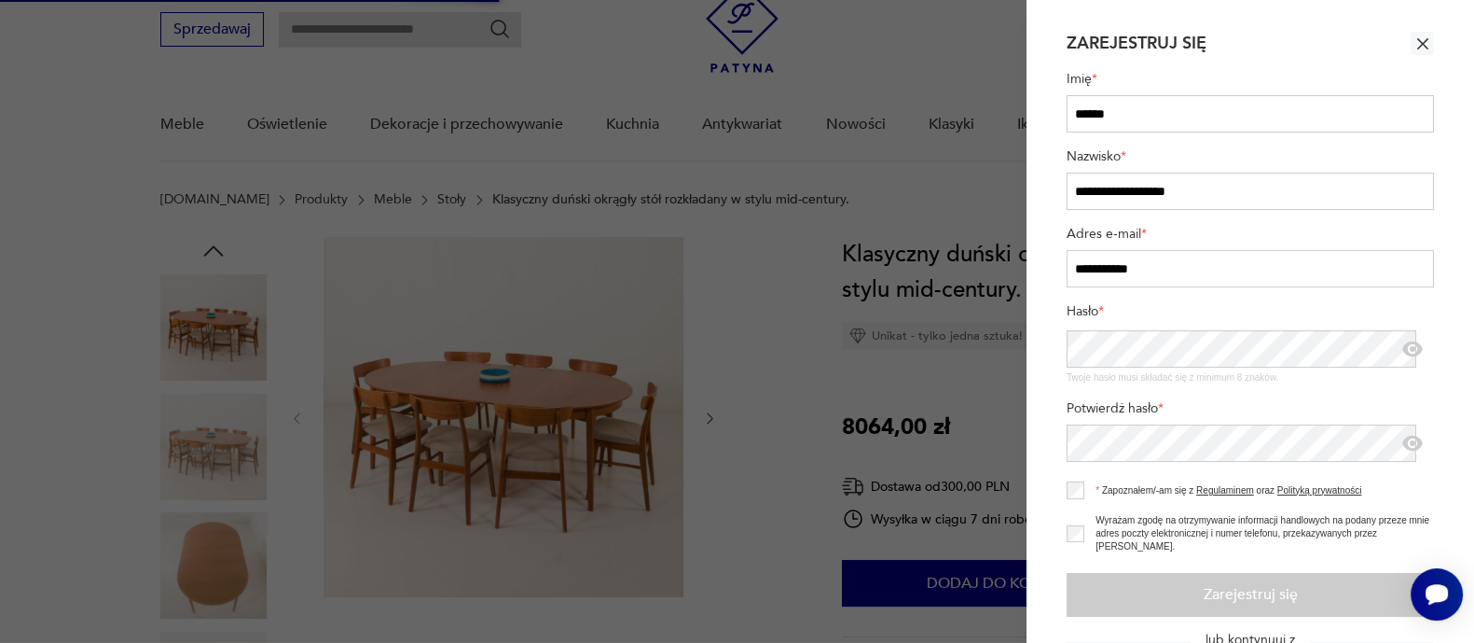
type input "**********"
click at [1403, 348] on icon "button" at bounding box center [1413, 349] width 21 height 16
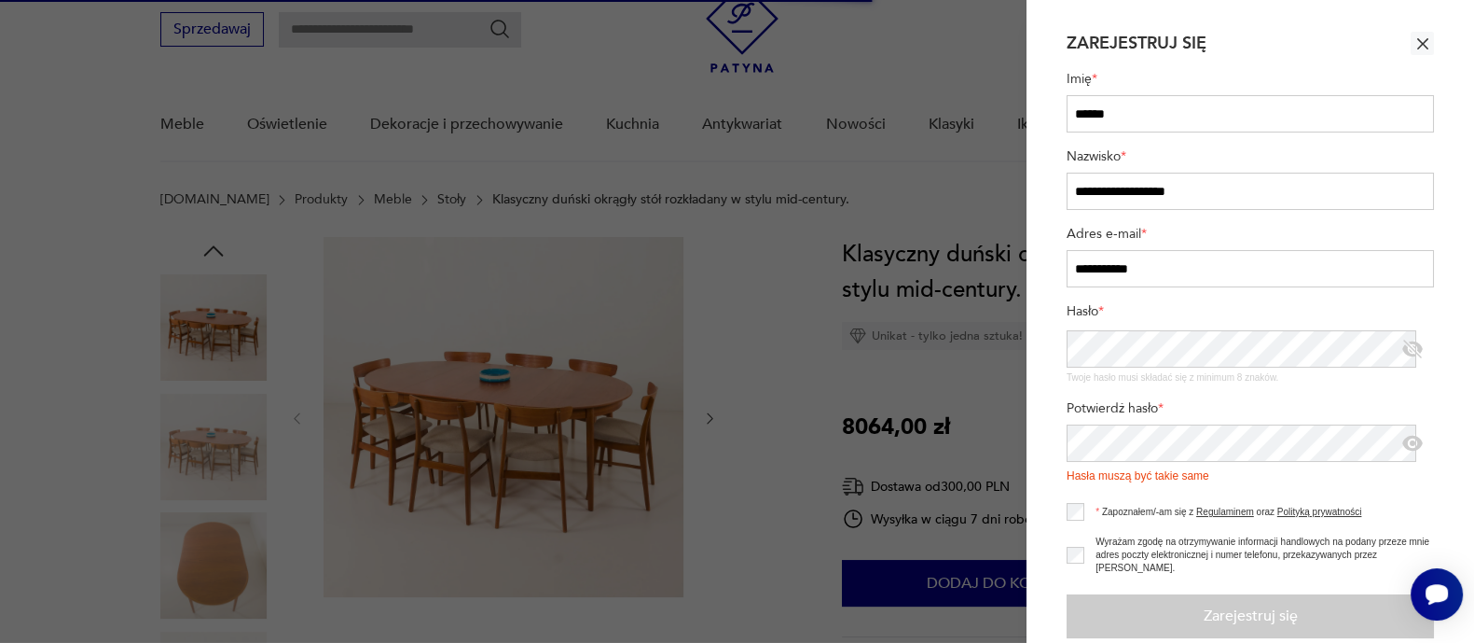
click at [1410, 441] on icon "button" at bounding box center [1413, 443] width 6 height 6
click at [1042, 439] on section "**********" at bounding box center [1251, 321] width 448 height 643
click at [1273, 479] on div "Hasła muszą być takie same" at bounding box center [1250, 475] width 367 height 15
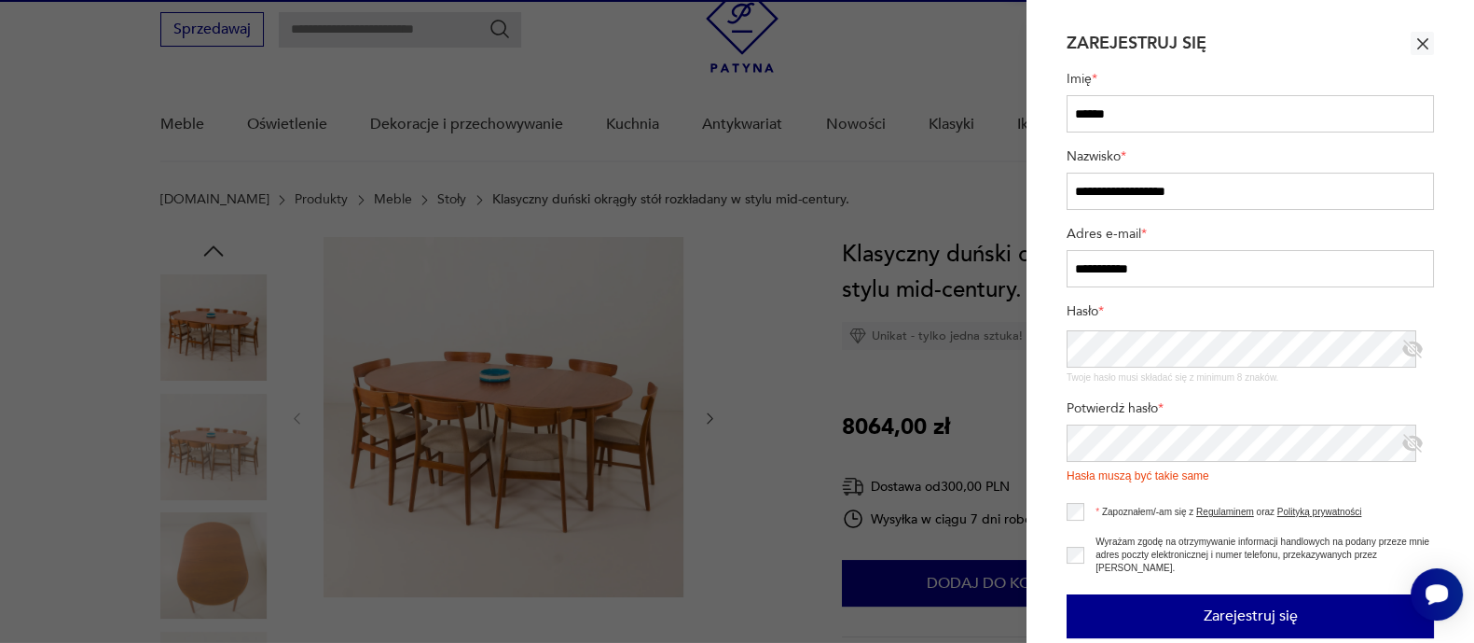
click at [1145, 619] on button "Zarejestruj się" at bounding box center [1250, 616] width 367 height 44
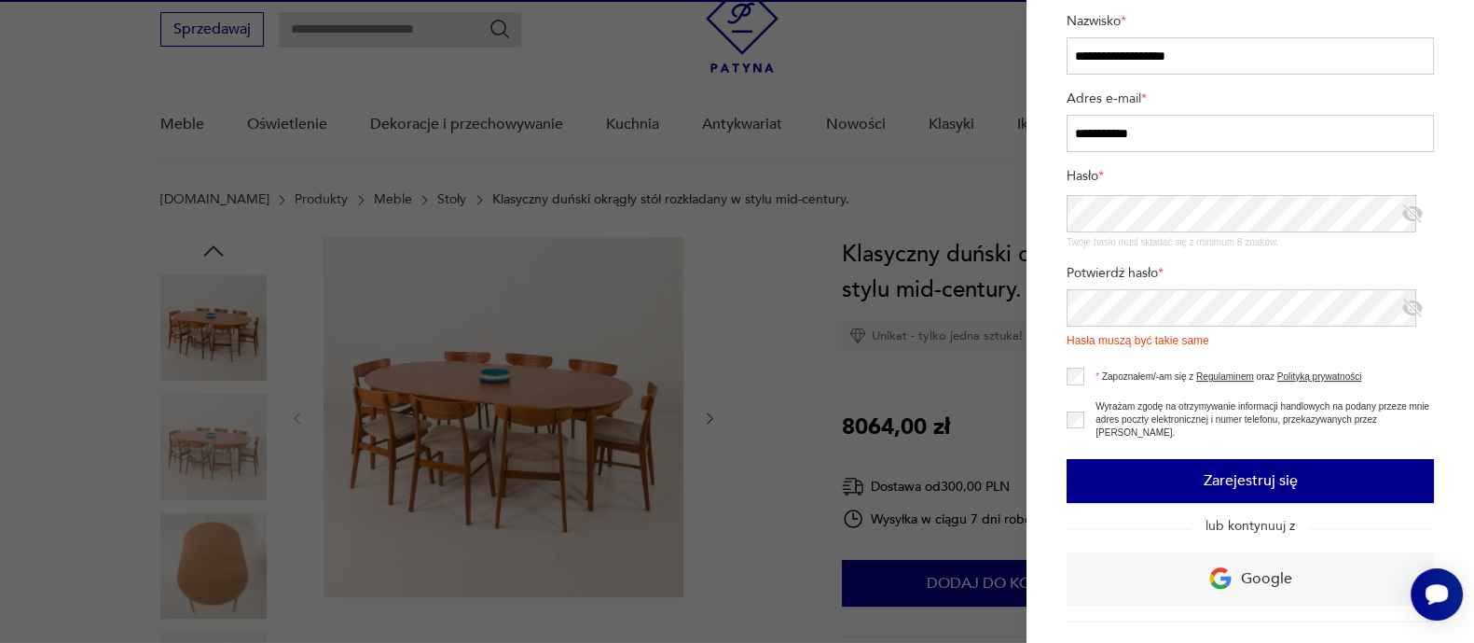
scroll to position [116, 0]
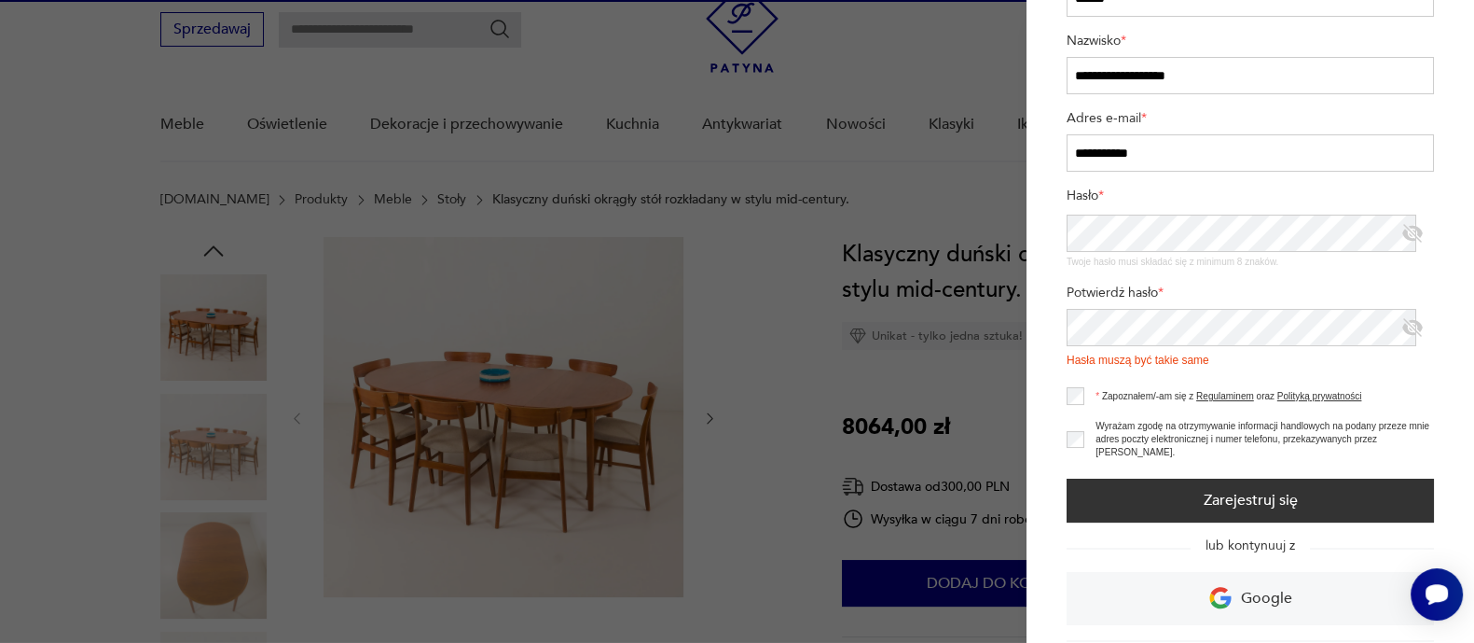
click at [1008, 192] on div "**********" at bounding box center [728, 192] width 1457 height 0
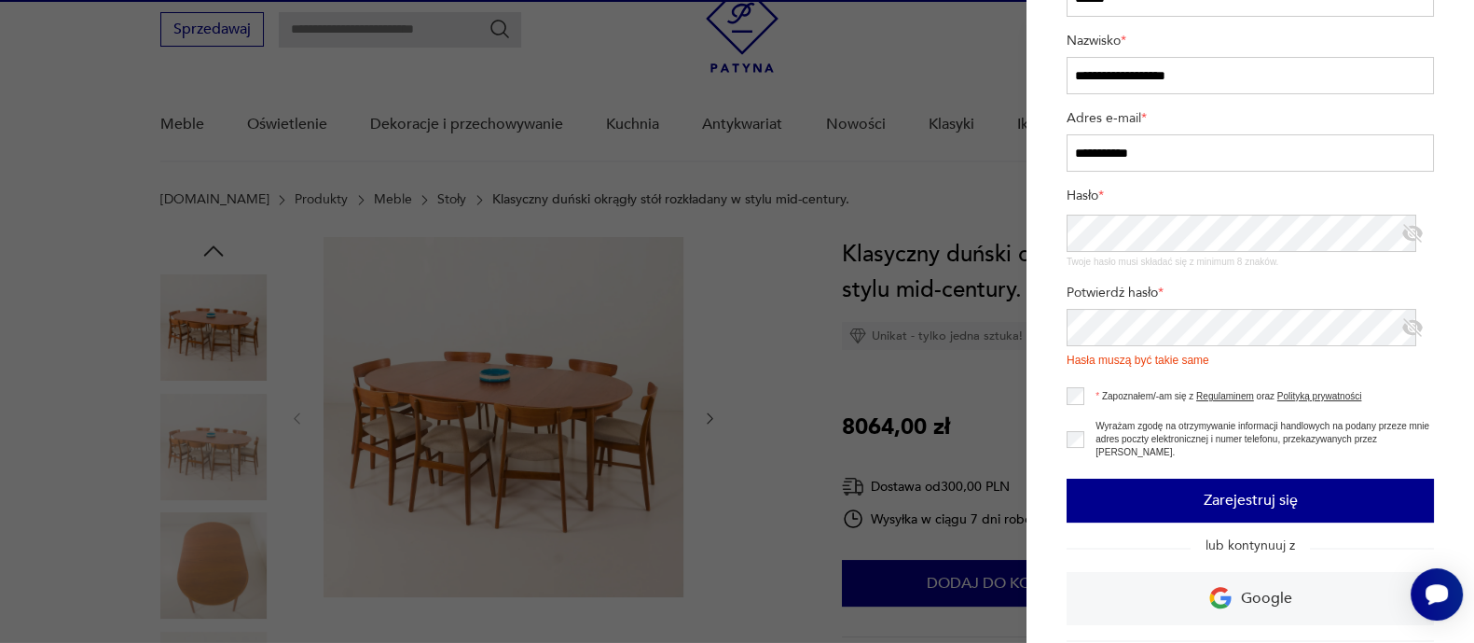
click at [1096, 494] on button "Zarejestruj się" at bounding box center [1250, 500] width 367 height 44
click at [1100, 492] on button "Zarejestruj się" at bounding box center [1250, 500] width 367 height 44
click at [1253, 491] on button "Zarejestruj się" at bounding box center [1250, 500] width 367 height 44
click at [1200, 501] on button "Zarejestruj się" at bounding box center [1250, 500] width 367 height 44
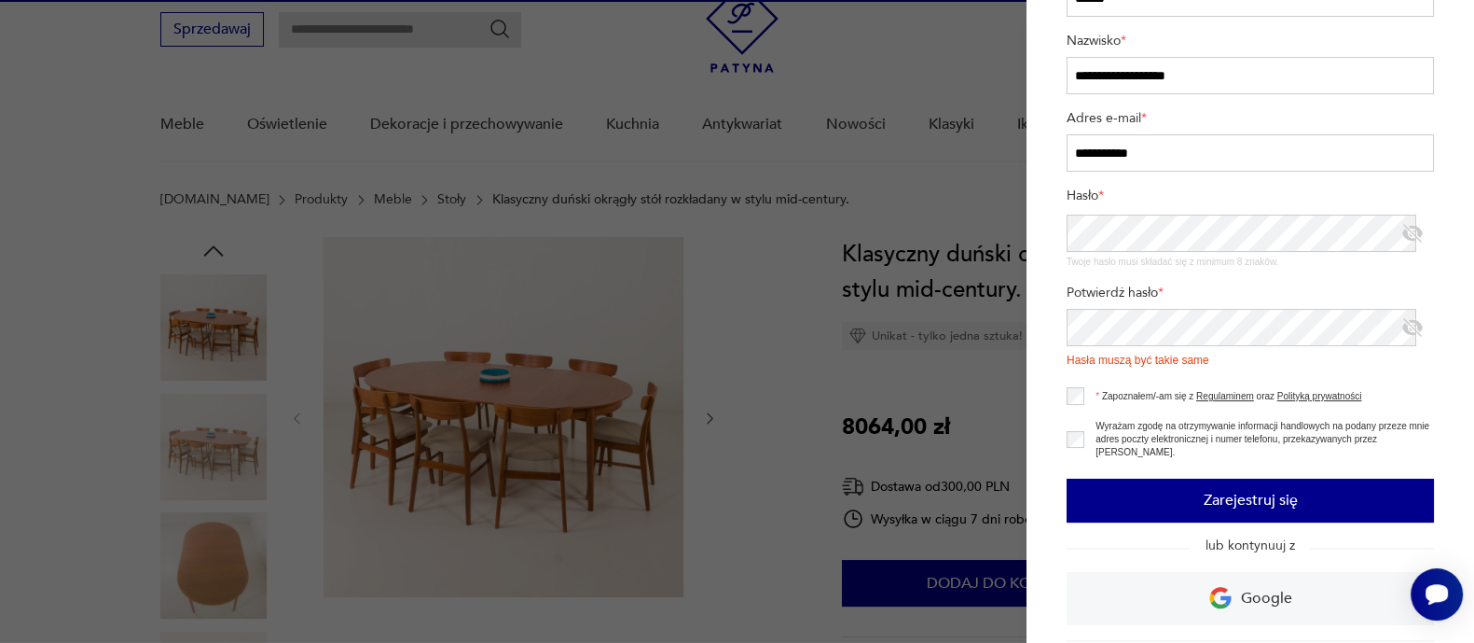
click at [1200, 501] on button "Zarejestruj się" at bounding box center [1250, 500] width 367 height 44
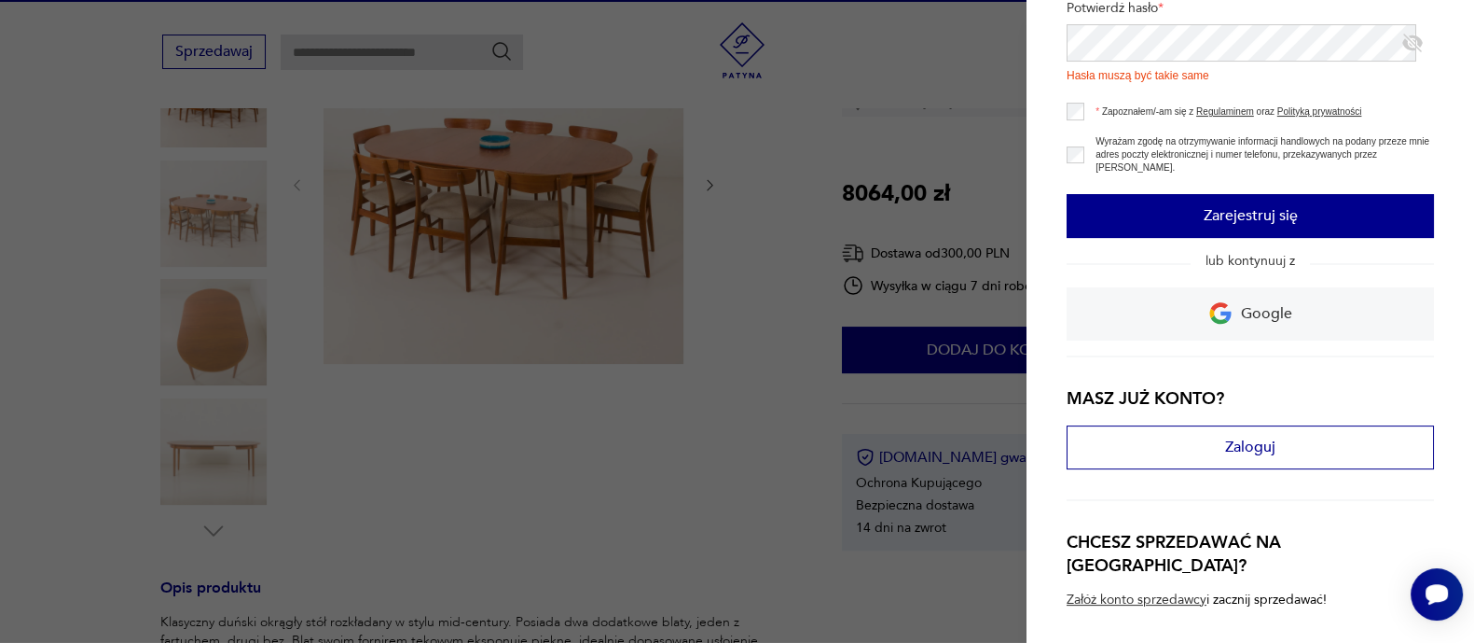
scroll to position [0, 0]
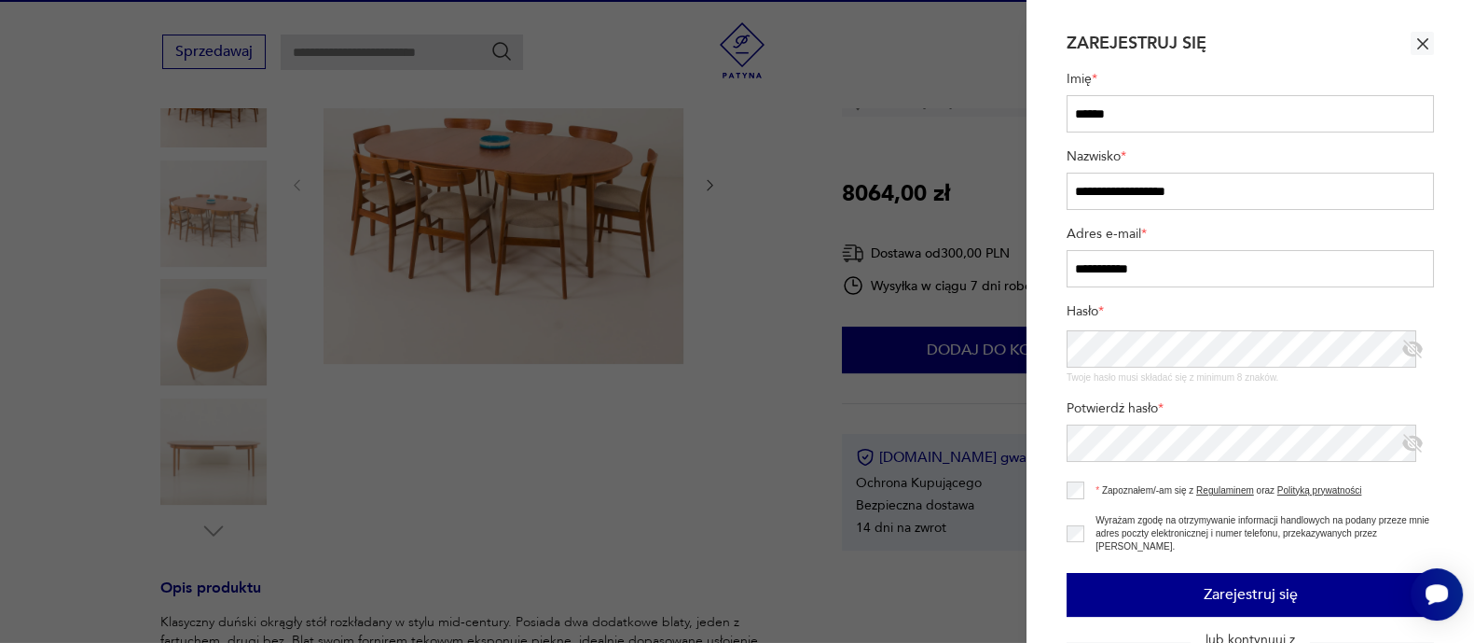
click at [1194, 590] on button "Zarejestruj się" at bounding box center [1250, 595] width 367 height 44
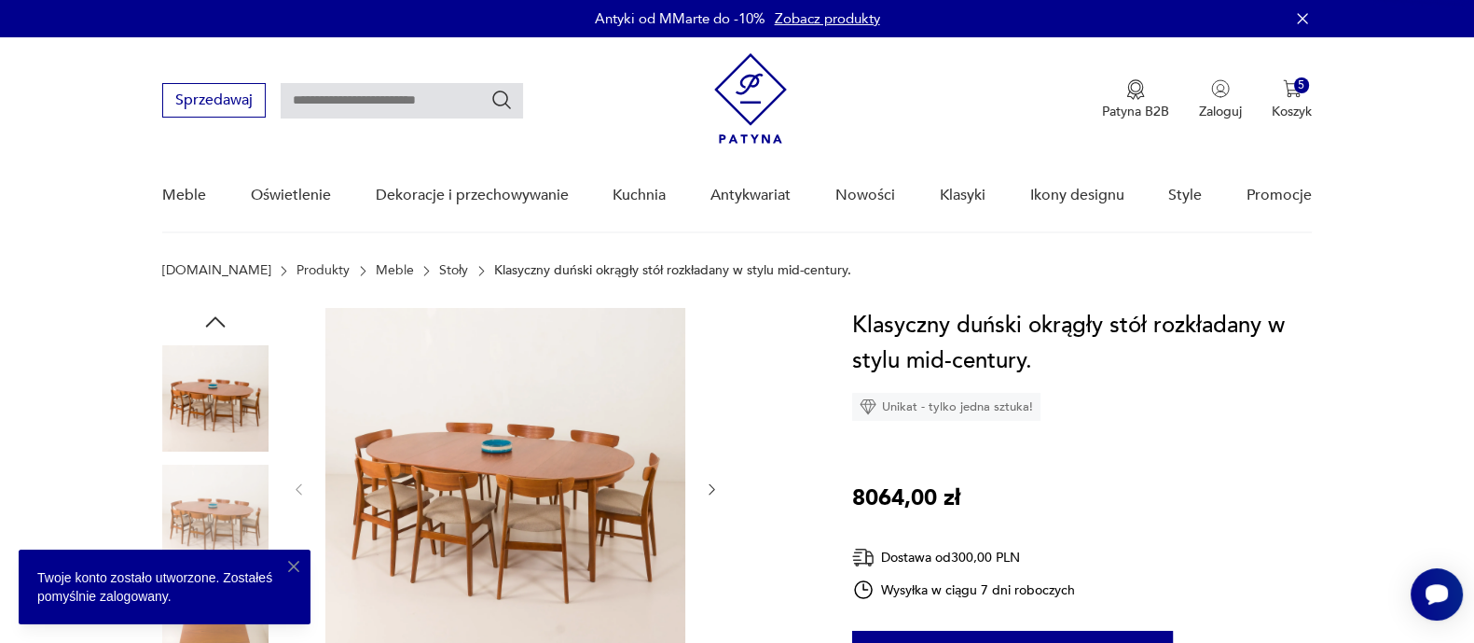
click at [1345, 85] on nav "Sprzedawaj Patyna B2B Zaloguj 5 Koszyk Twój koszyk ( 5 ) Para foteli w stylu Ar…" at bounding box center [737, 135] width 1474 height 196
click at [1286, 95] on img "button" at bounding box center [1292, 88] width 19 height 19
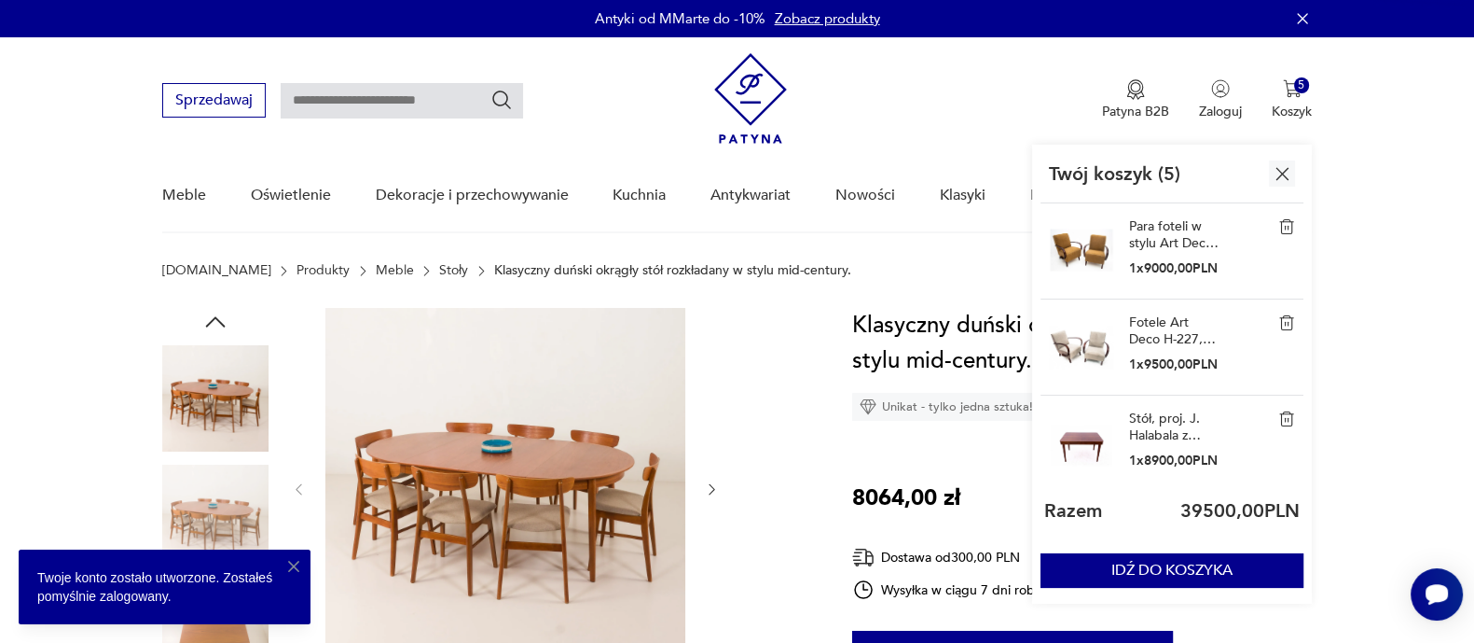
click at [1289, 178] on img "button" at bounding box center [1282, 173] width 23 height 23
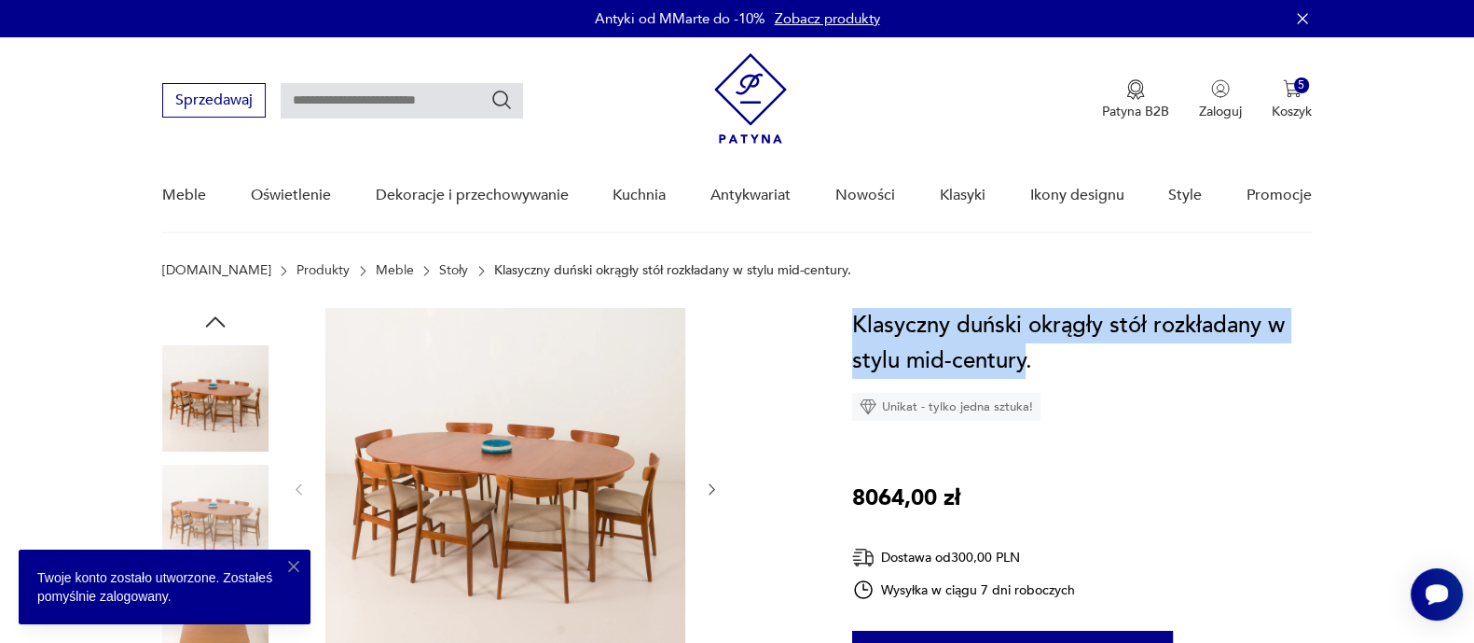
drag, startPoint x: 857, startPoint y: 322, endPoint x: 1025, endPoint y: 352, distance: 170.5
click at [1025, 352] on h1 "Klasyczny duński okrągły stół rozkładany w stylu mid-century." at bounding box center [1082, 343] width 460 height 71
copy h1 "Klasyczny duński okrągły stół rozkładany w stylu mid-century"
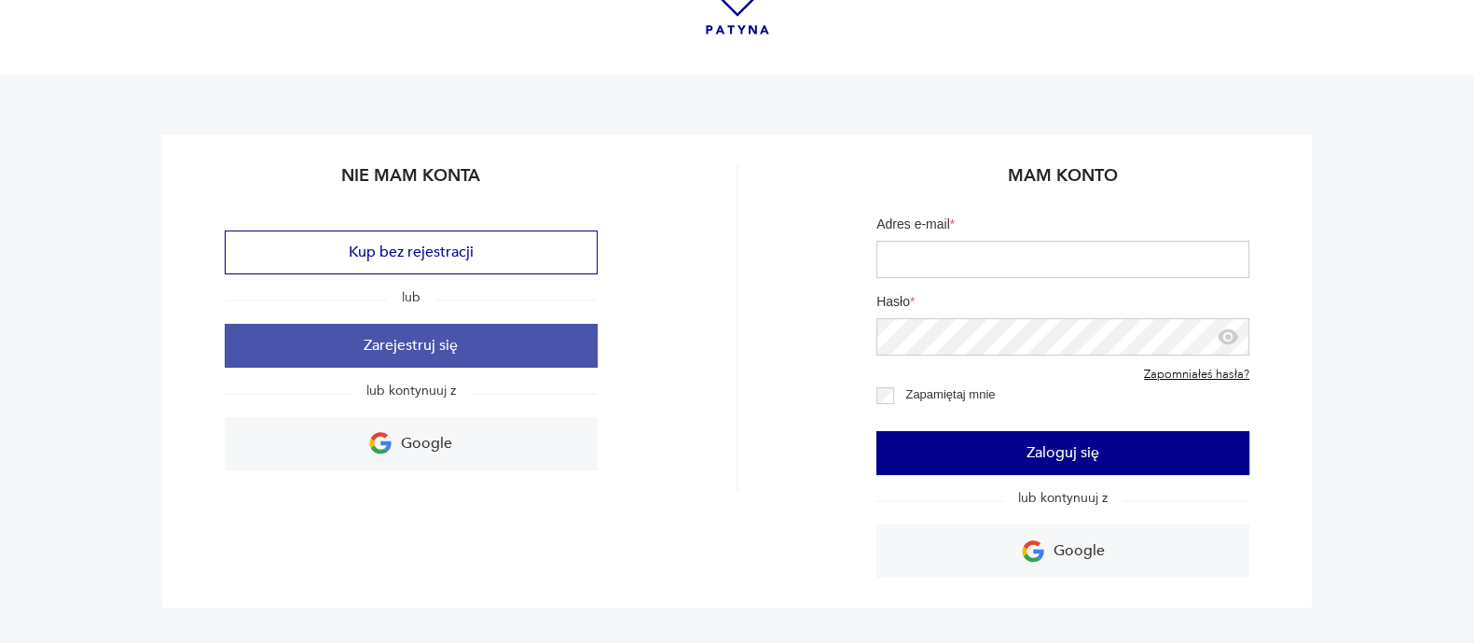
click at [417, 341] on button "Zarejestruj się" at bounding box center [411, 346] width 373 height 44
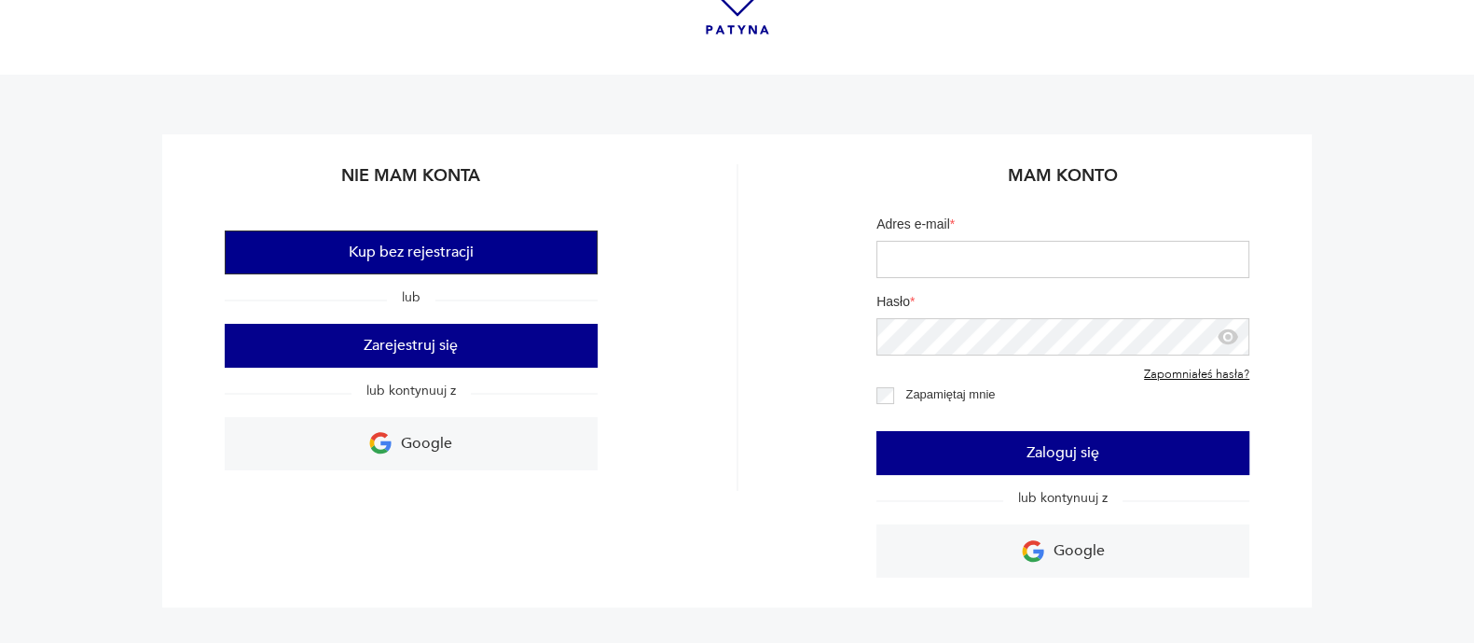
click at [376, 249] on button "Kup bez rejestracji" at bounding box center [411, 252] width 373 height 44
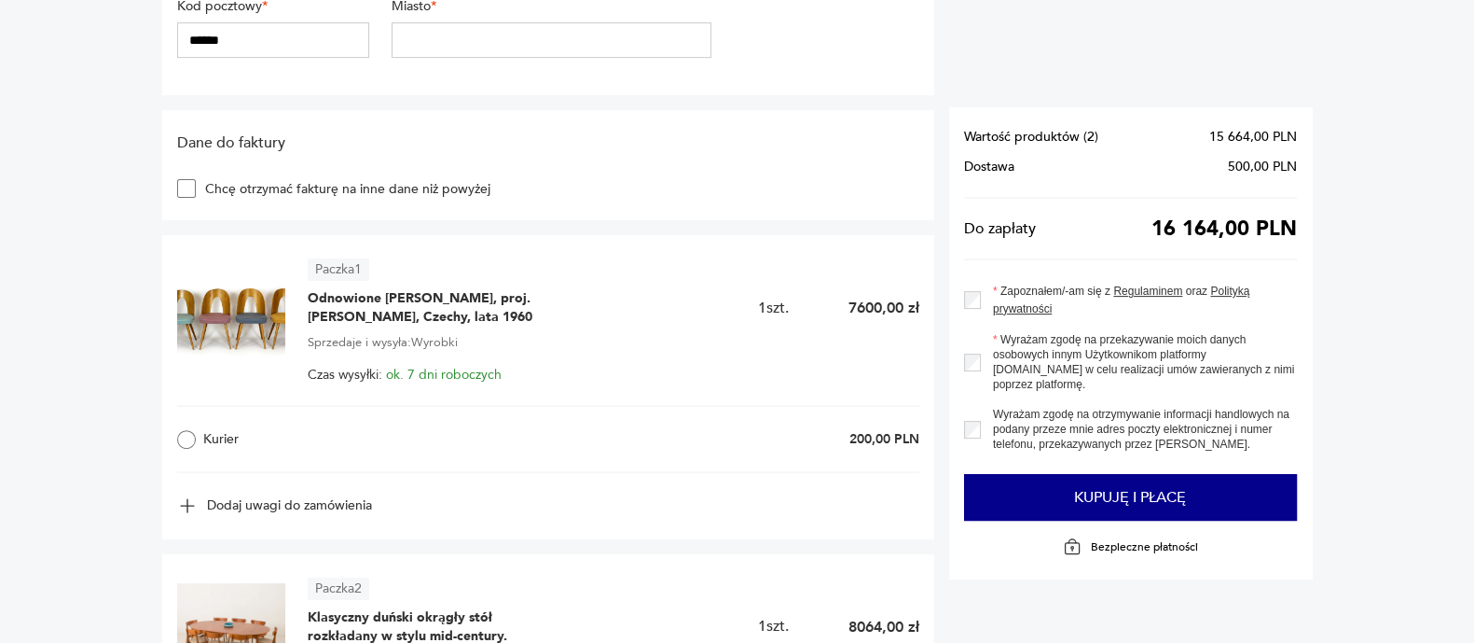
scroll to position [699, 0]
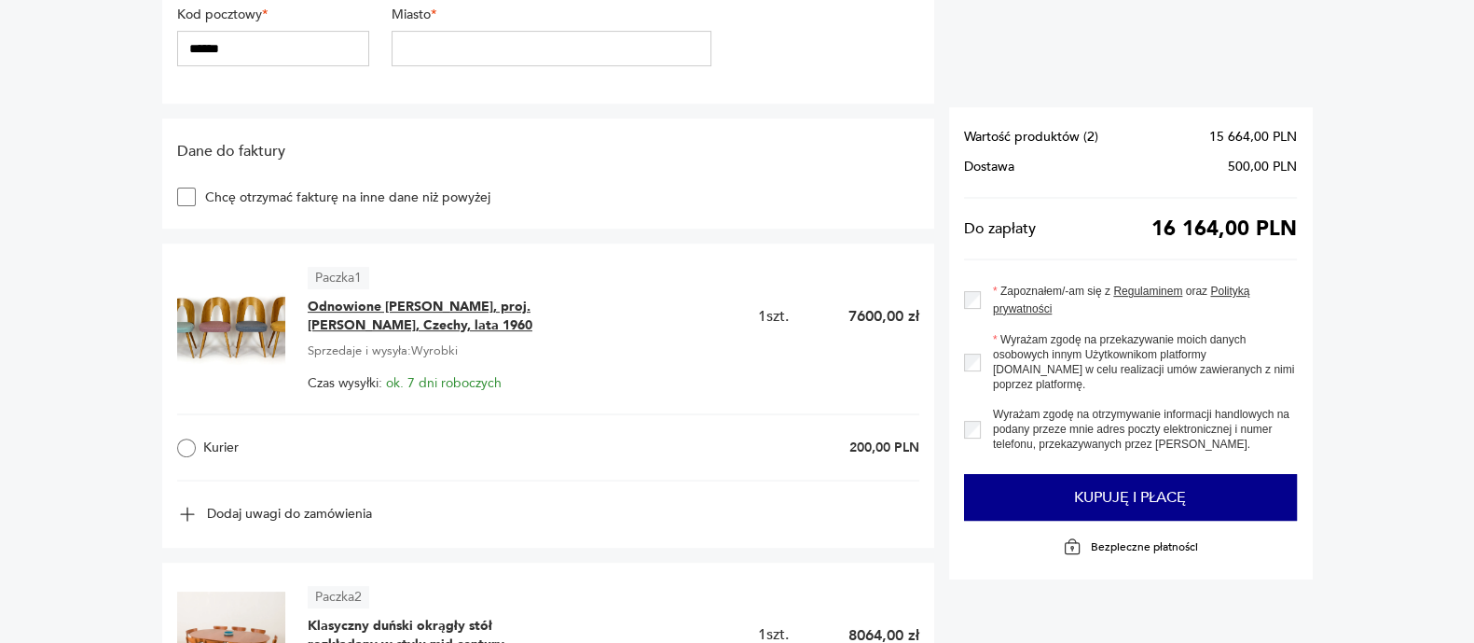
click at [380, 319] on span "Odnowione [PERSON_NAME], proj. [PERSON_NAME], Czechy, lata 1960" at bounding box center [424, 315] width 233 height 37
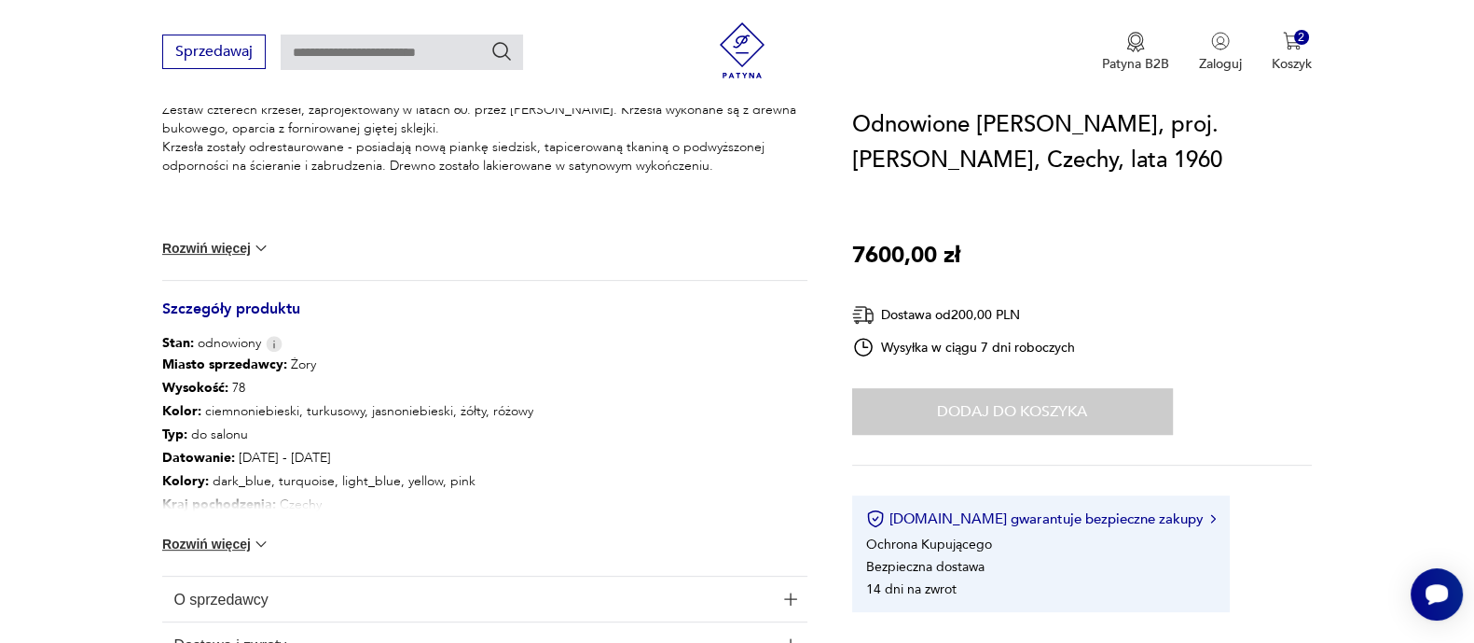
scroll to position [932, 0]
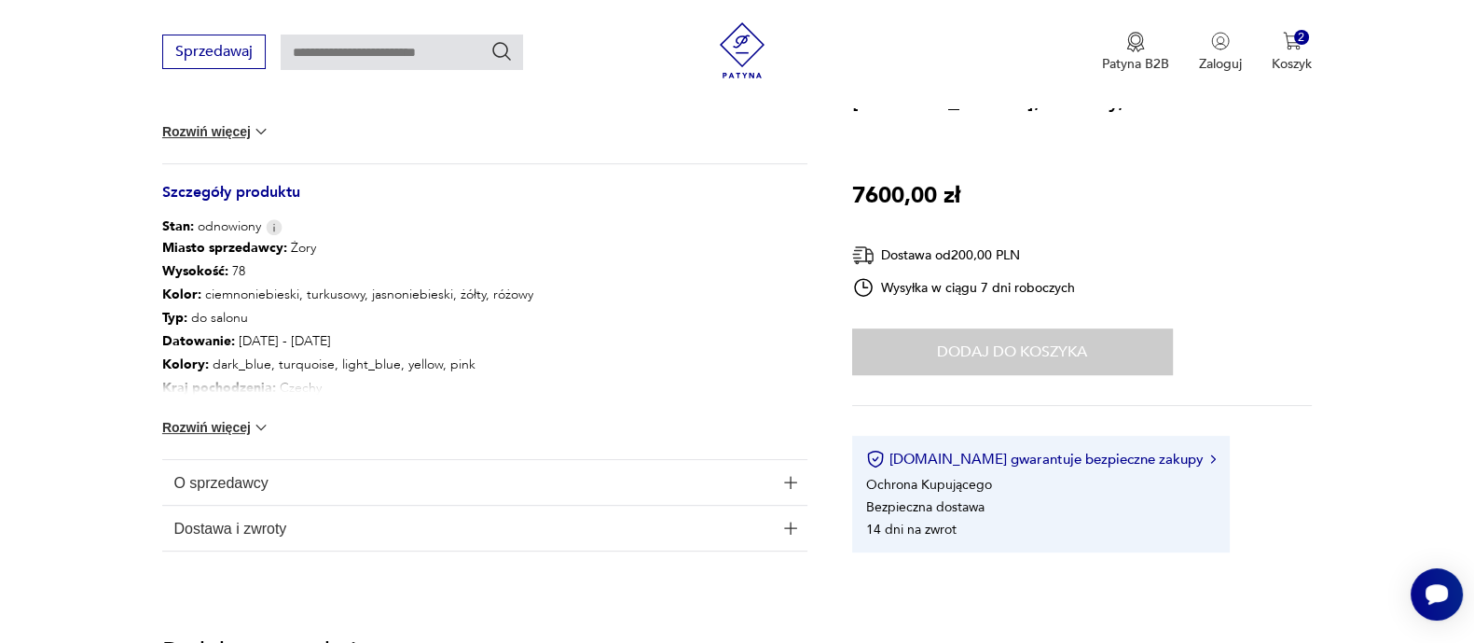
click at [202, 487] on span "O sprzedawcy" at bounding box center [472, 482] width 599 height 45
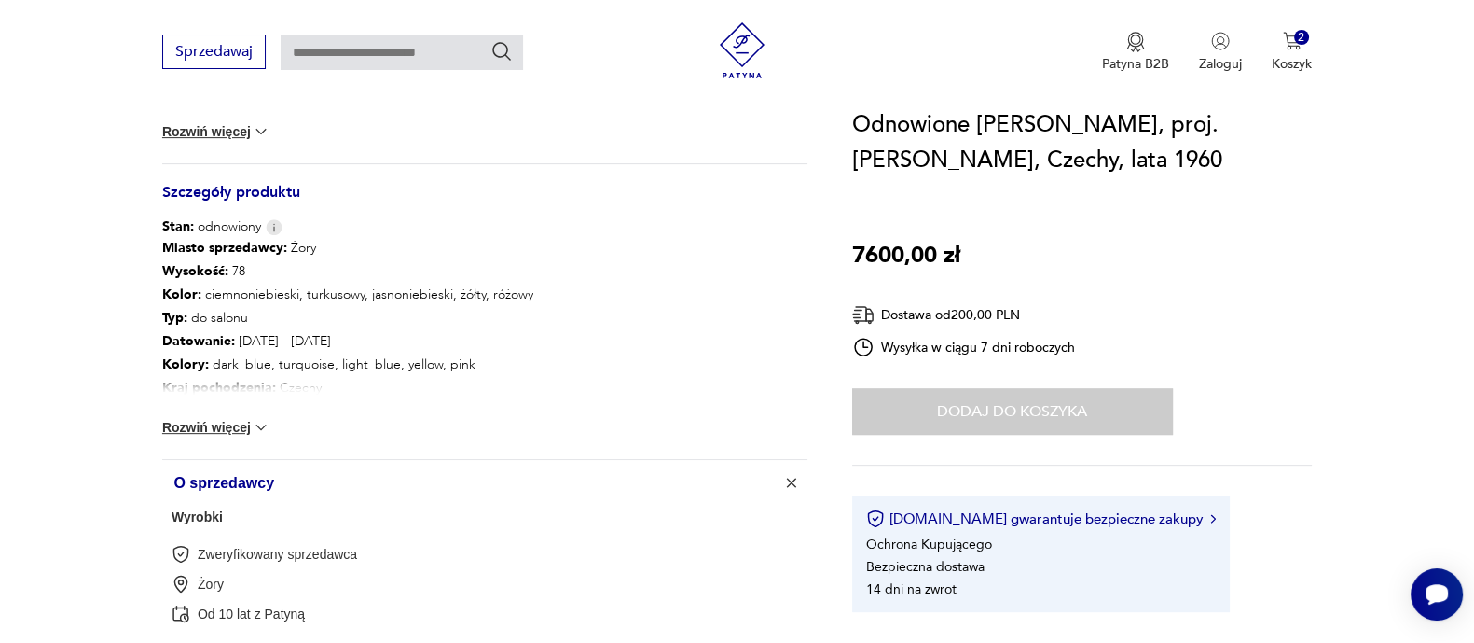
click at [202, 514] on link "Wyrobki" at bounding box center [197, 516] width 51 height 15
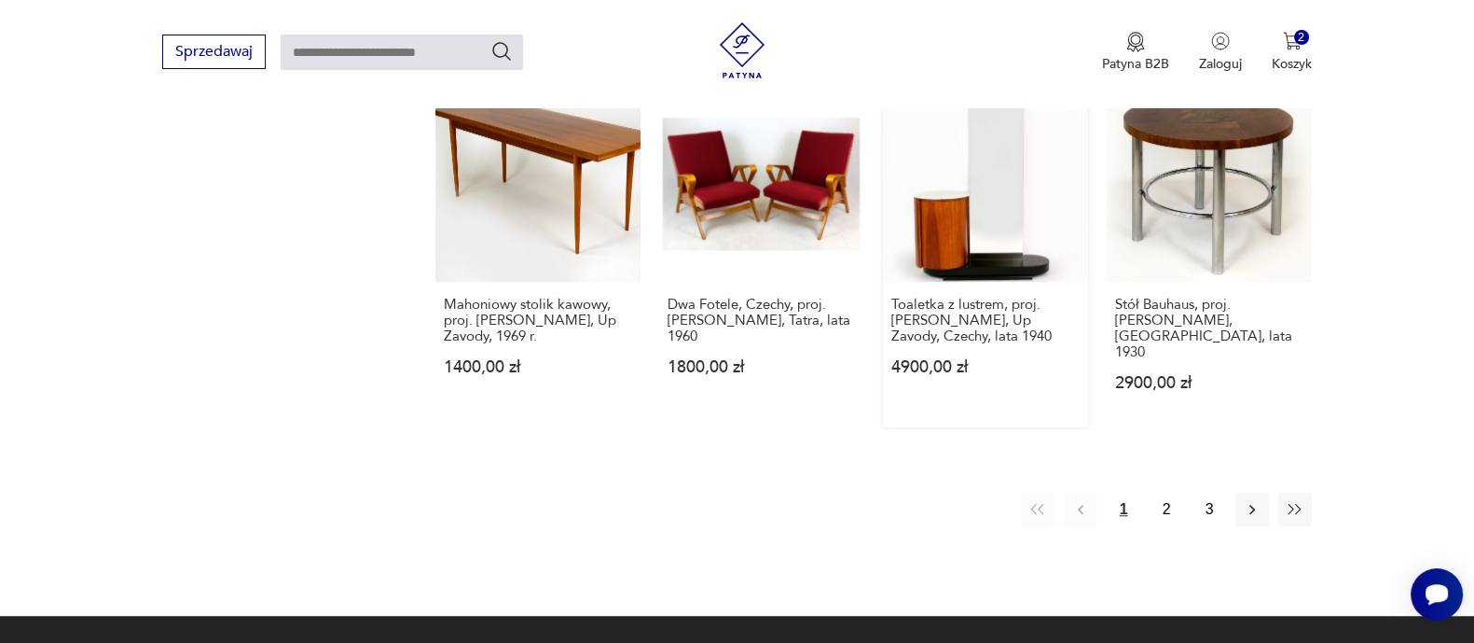
scroll to position [1780, 0]
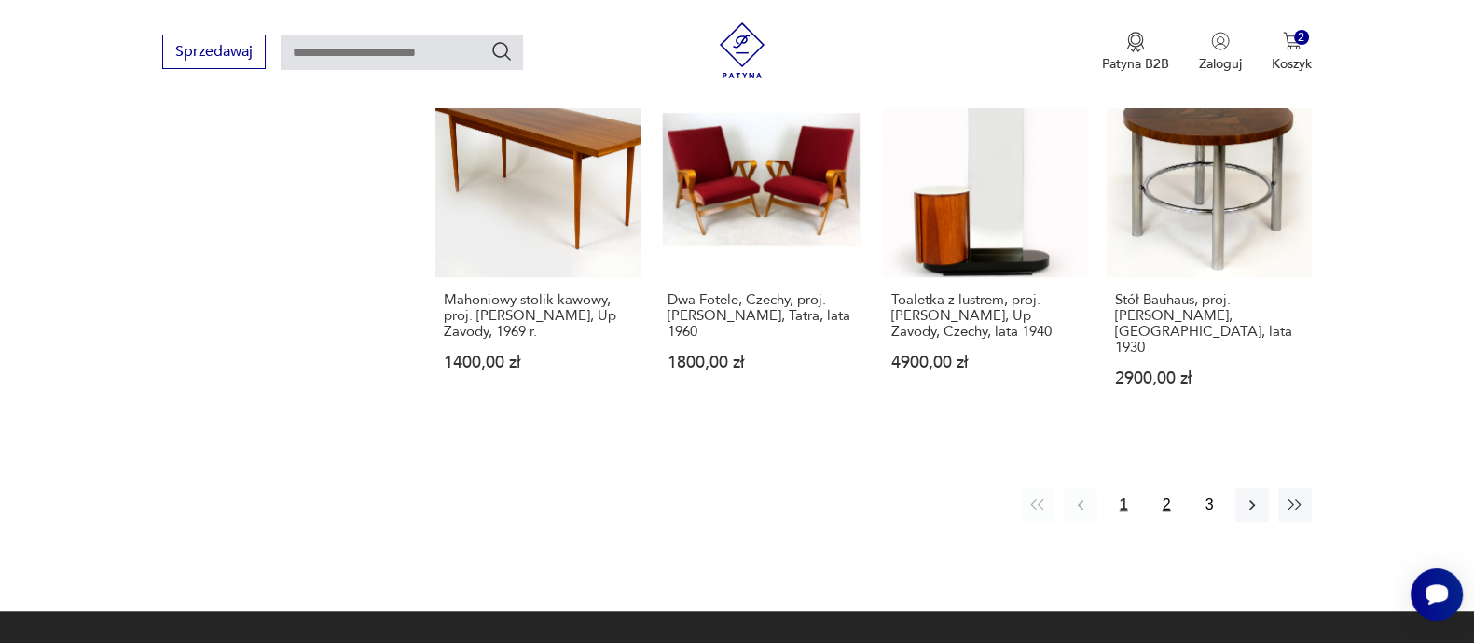
click at [1159, 488] on button "2" at bounding box center [1167, 505] width 34 height 34
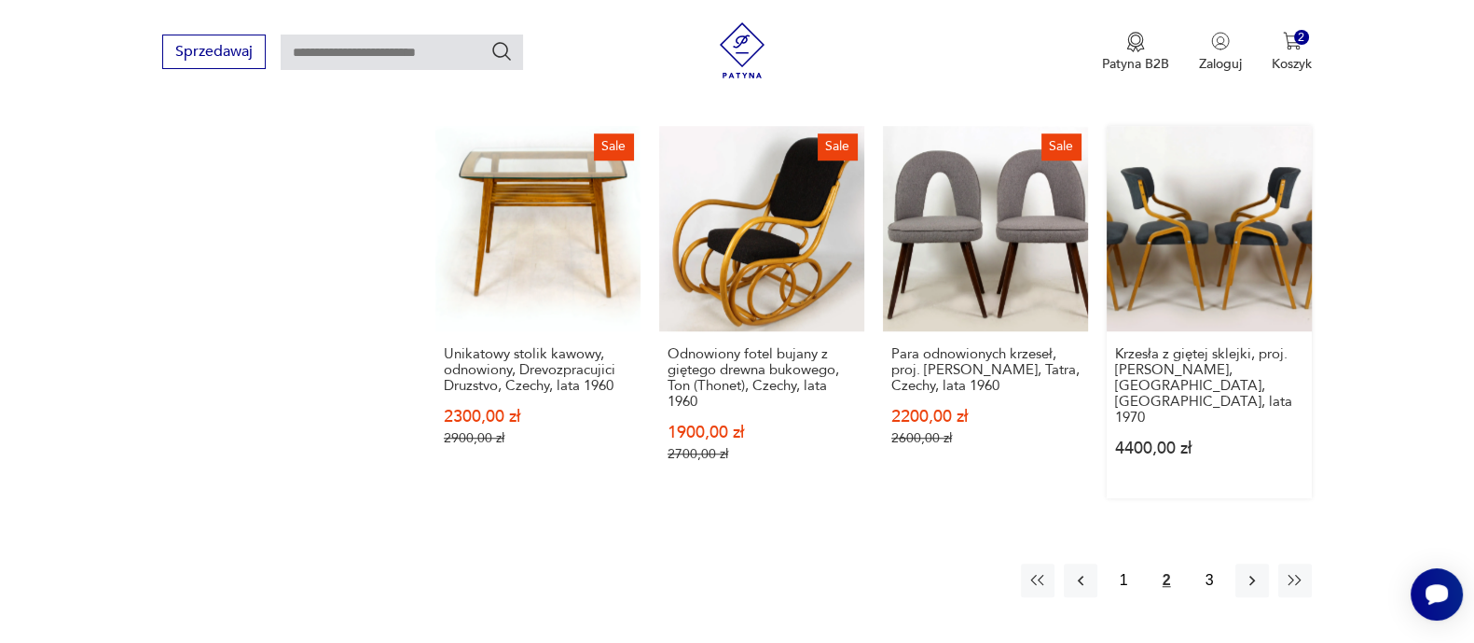
scroll to position [1780, 0]
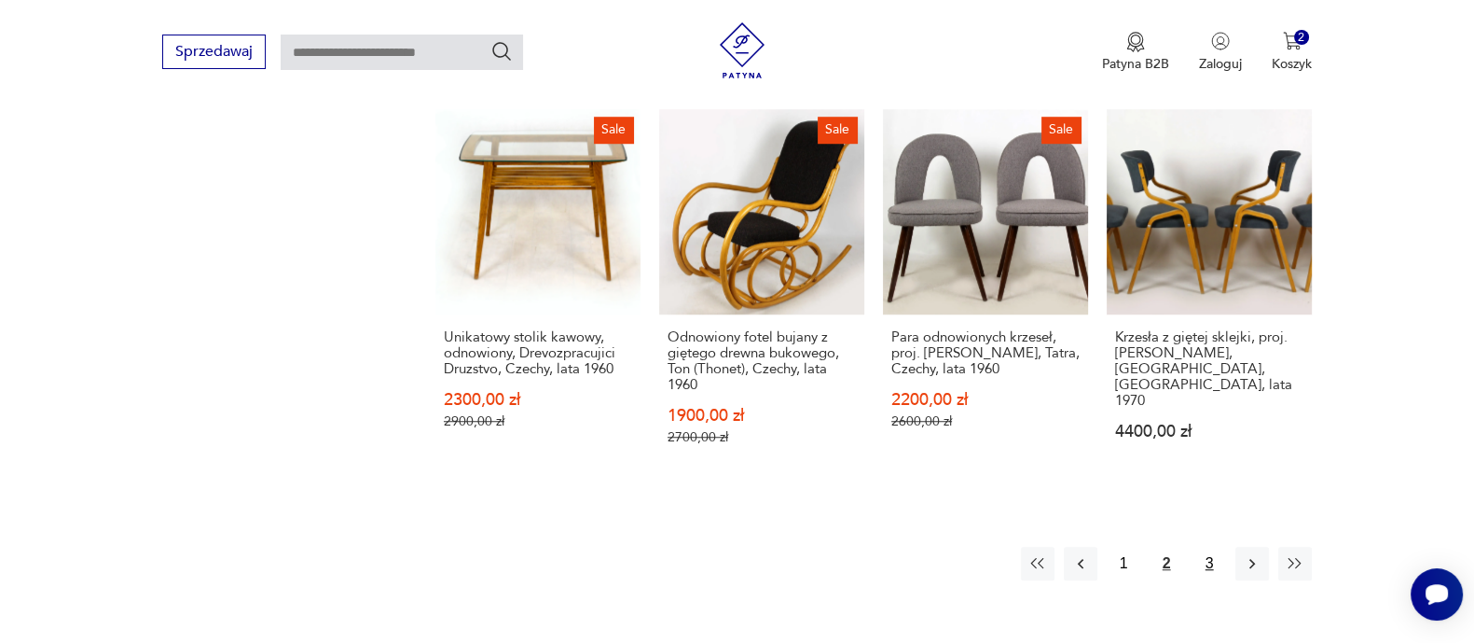
click at [1208, 546] on button "3" at bounding box center [1210, 563] width 34 height 34
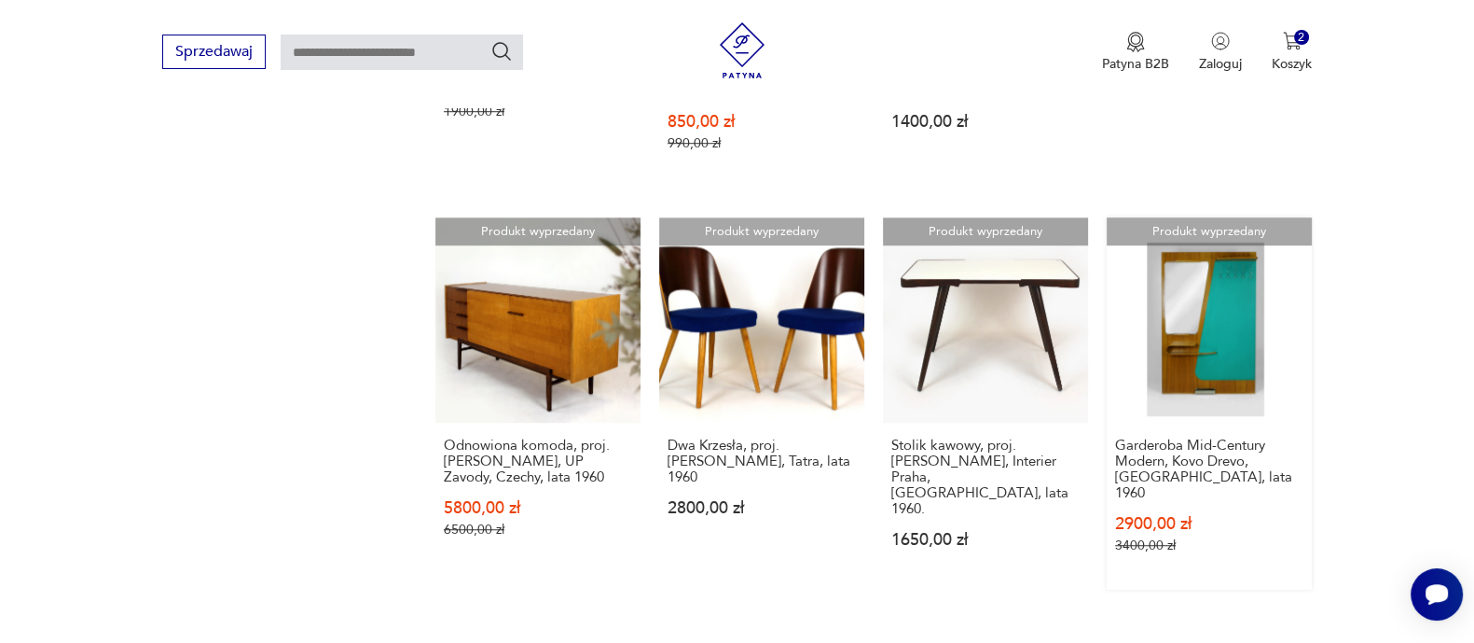
scroll to position [1780, 0]
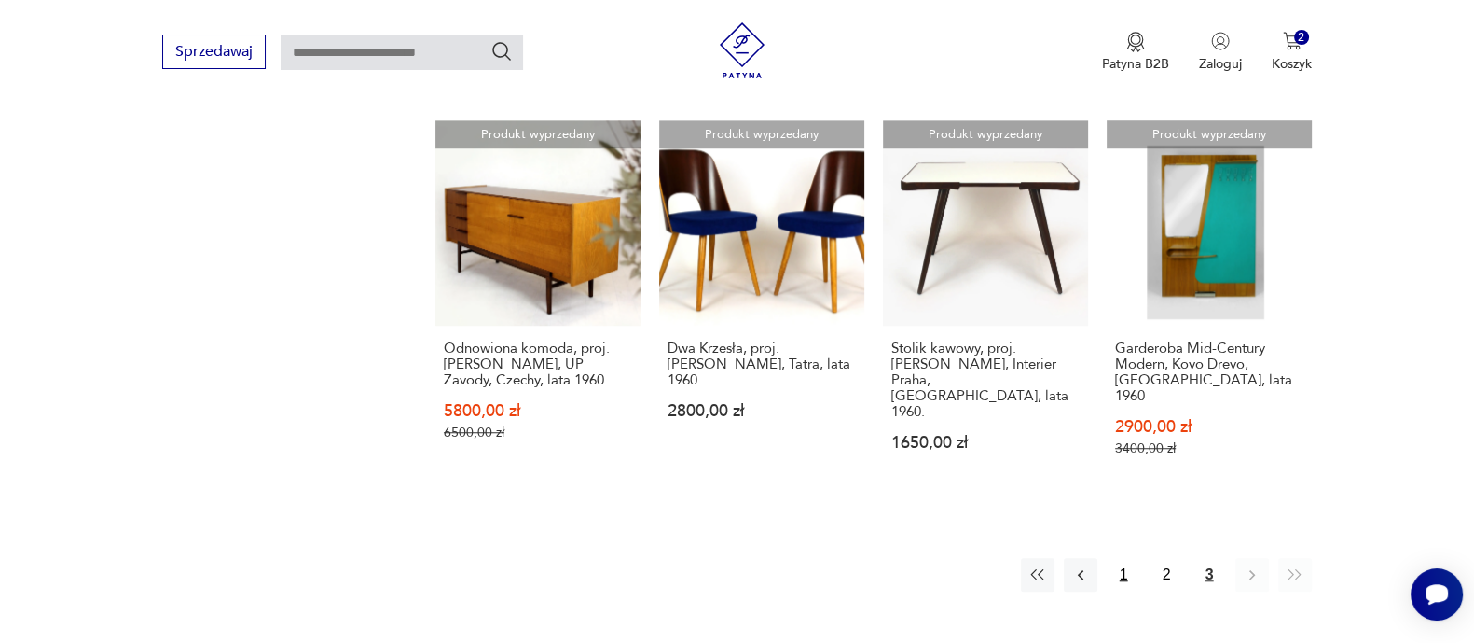
click at [1122, 558] on button "1" at bounding box center [1124, 575] width 34 height 34
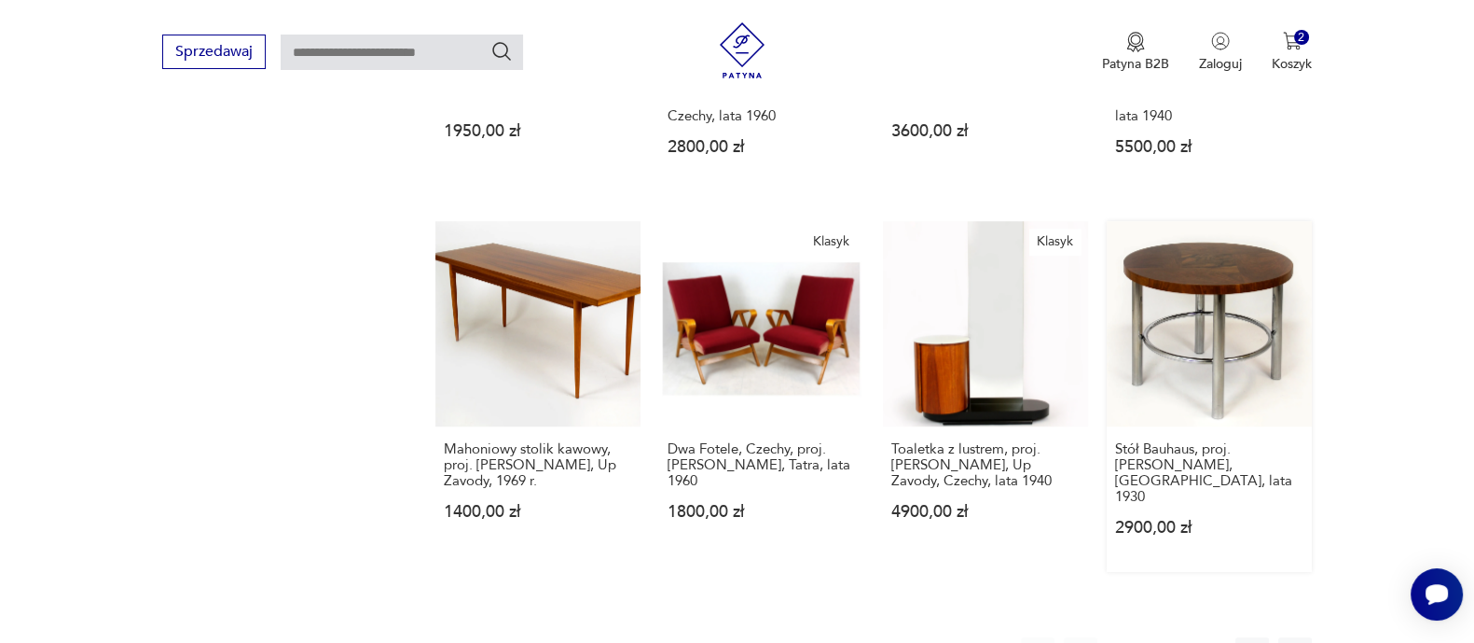
scroll to position [1664, 0]
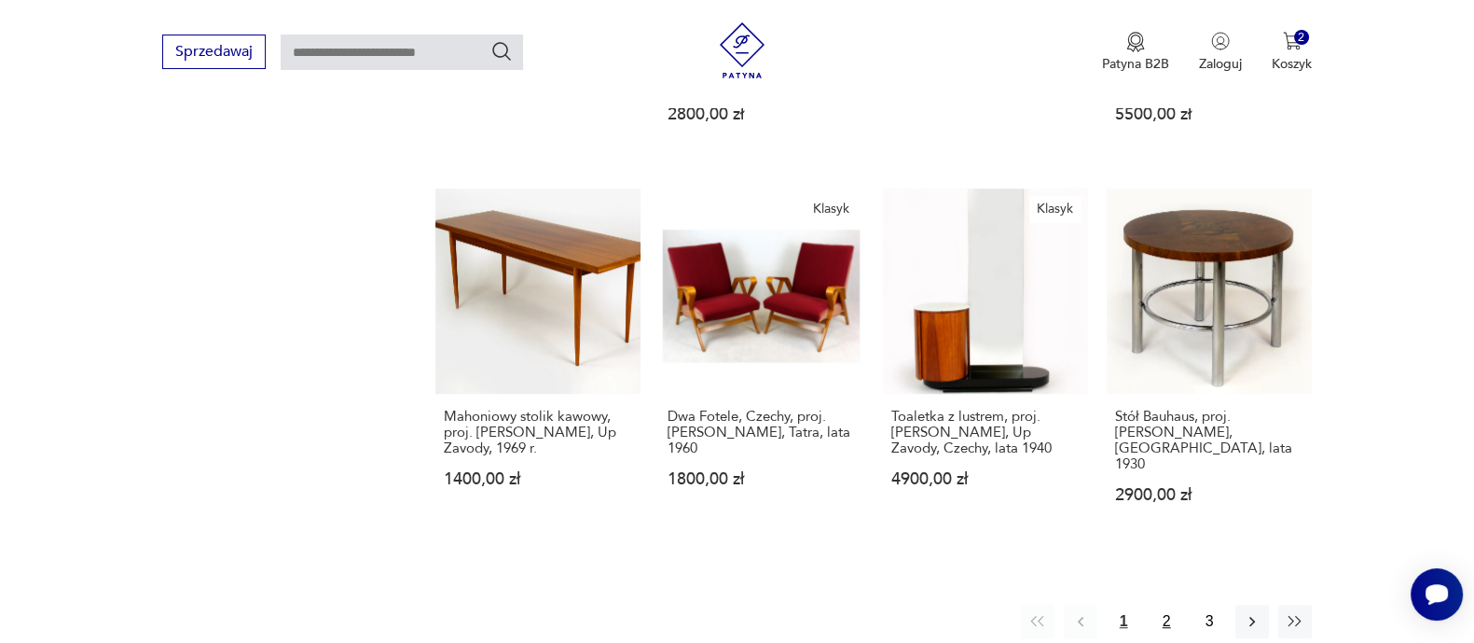
click at [1168, 604] on button "2" at bounding box center [1167, 621] width 34 height 34
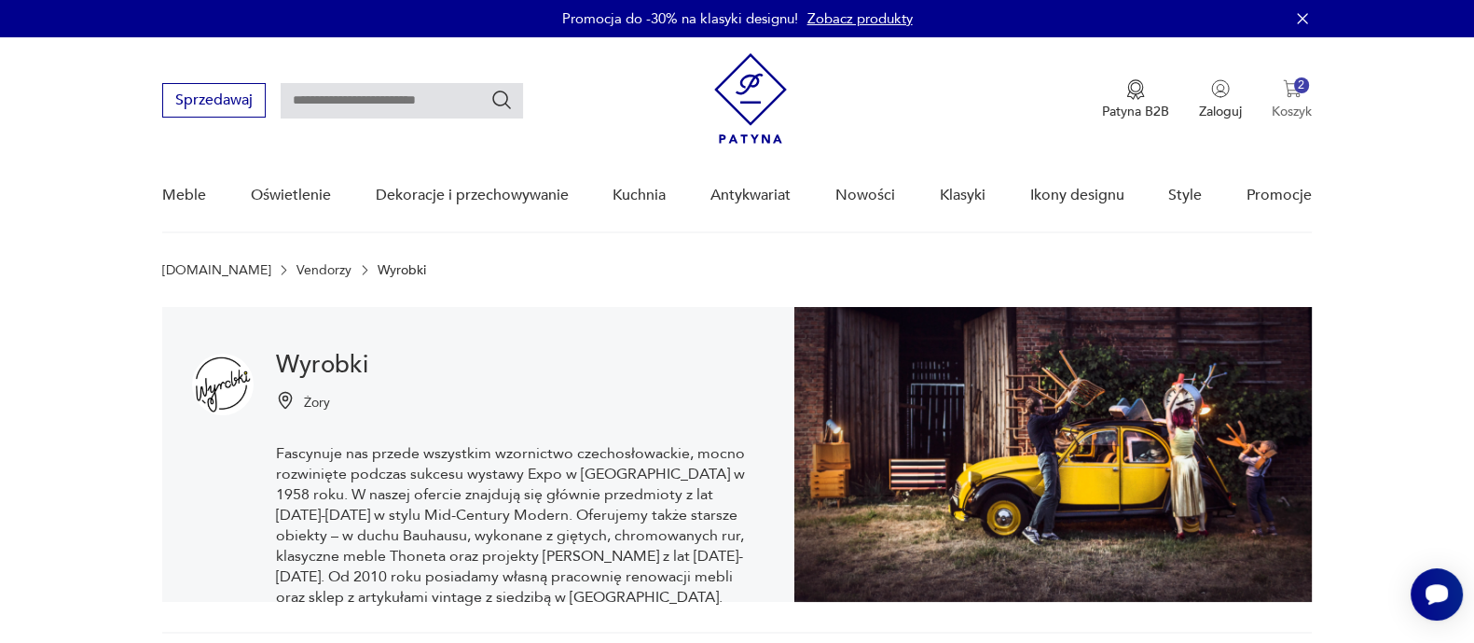
click at [1292, 104] on p "Koszyk" at bounding box center [1292, 112] width 40 height 18
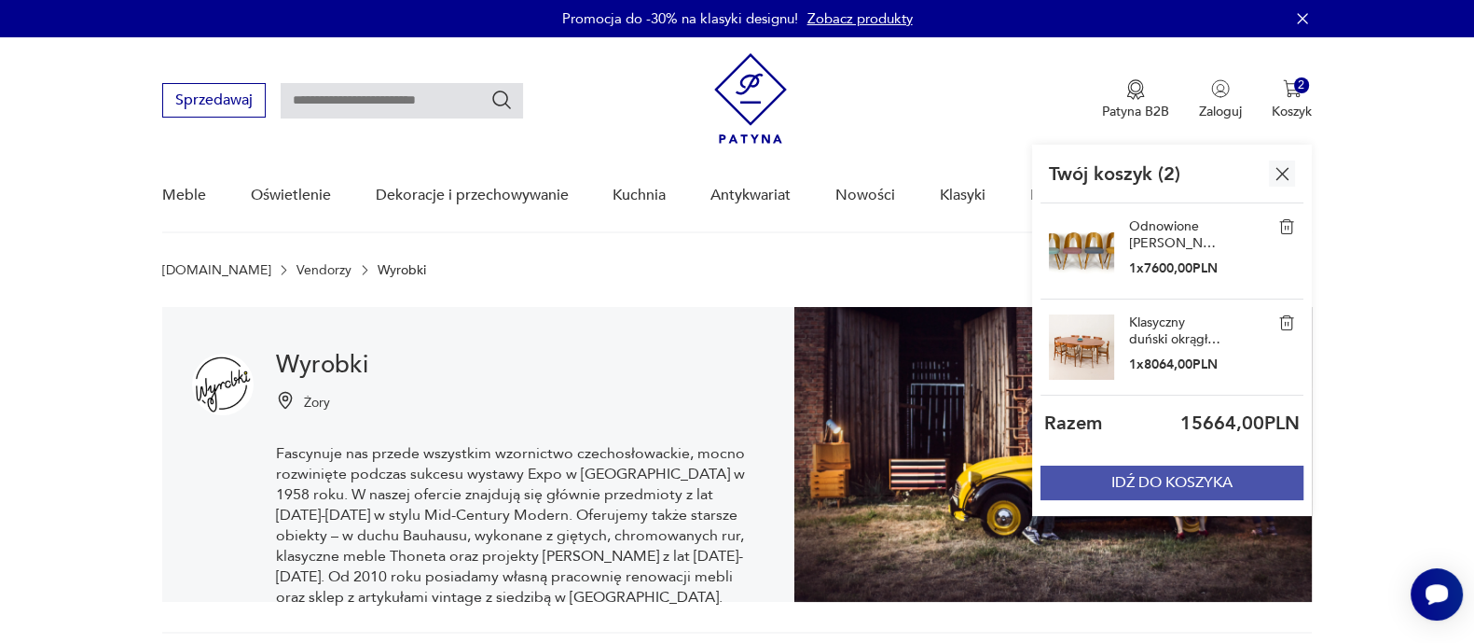
click at [1183, 475] on button "IDŹ DO KOSZYKA" at bounding box center [1172, 482] width 263 height 35
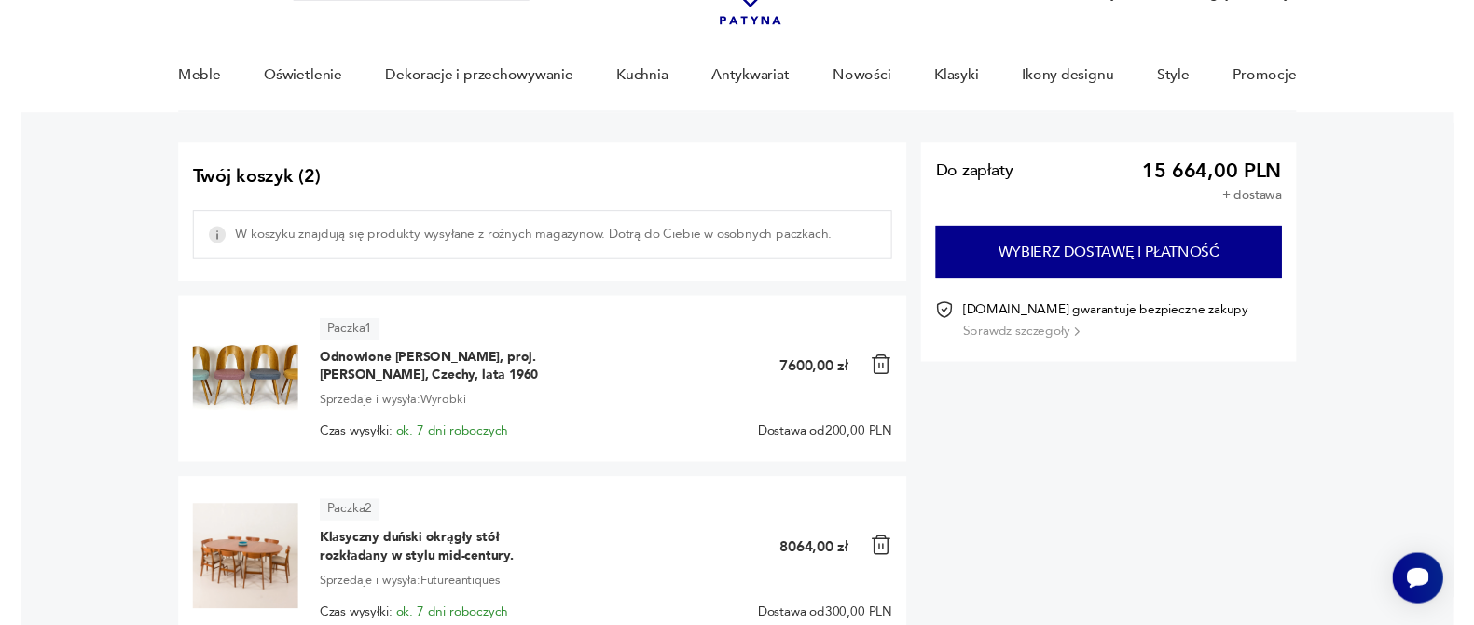
scroll to position [116, 0]
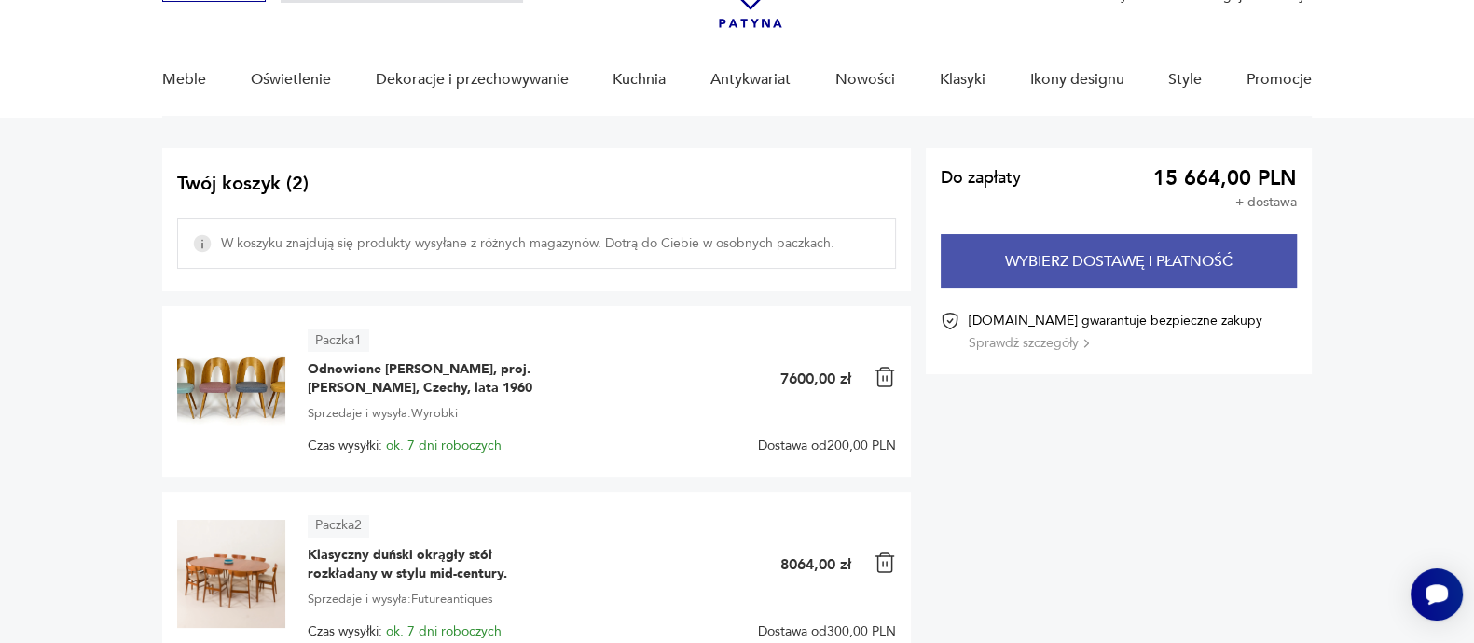
click at [1074, 256] on button "Wybierz dostawę i płatność" at bounding box center [1119, 261] width 356 height 54
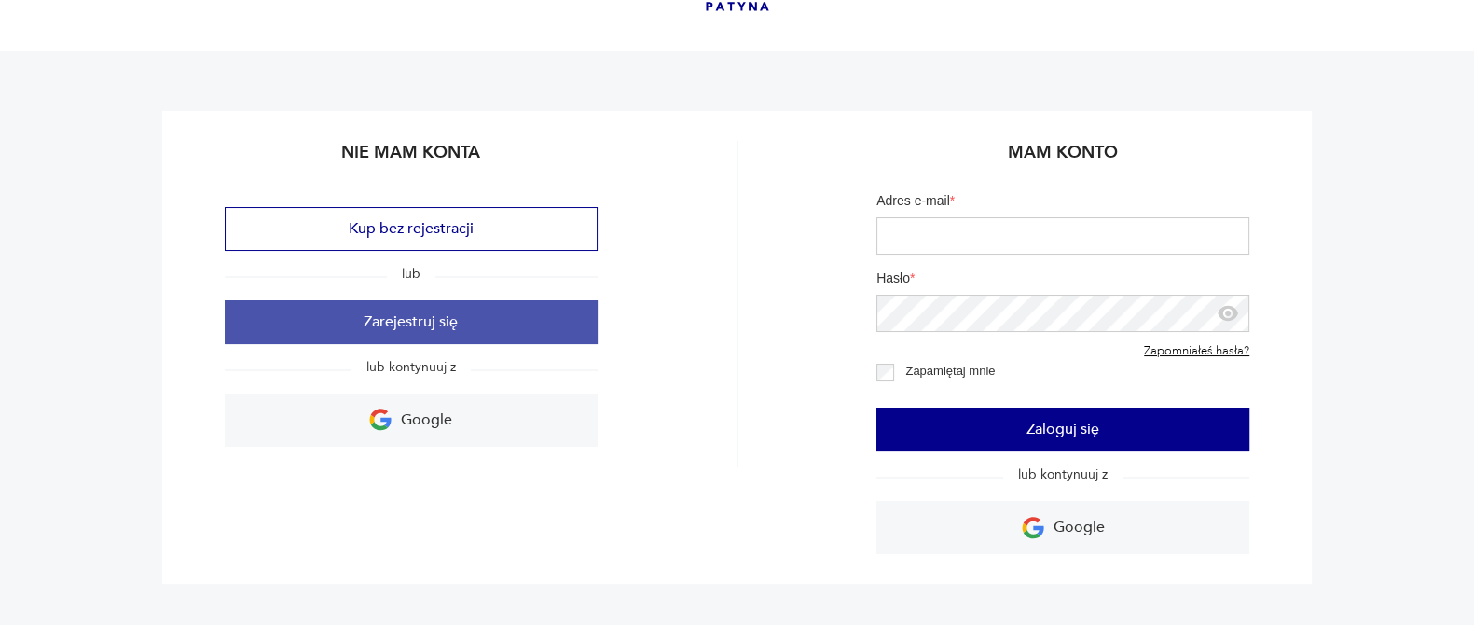
click at [372, 323] on button "Zarejestruj się" at bounding box center [411, 322] width 373 height 44
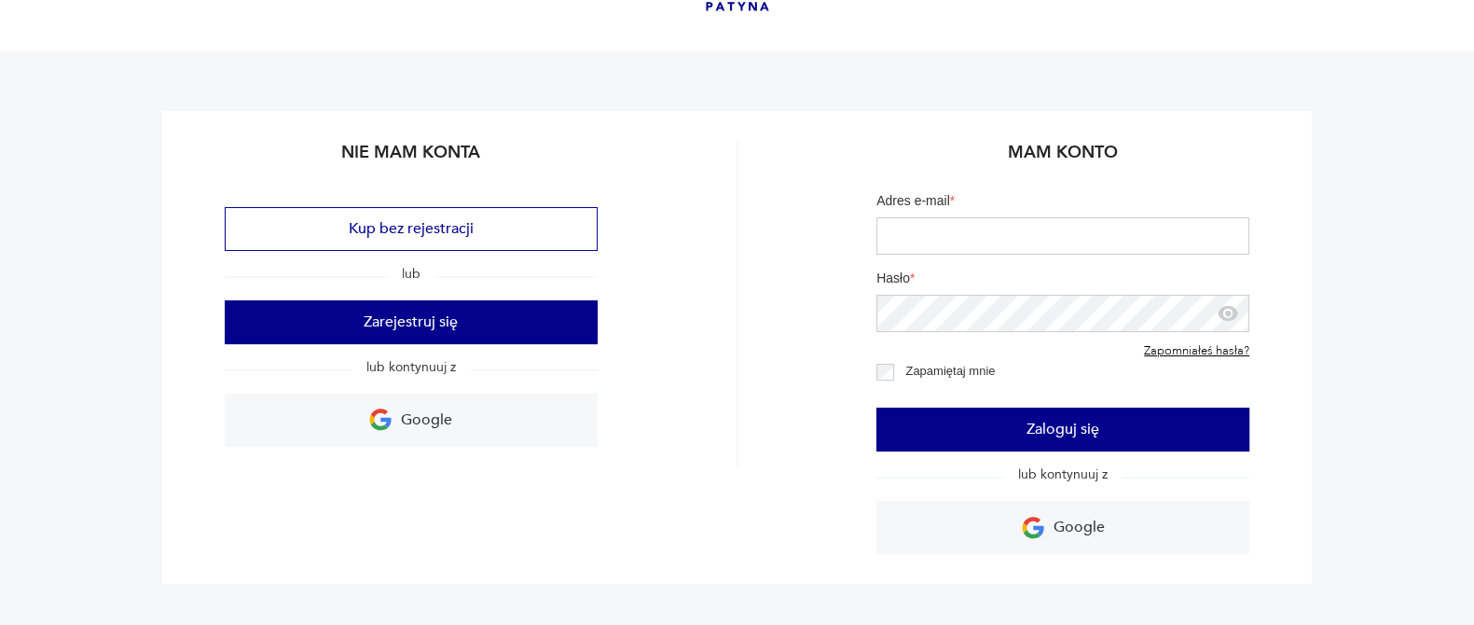
click at [1021, 244] on input "Adres e-mail *" at bounding box center [1063, 235] width 373 height 37
type input "**********"
click at [1228, 308] on icon "button" at bounding box center [1228, 313] width 22 height 22
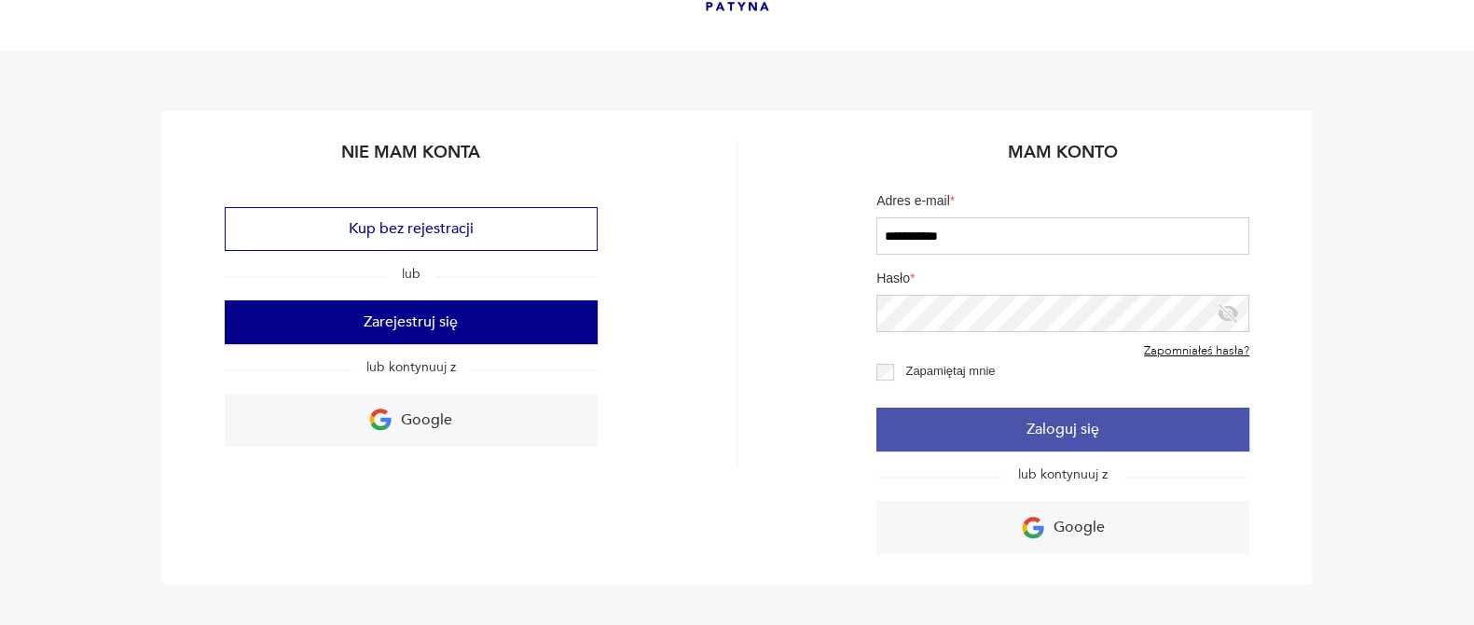
click at [926, 436] on button "Zaloguj się" at bounding box center [1063, 430] width 373 height 44
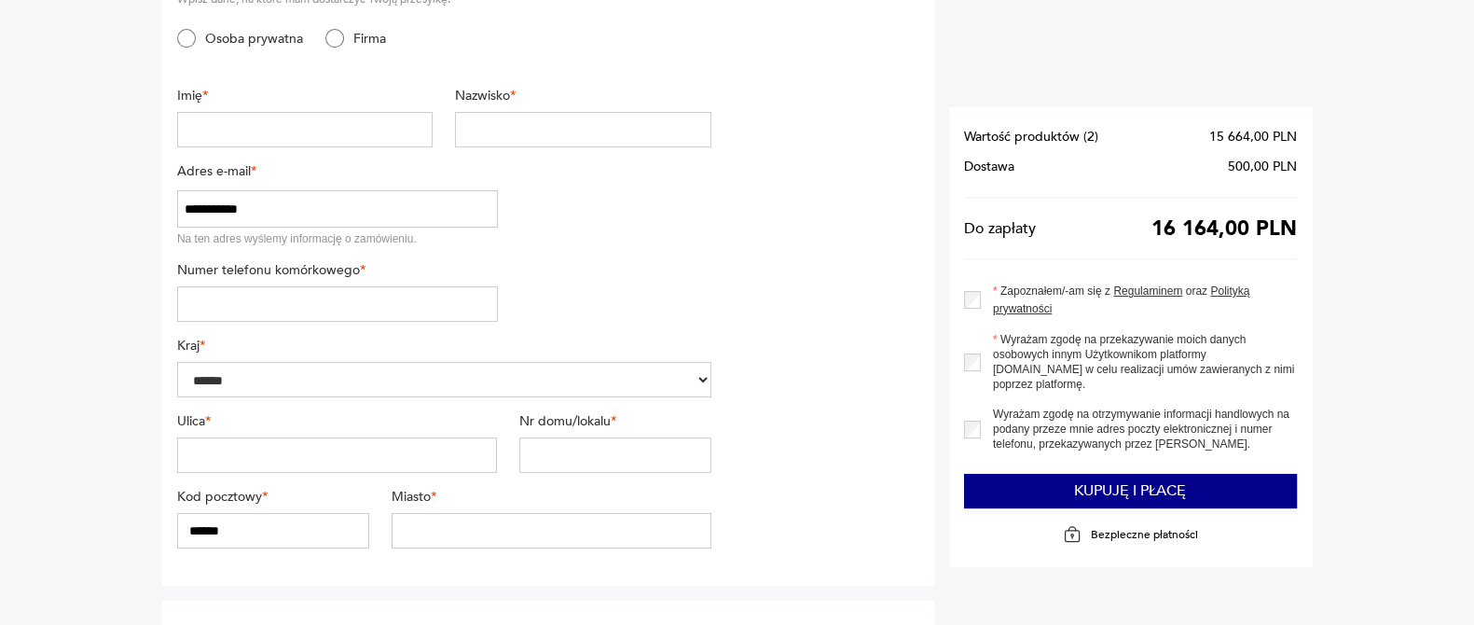
scroll to position [81, 0]
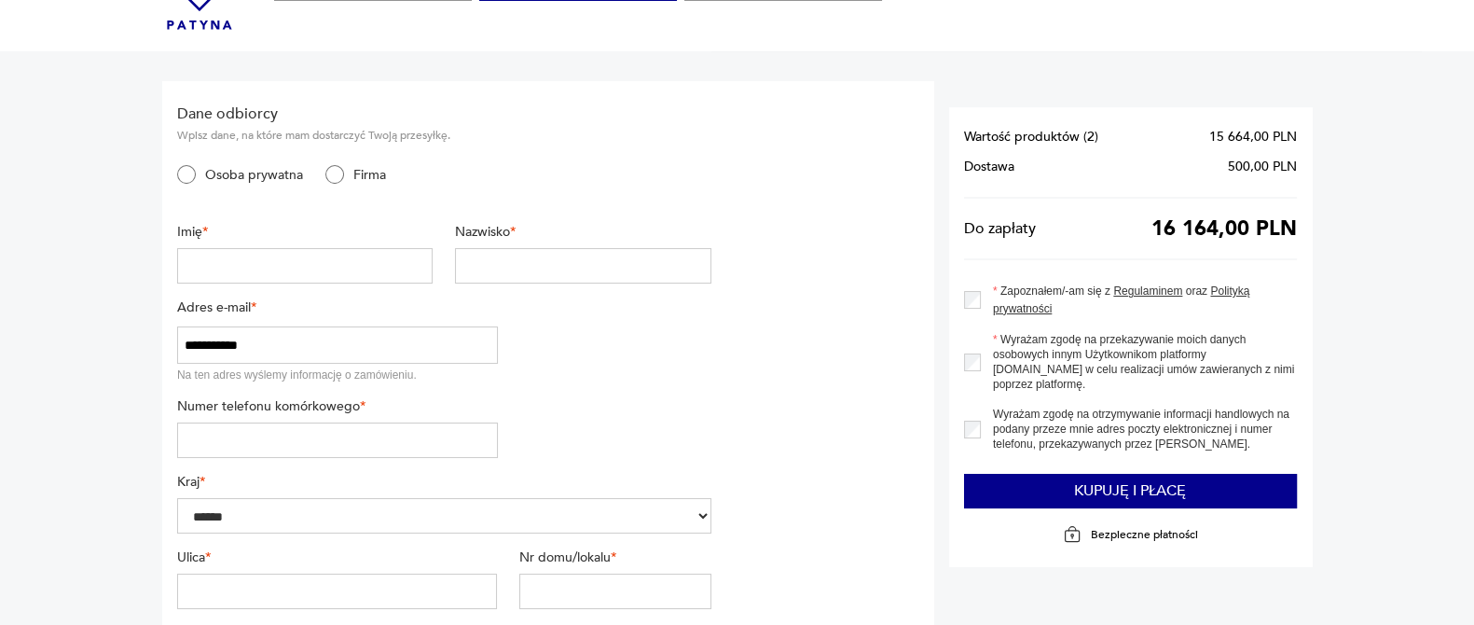
click at [220, 264] on input "text" at bounding box center [305, 265] width 256 height 35
type input "******"
click at [527, 274] on input "text" at bounding box center [583, 265] width 256 height 35
type input "**********"
click at [369, 454] on input "tel" at bounding box center [337, 439] width 321 height 35
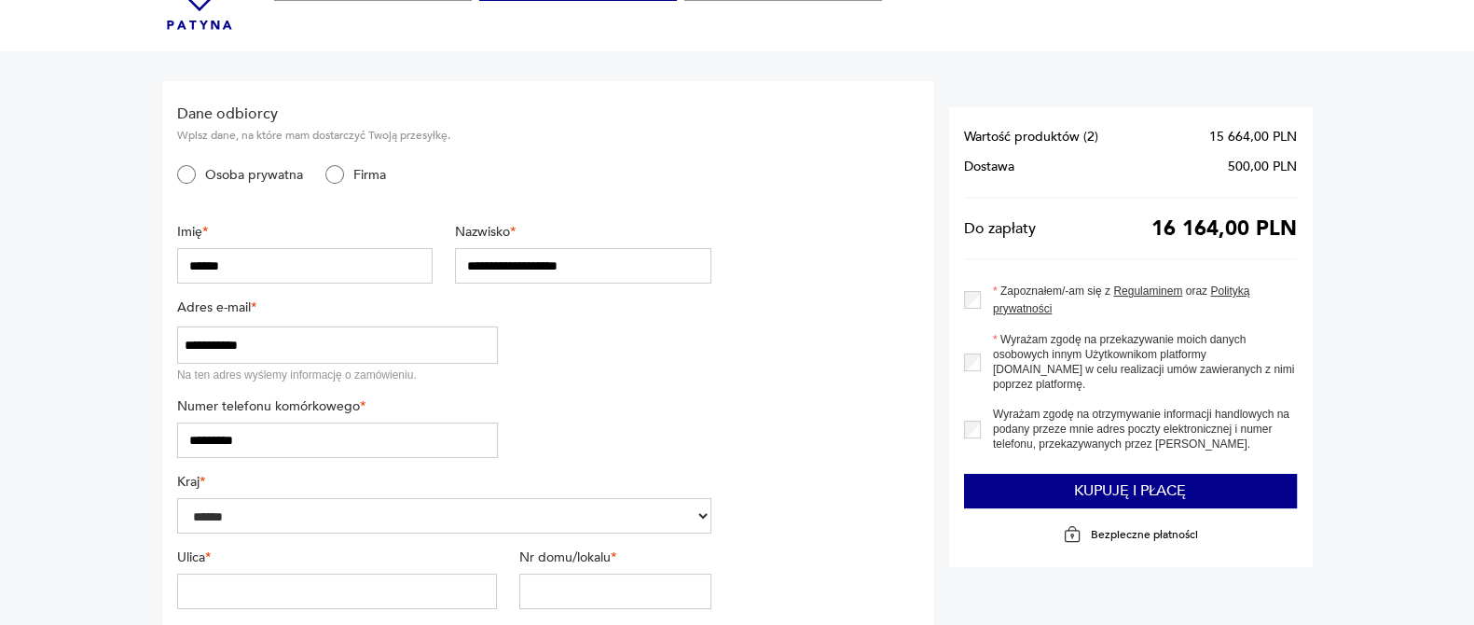
scroll to position [198, 0]
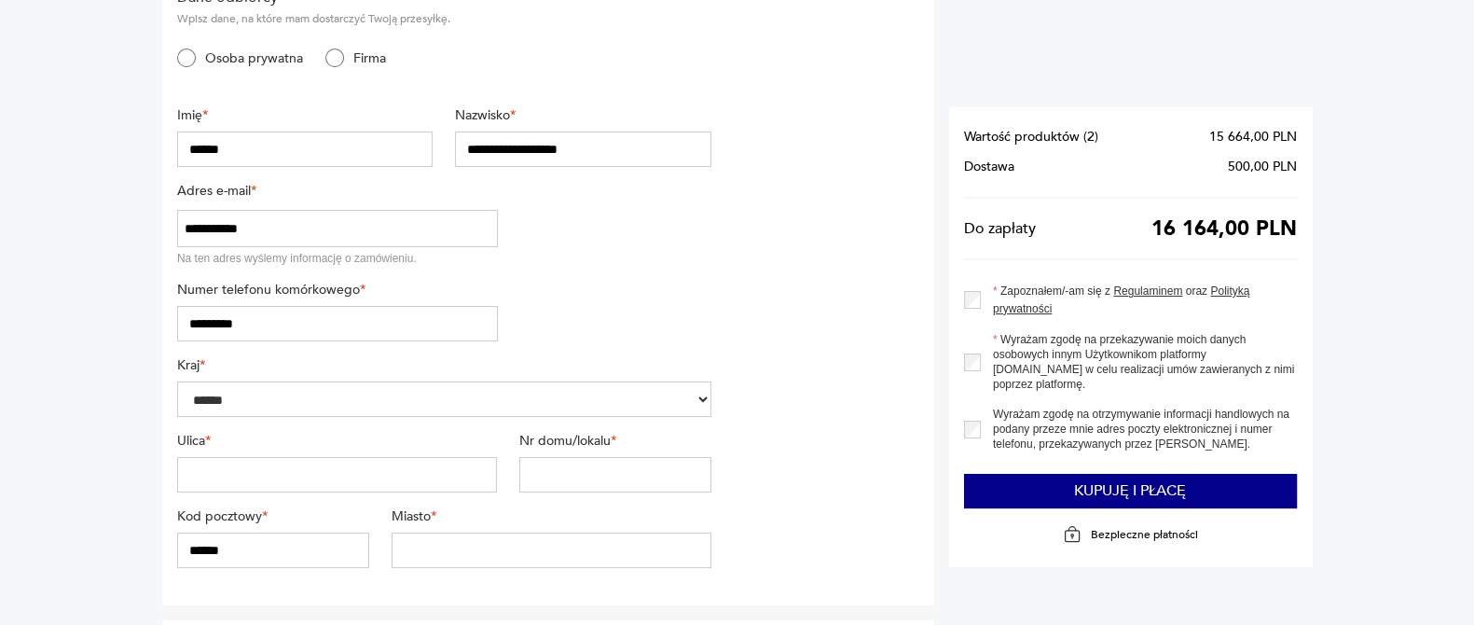
type input "*********"
click at [299, 463] on input "text" at bounding box center [337, 474] width 320 height 35
type input "********"
click at [546, 473] on input "text" at bounding box center [615, 474] width 192 height 35
type input "**"
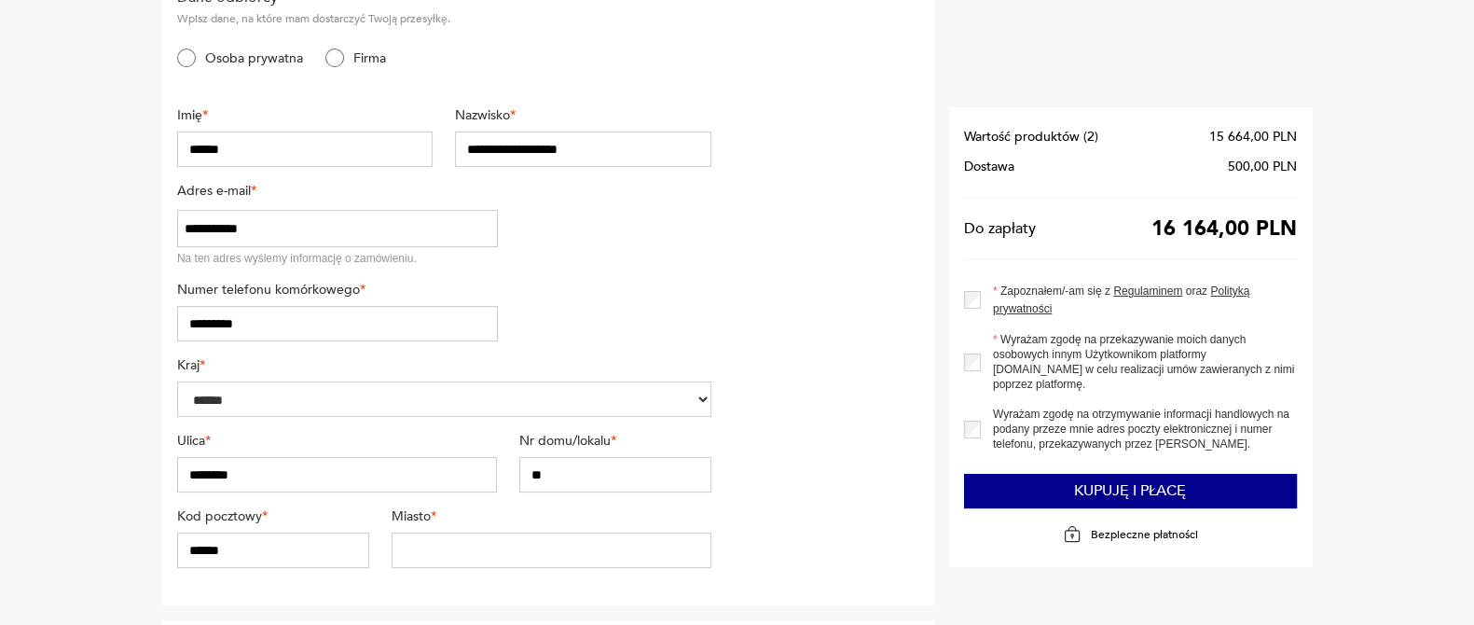
click at [207, 546] on input "******" at bounding box center [273, 549] width 192 height 35
type input "******"
click at [438, 546] on input "text" at bounding box center [552, 549] width 320 height 35
type input "********"
click at [839, 560] on section "**********" at bounding box center [548, 285] width 772 height 641
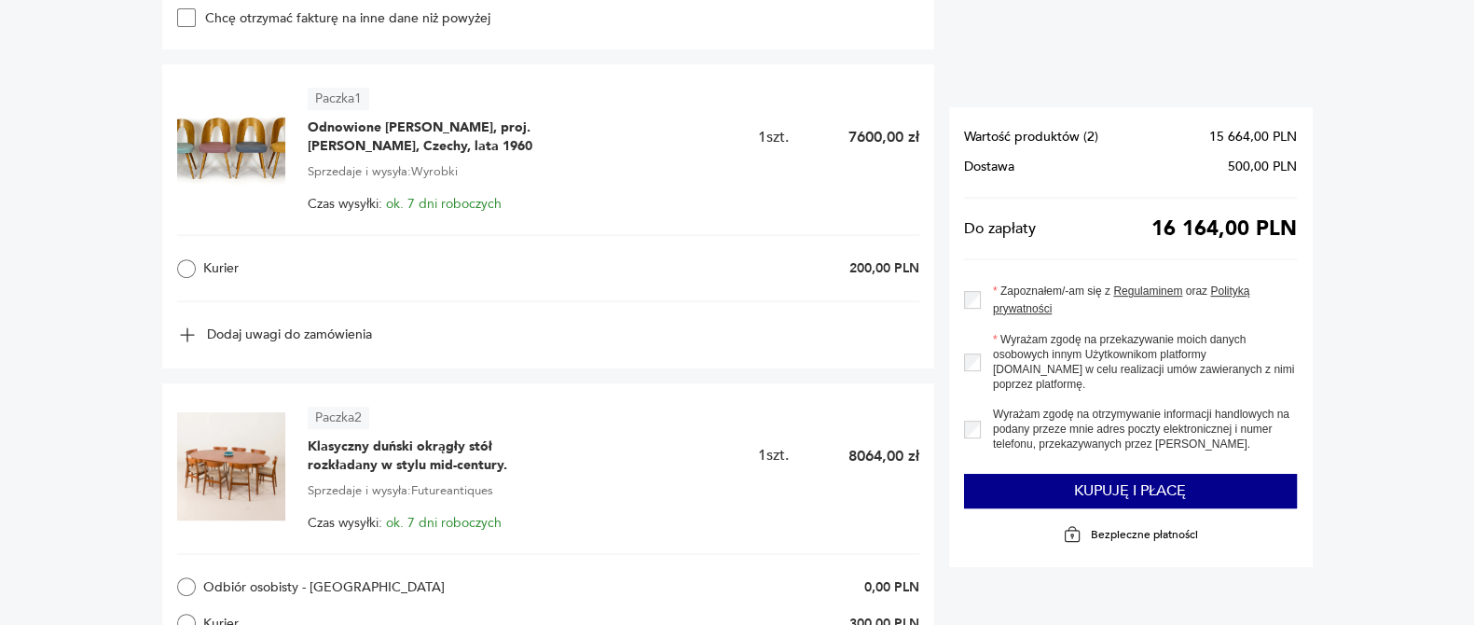
scroll to position [994, 0]
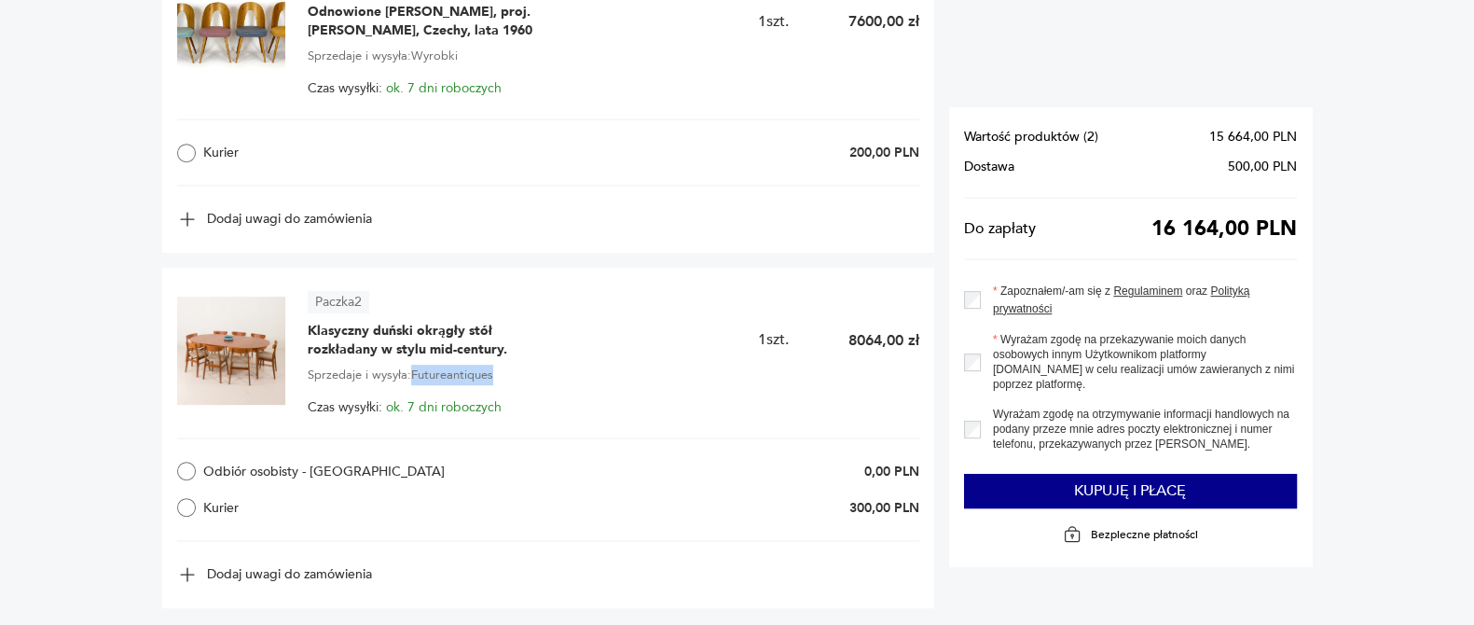
drag, startPoint x: 414, startPoint y: 366, endPoint x: 492, endPoint y: 371, distance: 78.5
click at [492, 371] on span "Sprzedaje i wysyła: Futureantiques" at bounding box center [401, 375] width 186 height 21
copy span "Futureantiques"
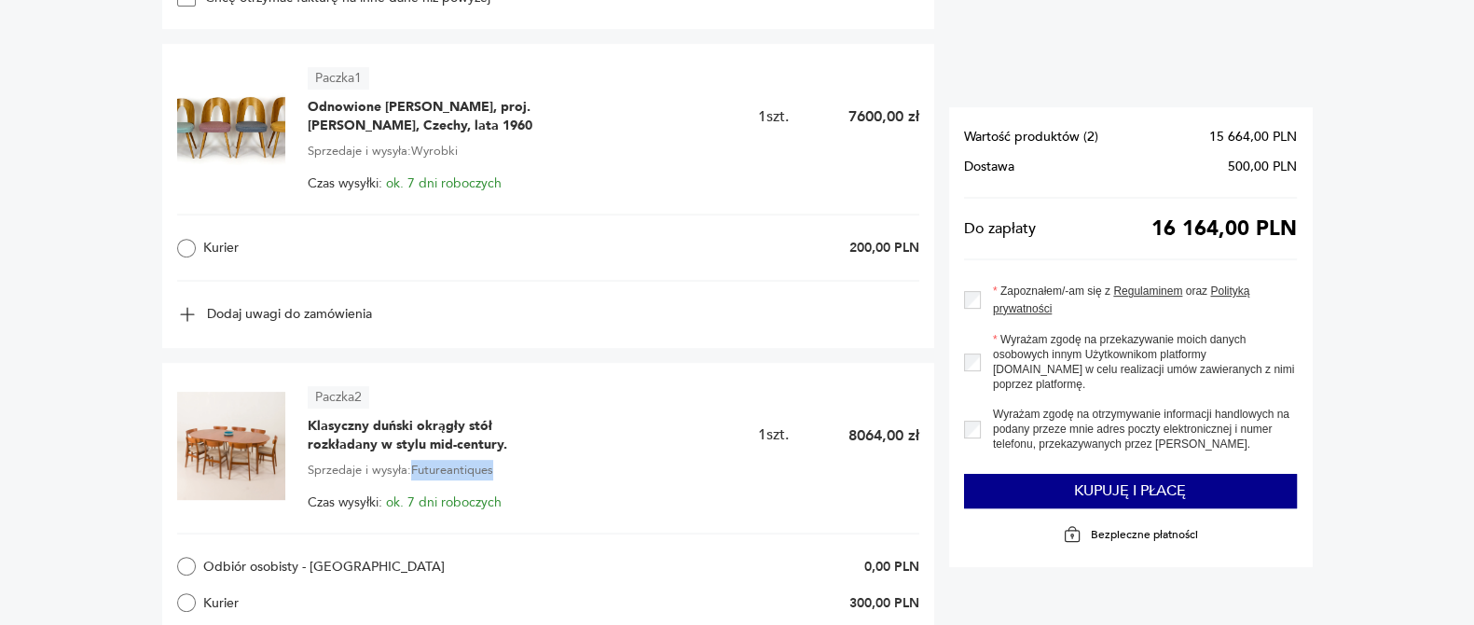
scroll to position [878, 0]
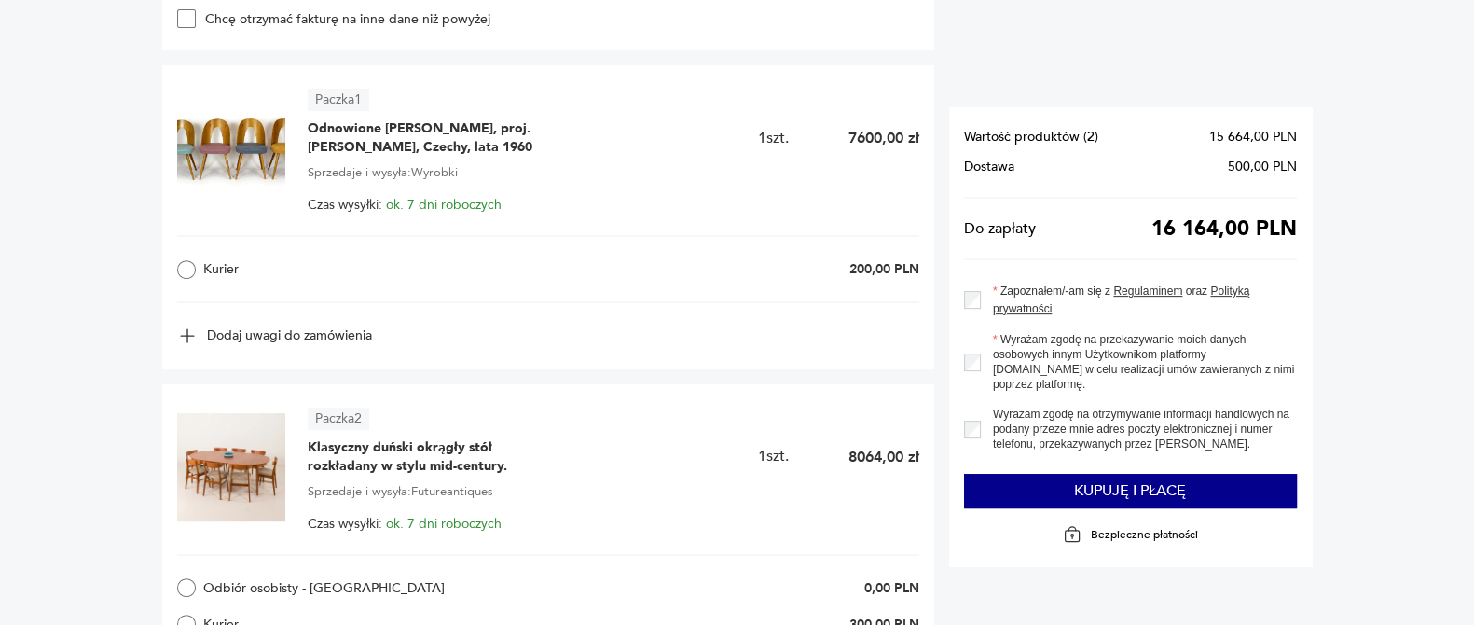
click at [971, 71] on div "Wartość produktów ( 2 ) 15 664,00 PLN Dostawa 500,00 PLN Do zapłaty 16 164,00 P…" at bounding box center [1131, 237] width 364 height 1904
click at [339, 123] on span "Odnowione [PERSON_NAME], proj. [PERSON_NAME], Czechy, lata 1960" at bounding box center [424, 137] width 233 height 37
